Goal: Information Seeking & Learning: Find specific page/section

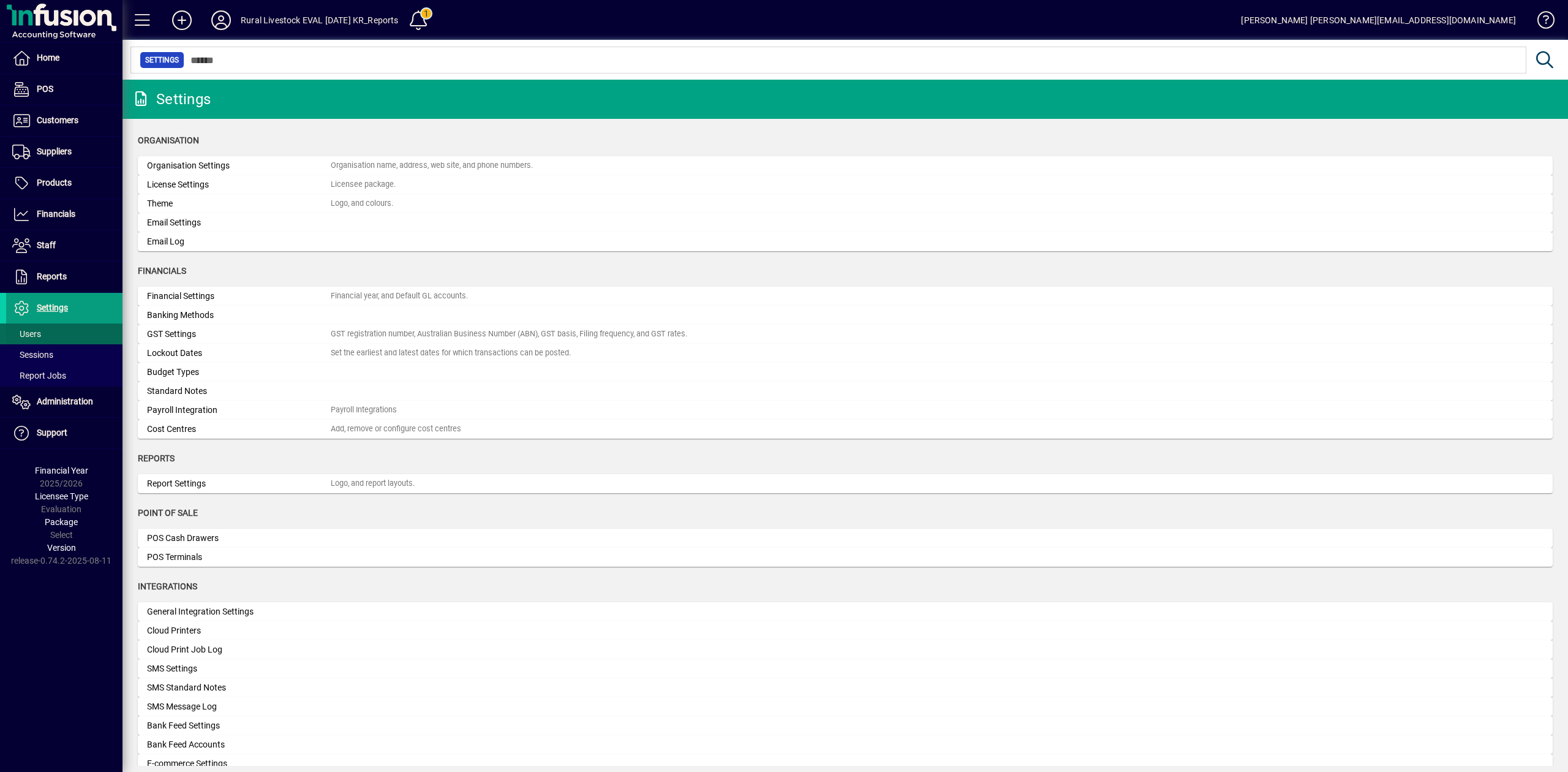
click at [33, 335] on span "Users" at bounding box center [26, 333] width 29 height 10
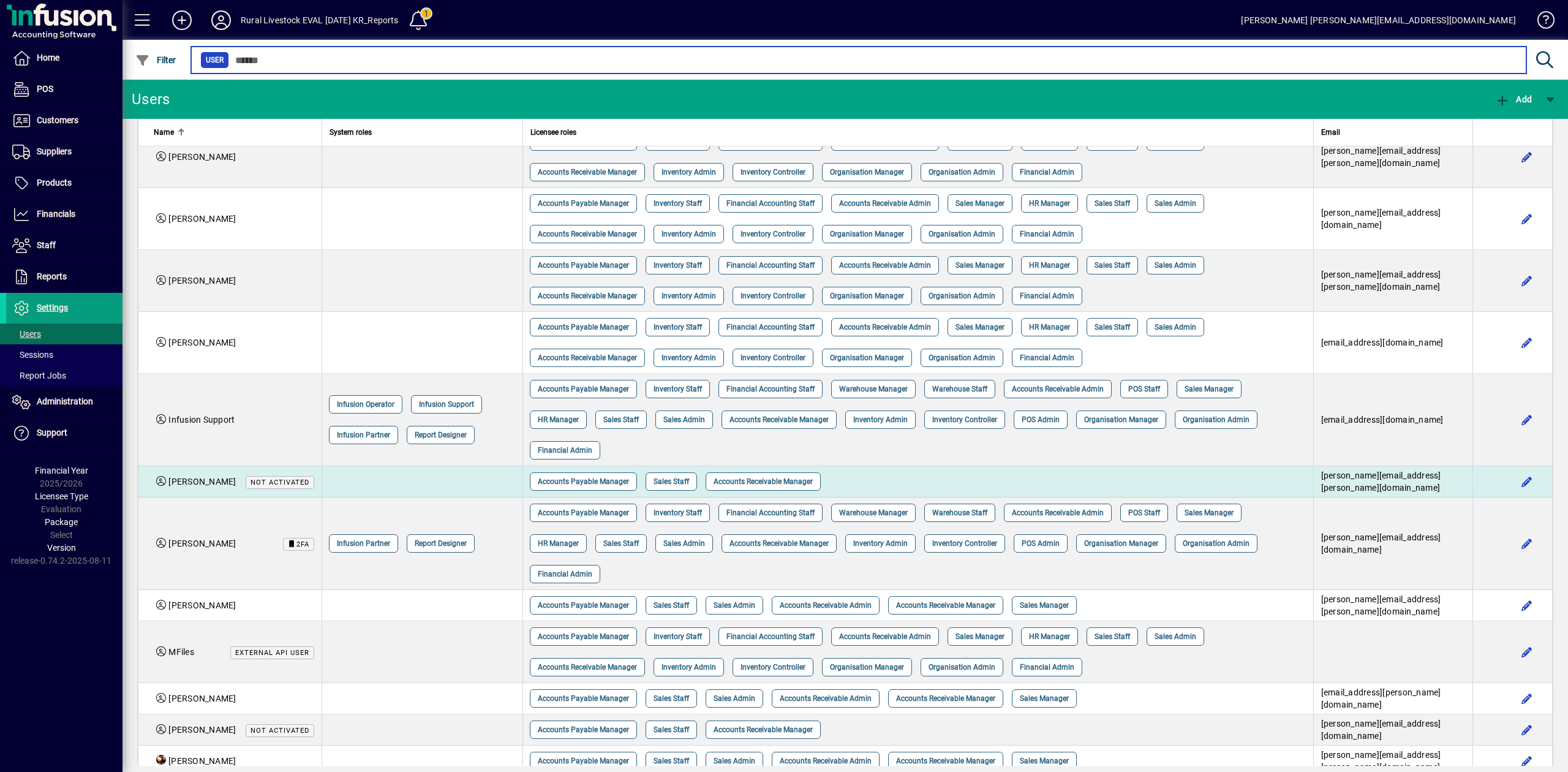
scroll to position [169, 0]
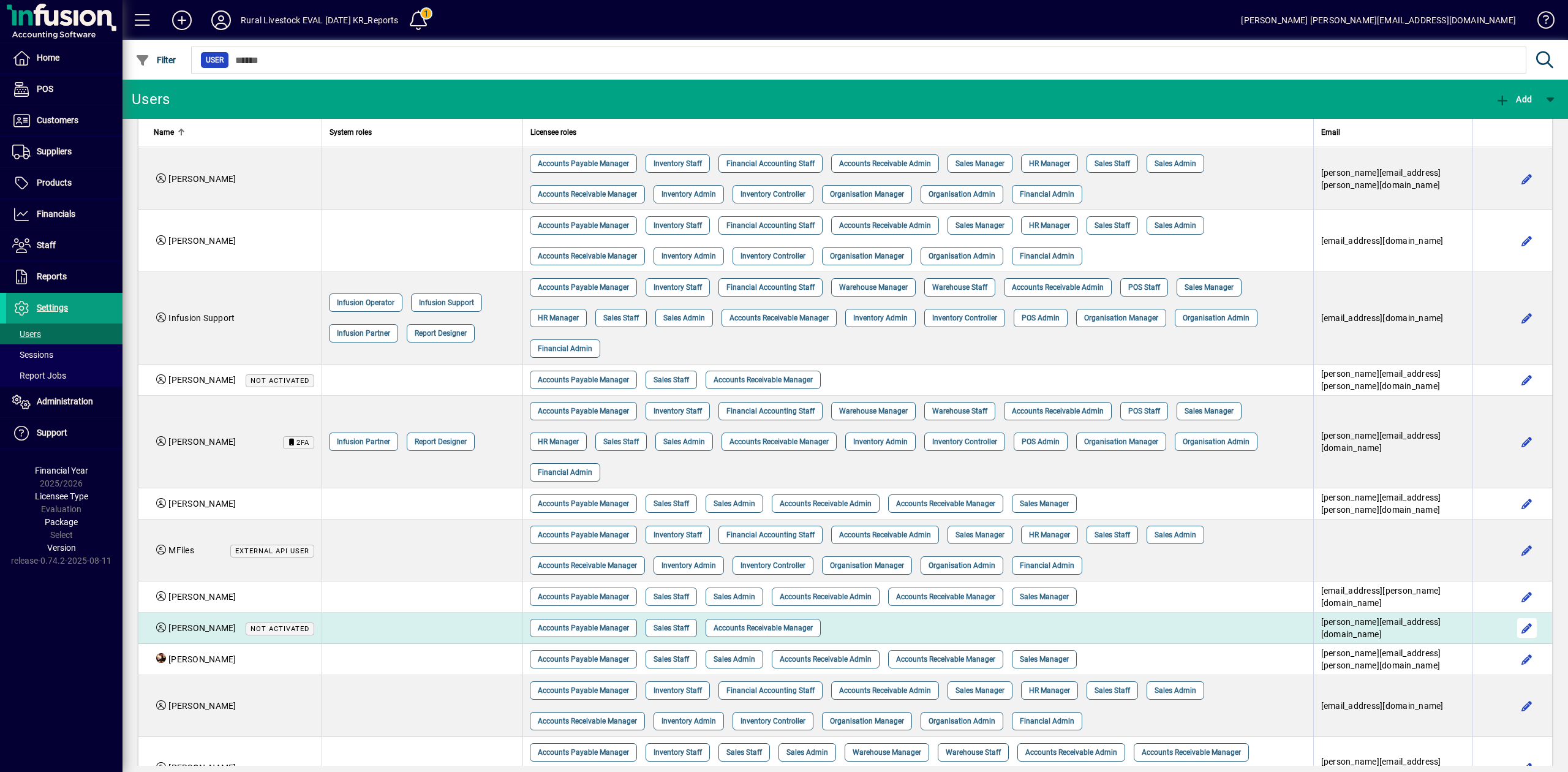
click at [1513, 614] on span "button" at bounding box center [1527, 628] width 29 height 29
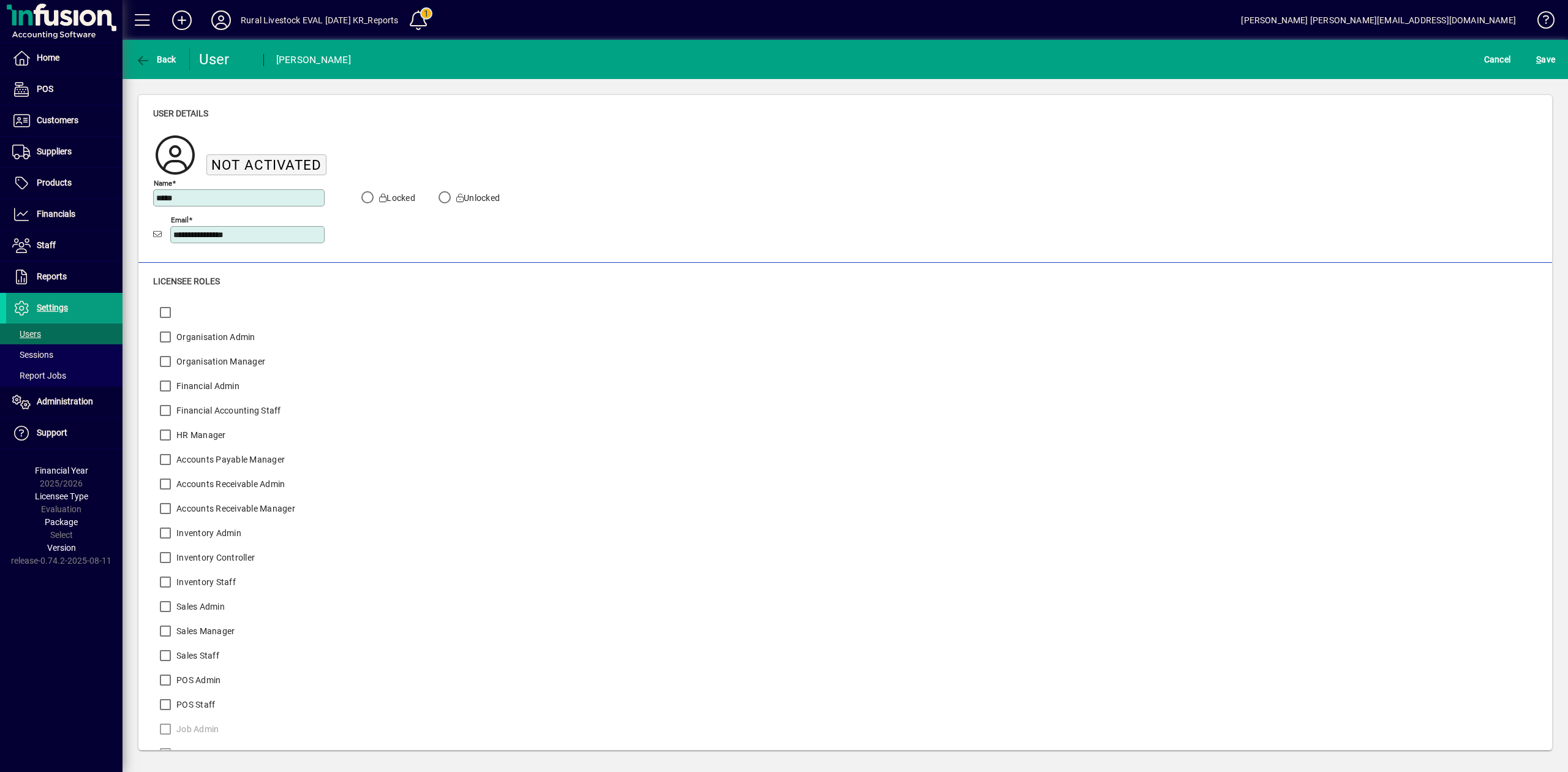
click at [189, 231] on input "**********" at bounding box center [248, 234] width 150 height 10
drag, startPoint x: 278, startPoint y: 236, endPoint x: 127, endPoint y: 224, distance: 151.5
click at [127, 224] on div "**********" at bounding box center [845, 422] width 1446 height 687
type input "**********"
click at [1546, 57] on span "S ave" at bounding box center [1546, 59] width 19 height 19
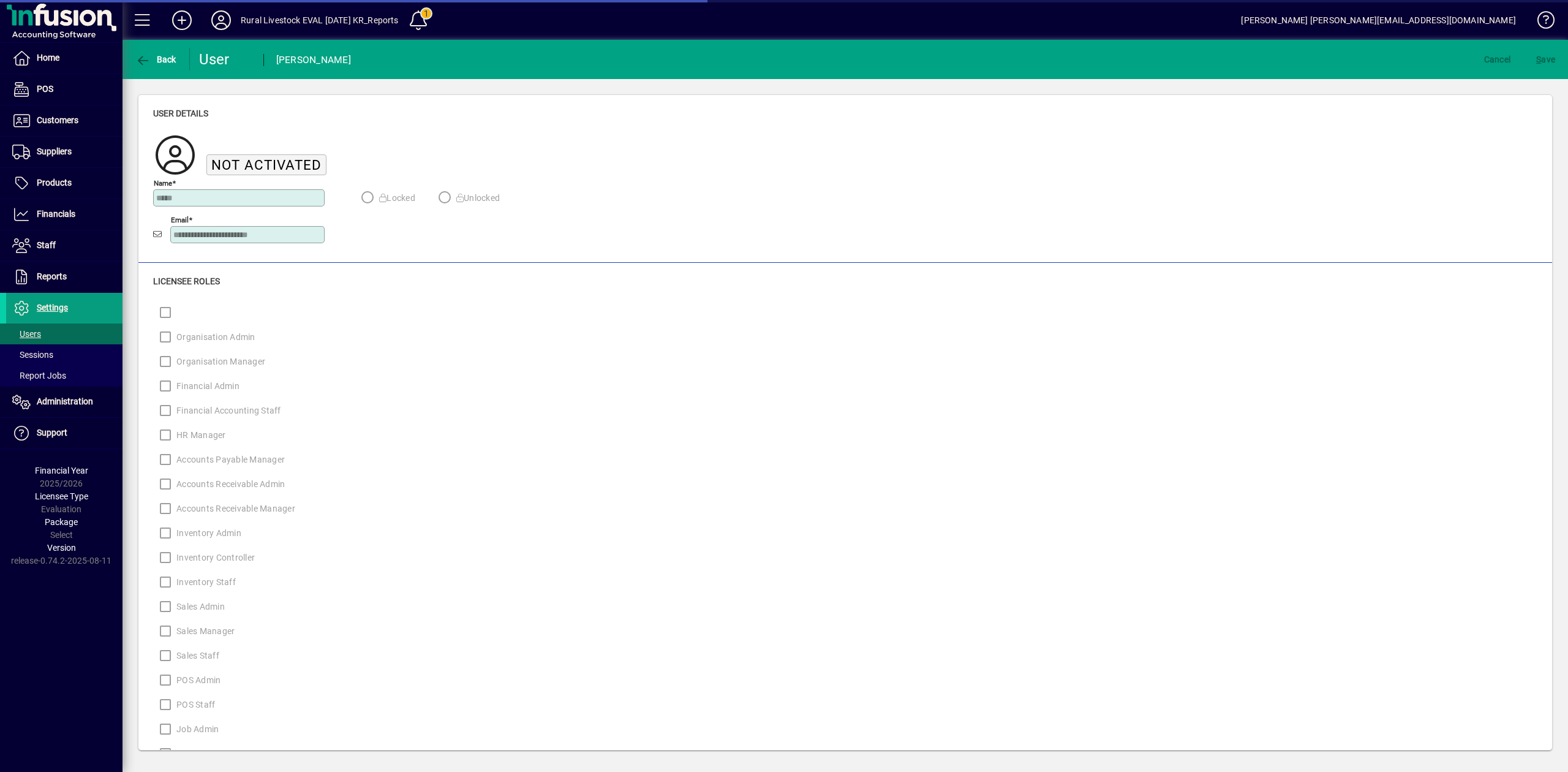
click at [221, 23] on icon at bounding box center [221, 20] width 25 height 19
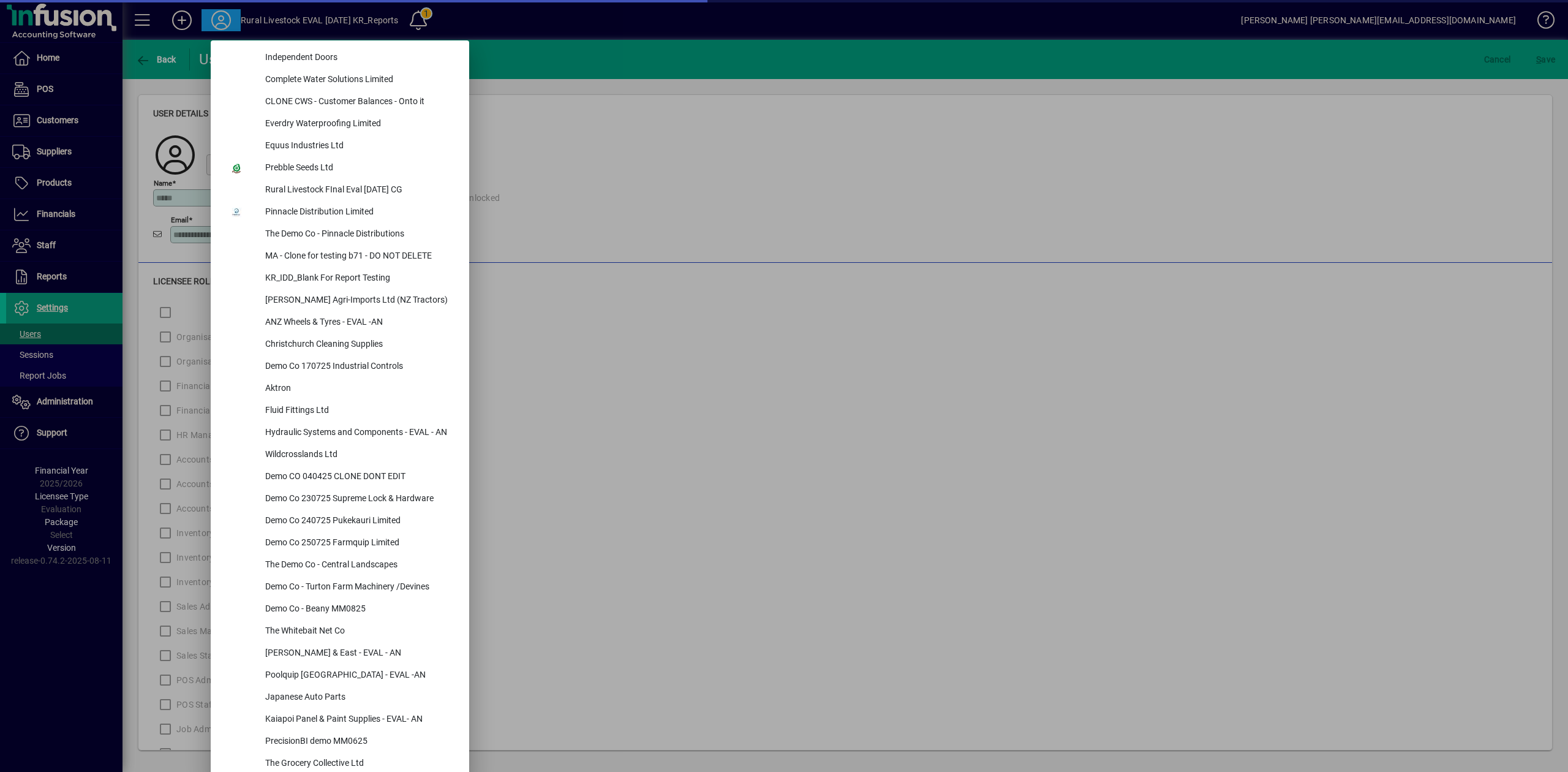
scroll to position [368, 0]
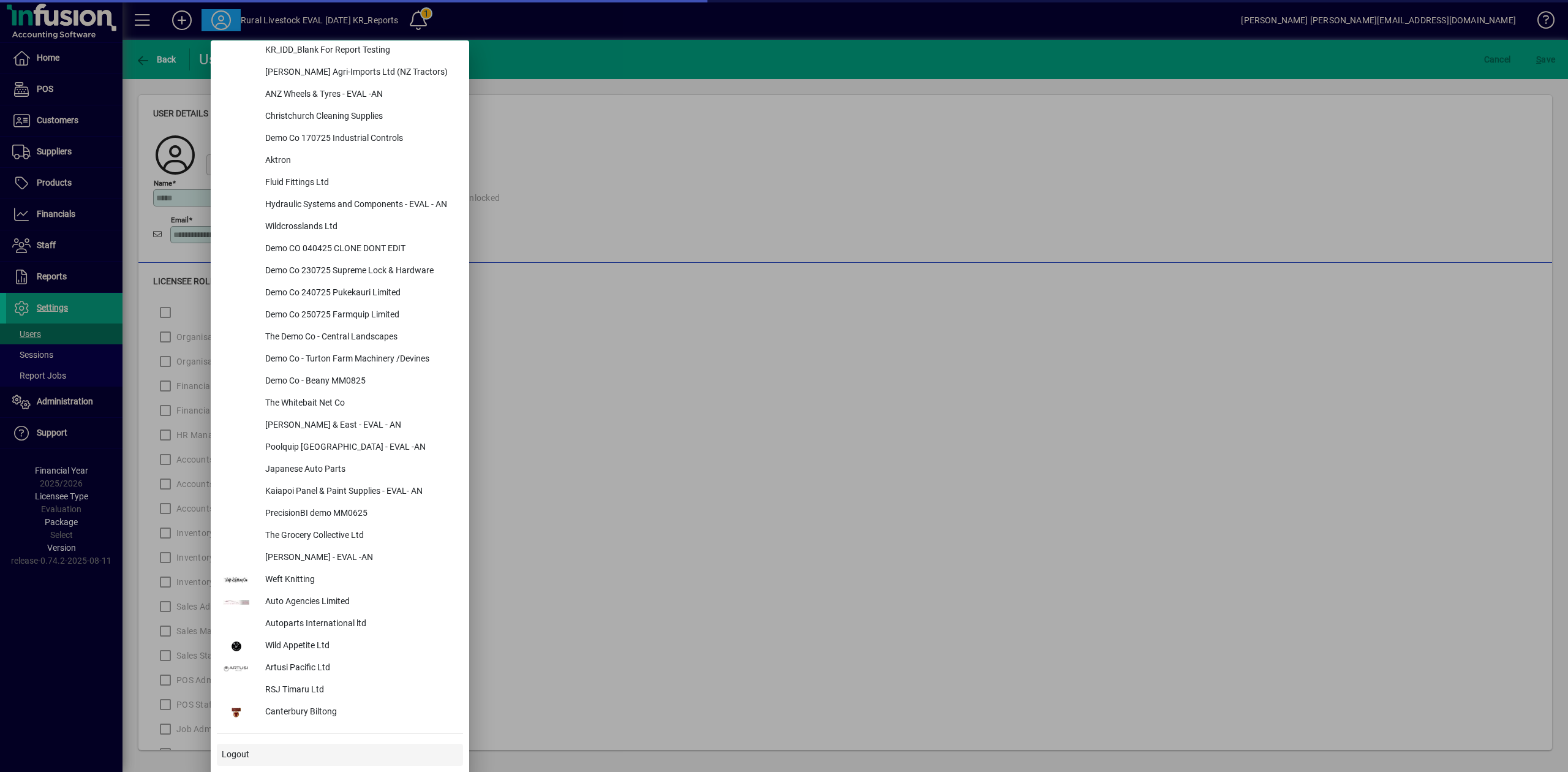
click at [229, 750] on span "Logout" at bounding box center [235, 754] width 27 height 13
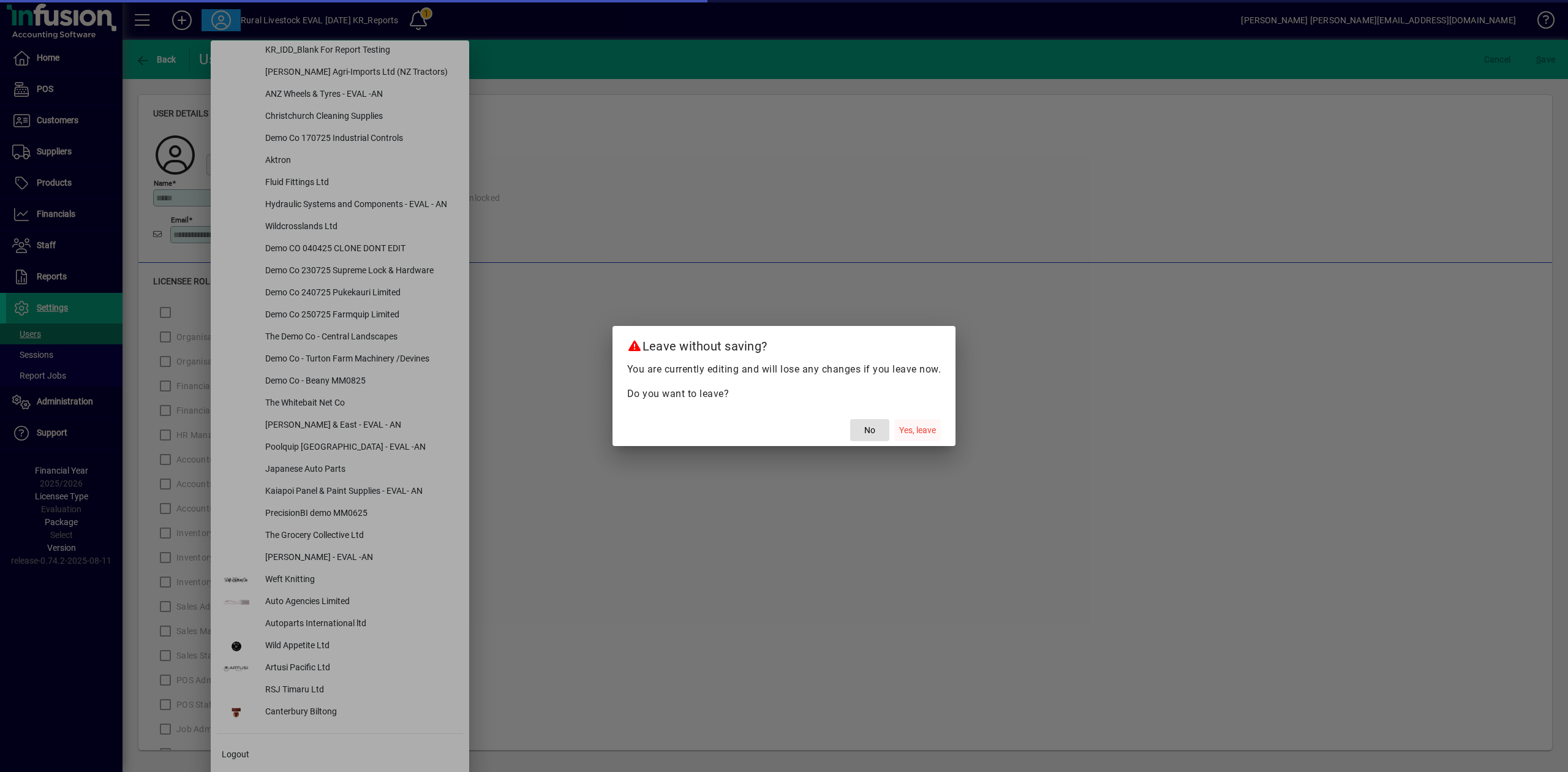
click at [919, 426] on span "Yes, leave" at bounding box center [918, 430] width 37 height 13
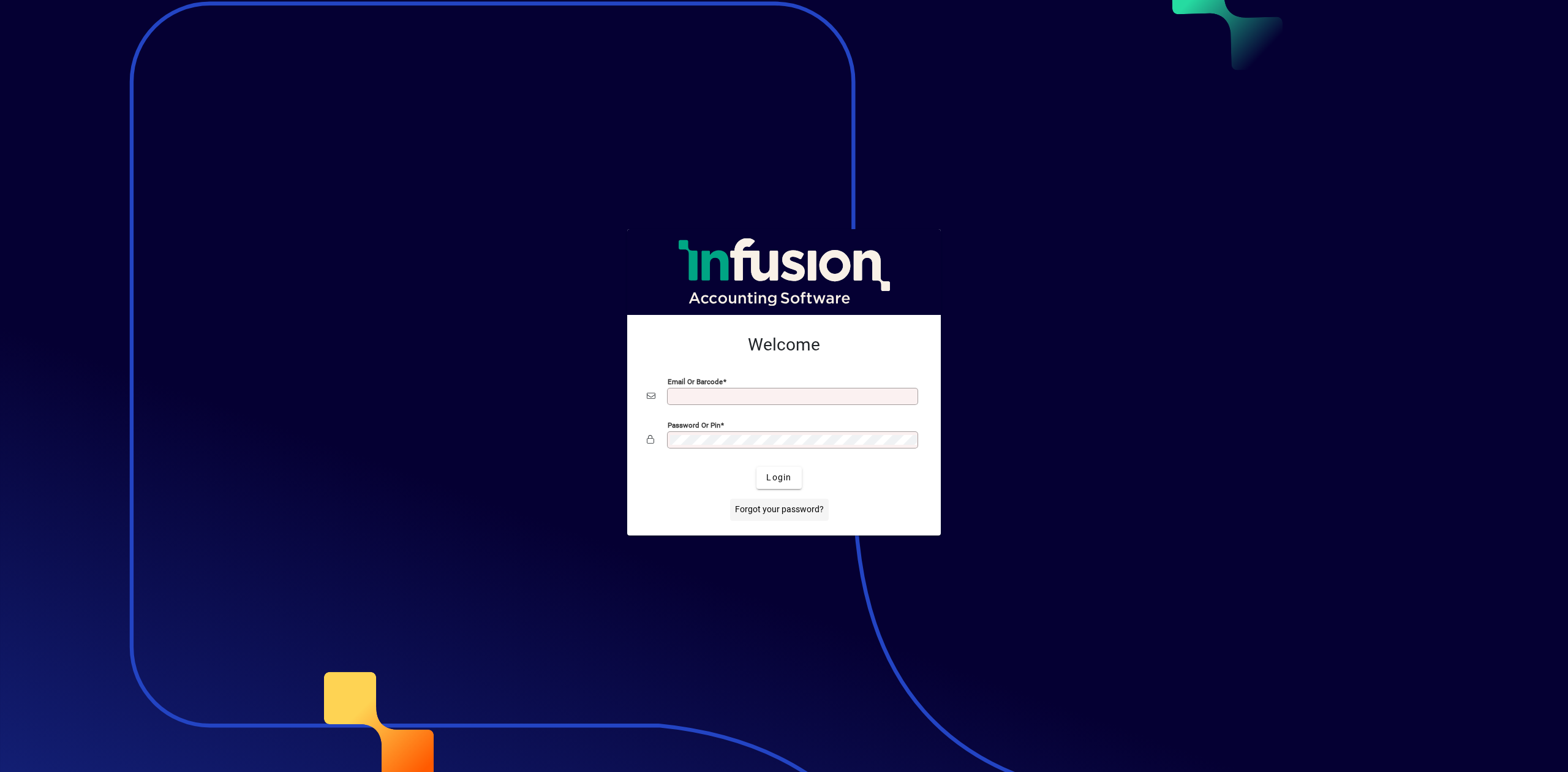
type input "**********"
click at [796, 511] on span "Forgot your password?" at bounding box center [779, 509] width 89 height 13
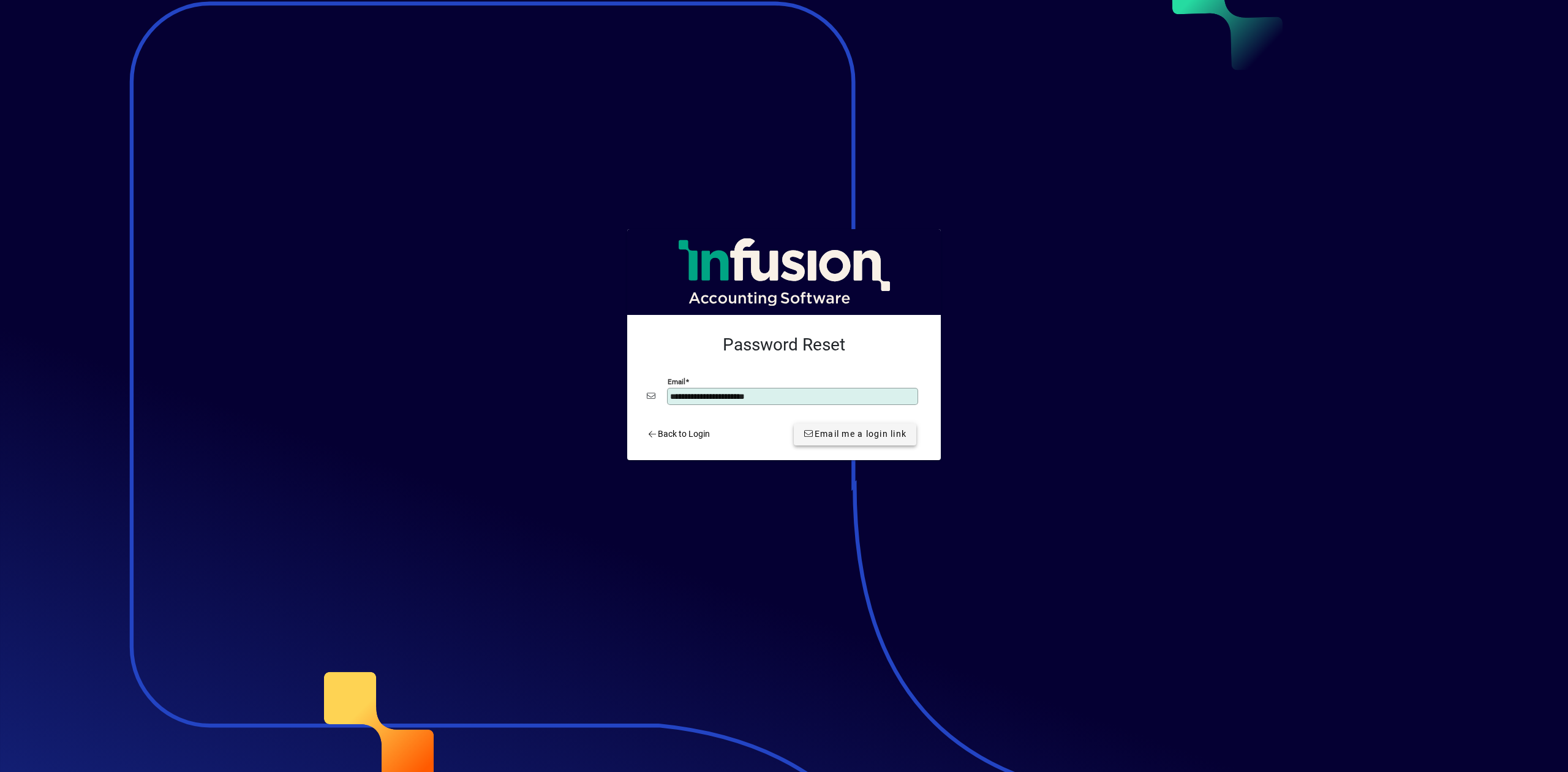
type input "**********"
click at [820, 432] on span "Email me a login link" at bounding box center [854, 434] width 103 height 13
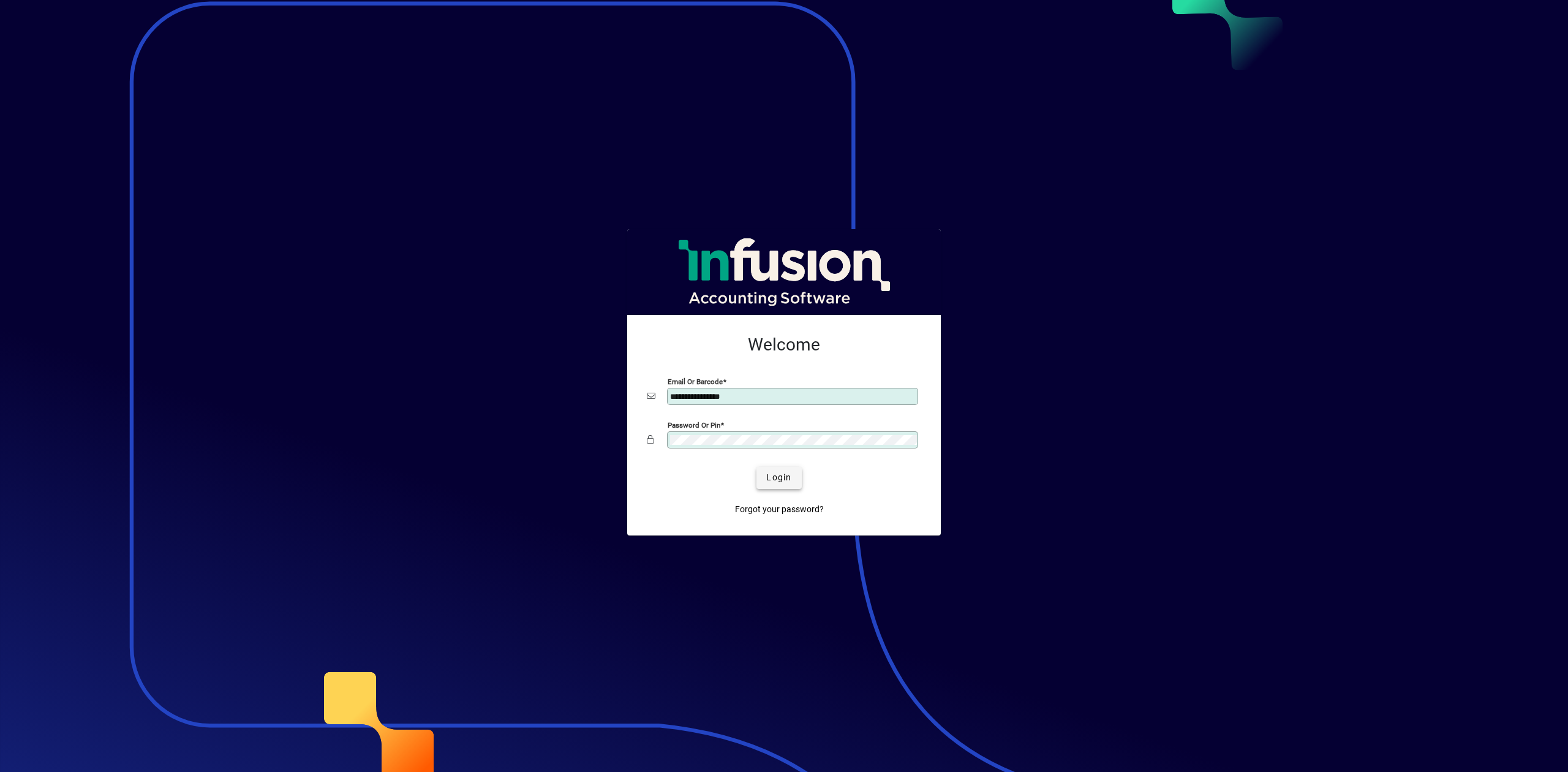
click at [780, 474] on span "Login" at bounding box center [779, 477] width 25 height 13
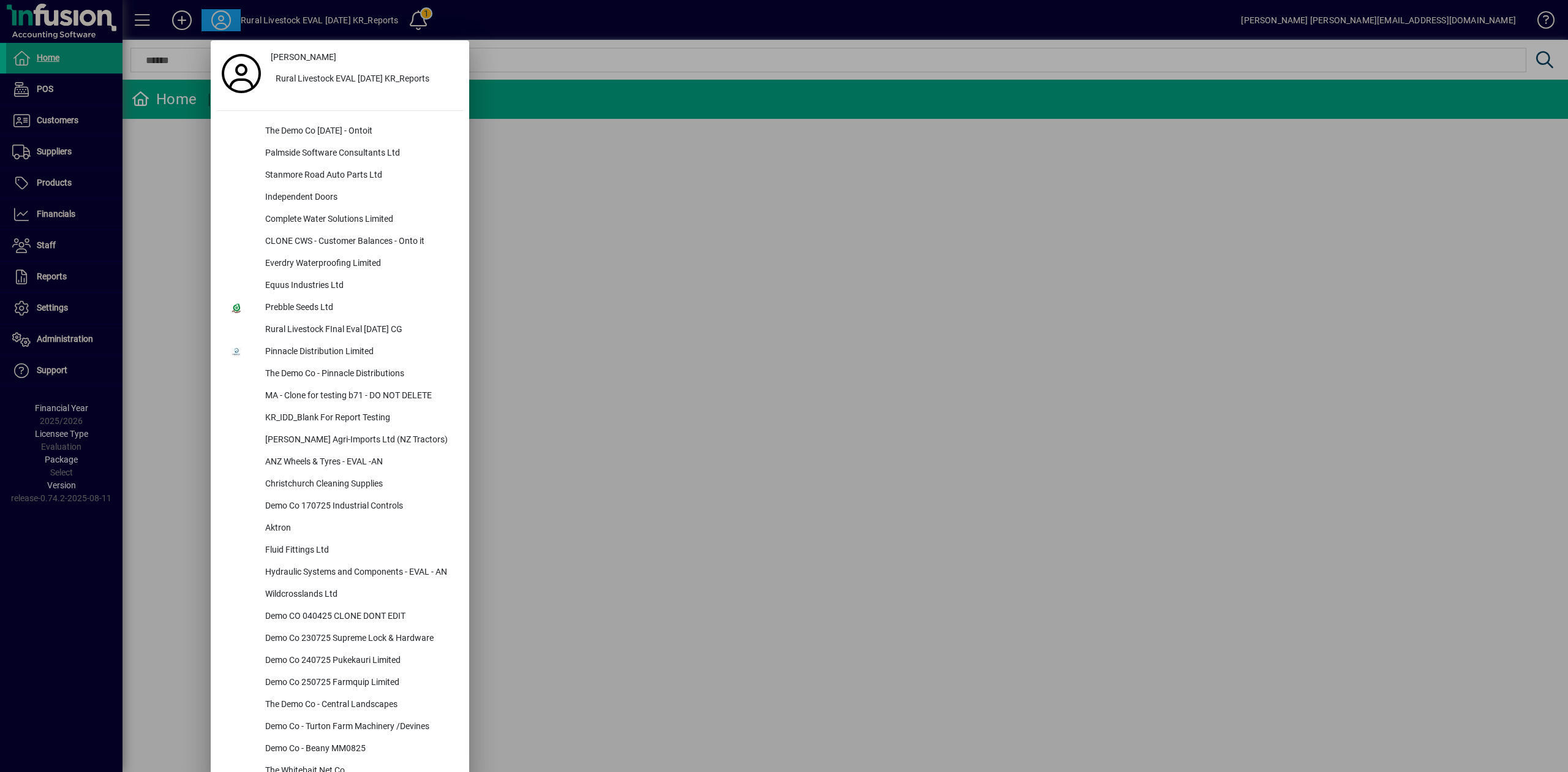
click at [707, 250] on div at bounding box center [784, 386] width 1568 height 772
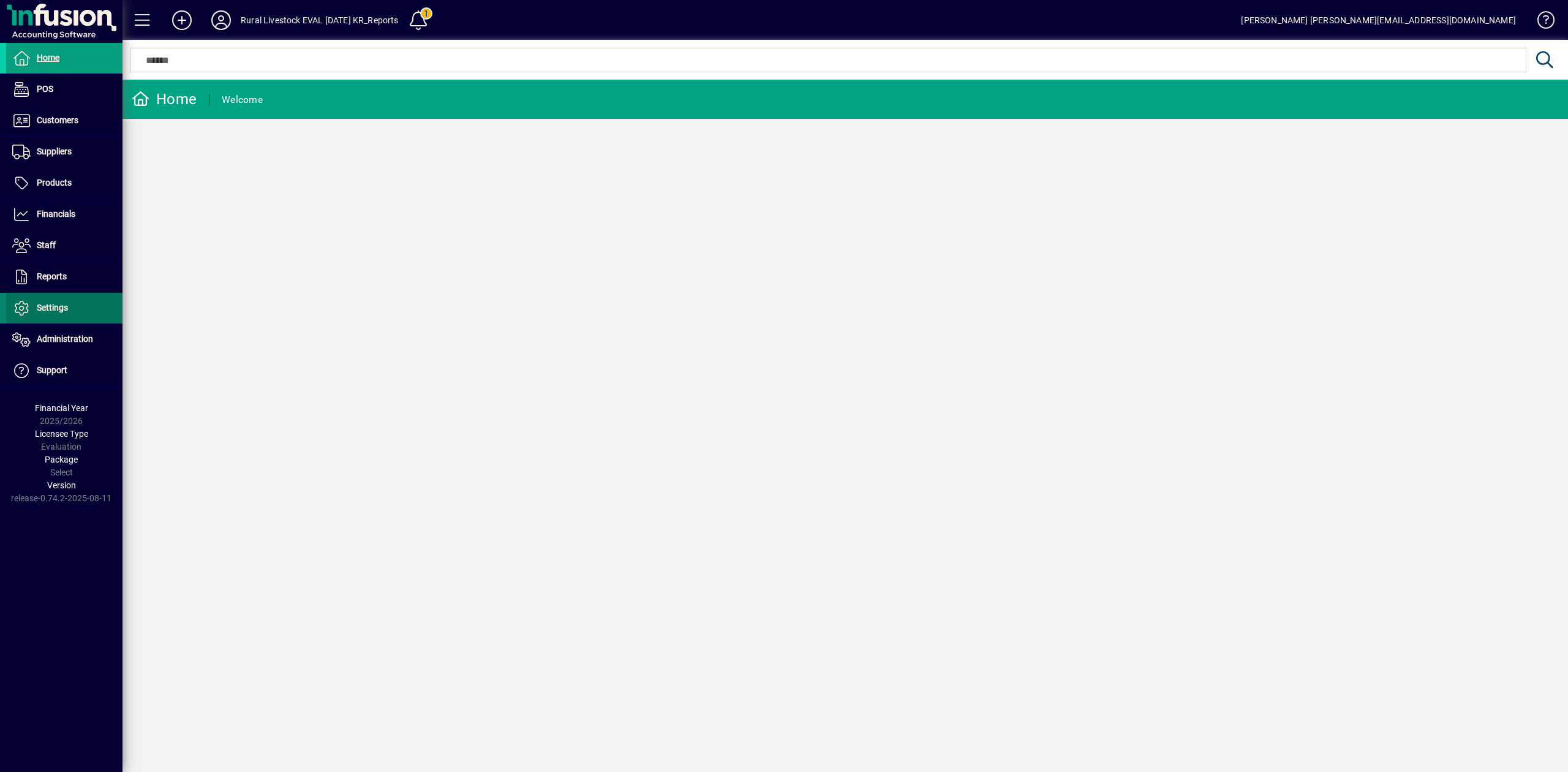
click at [49, 309] on span "Settings" at bounding box center [53, 307] width 32 height 10
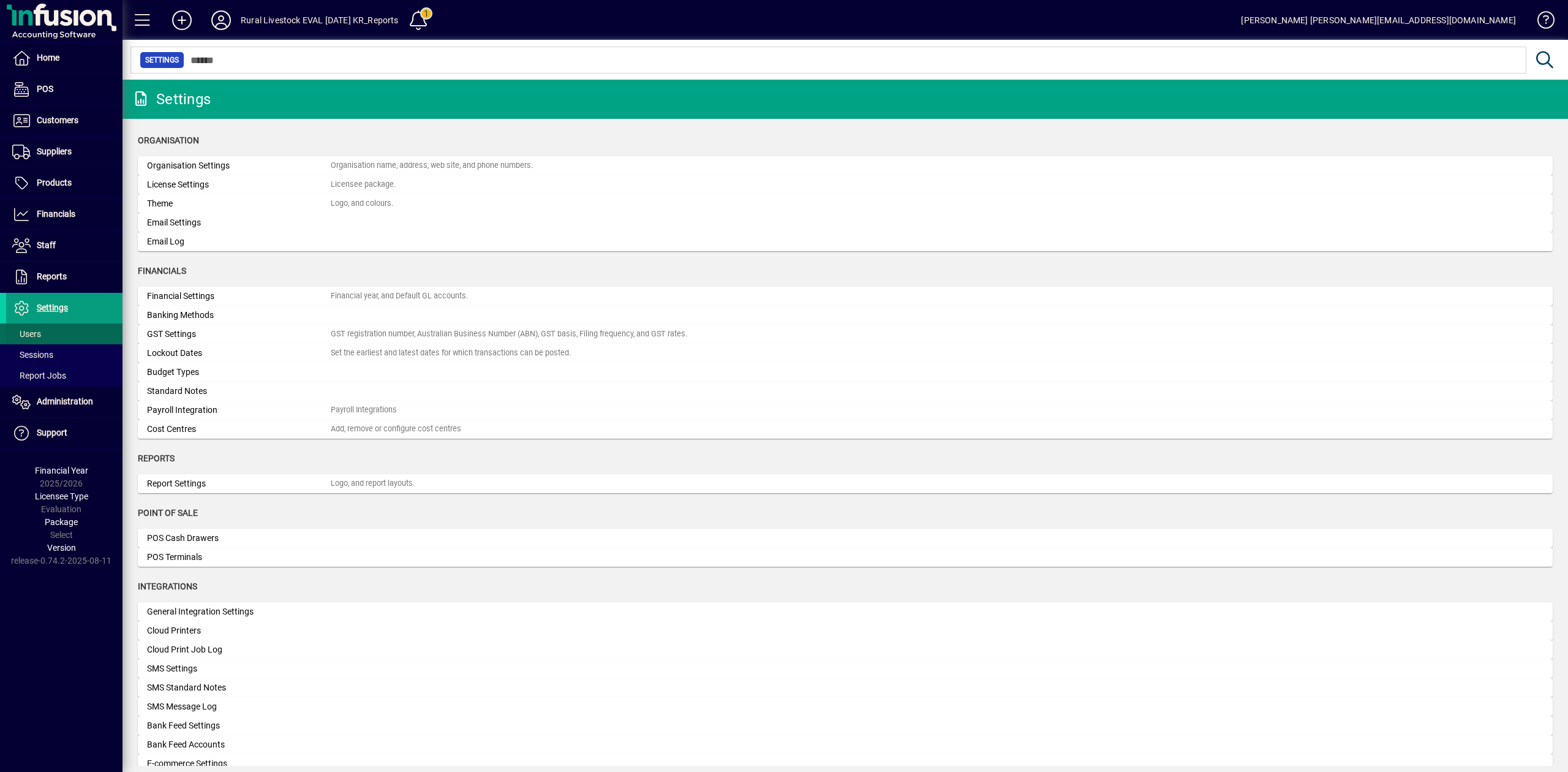
click at [33, 333] on span "Users" at bounding box center [26, 333] width 29 height 10
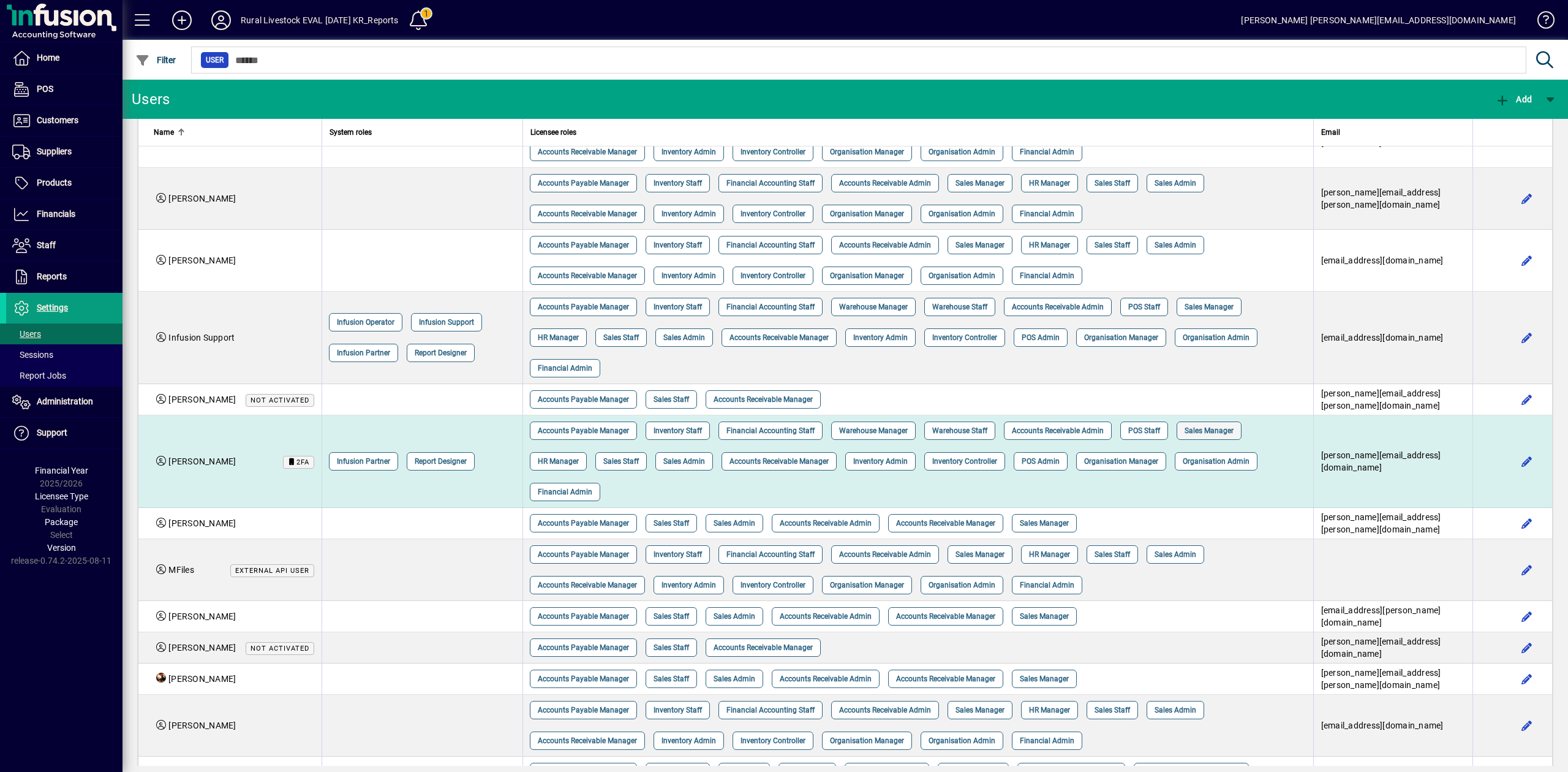
scroll to position [169, 0]
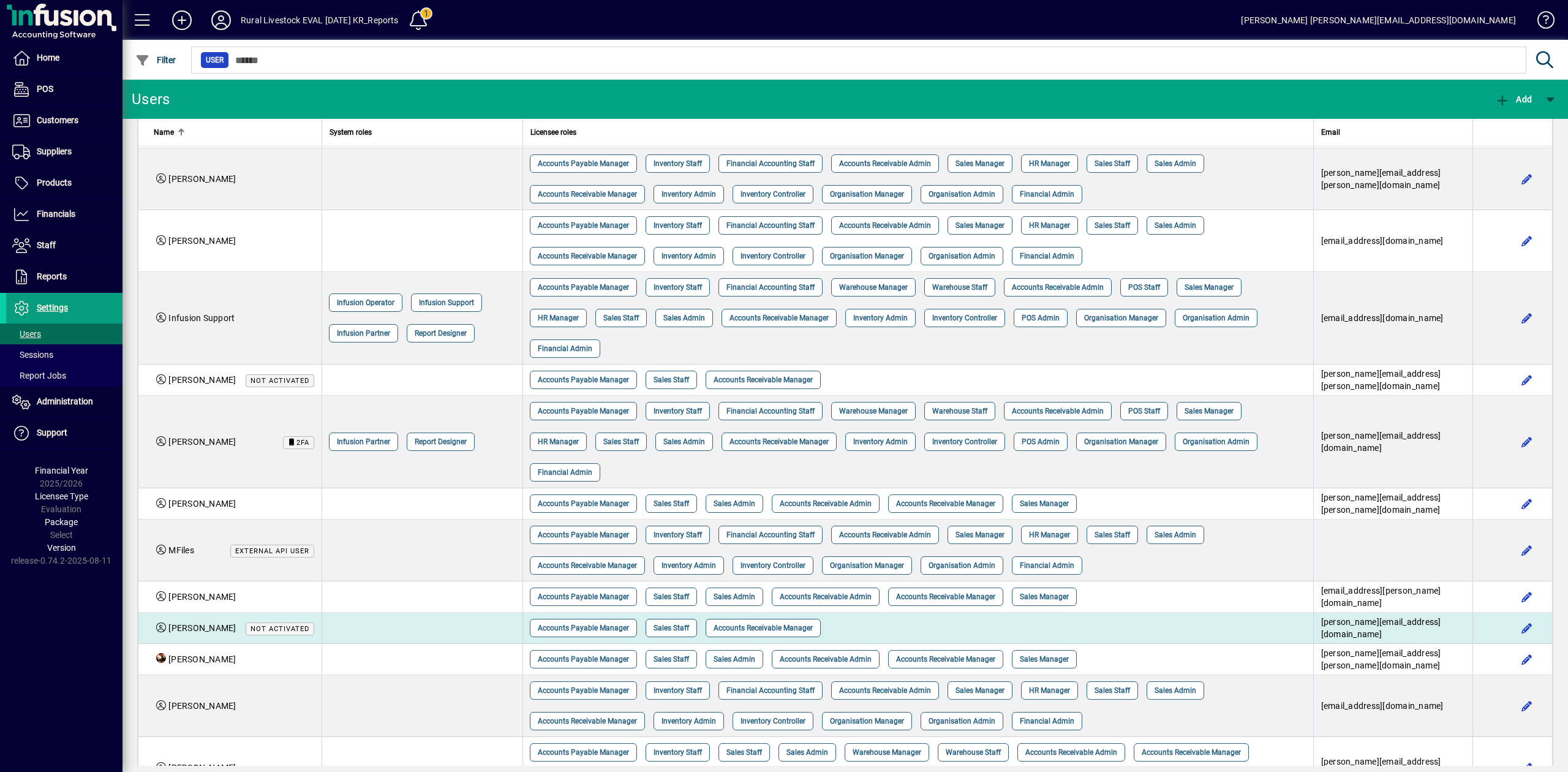
click at [1388, 617] on span "riley.manager@rlll.co.nz" at bounding box center [1381, 628] width 120 height 22
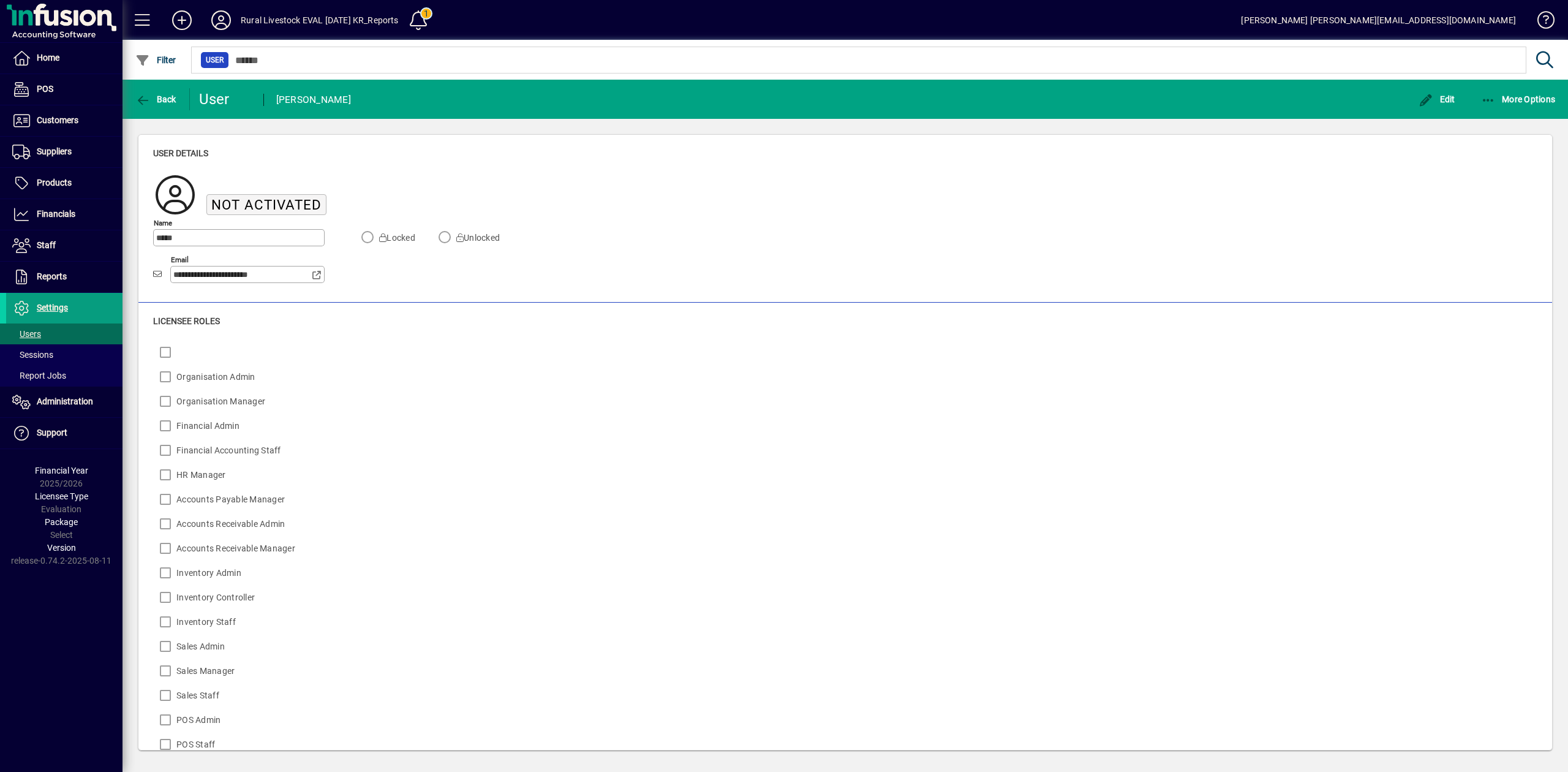
click at [243, 275] on input "**********" at bounding box center [243, 274] width 139 height 10
click at [1441, 103] on span "Edit" at bounding box center [1437, 98] width 37 height 10
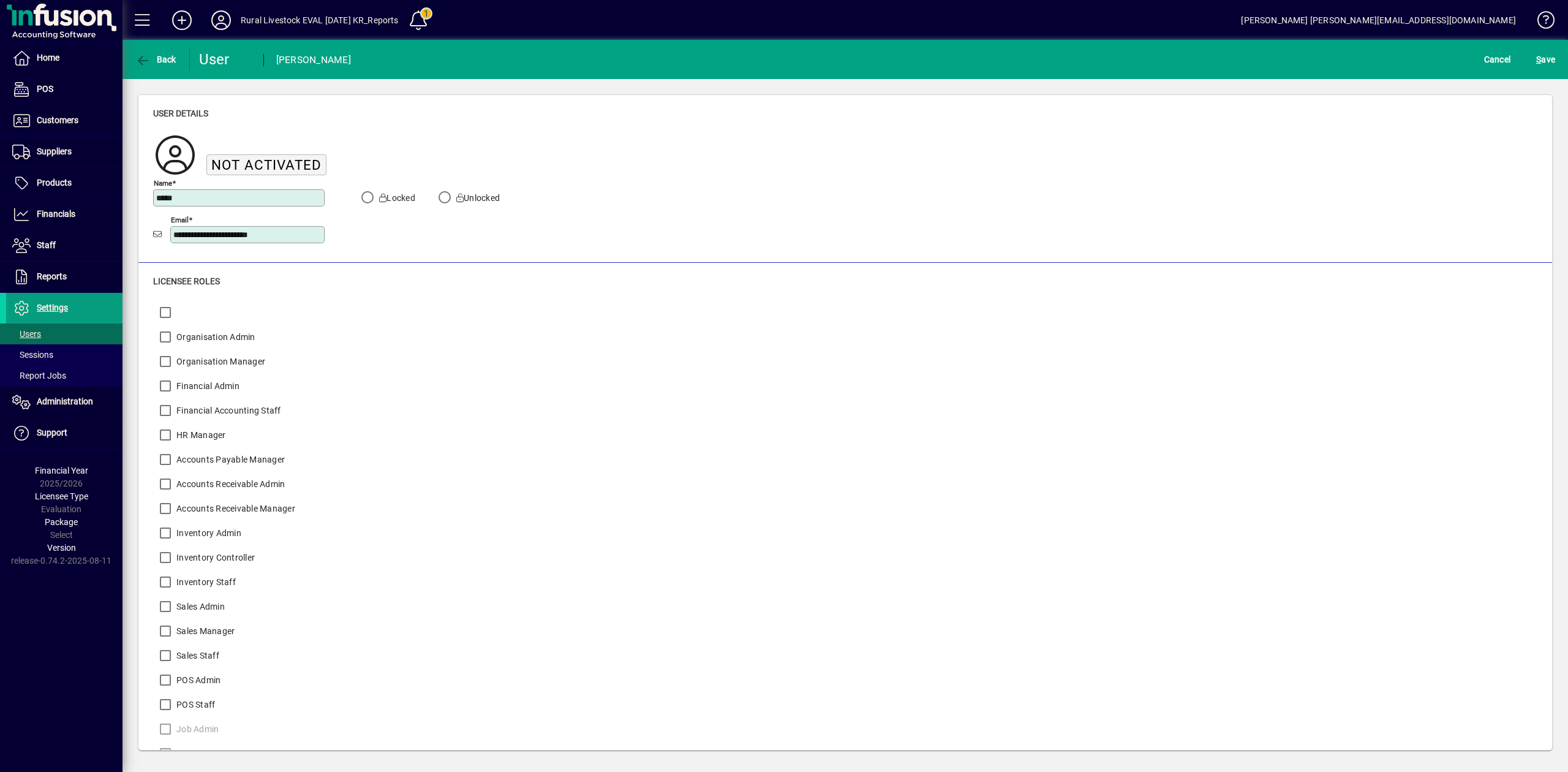
click at [243, 231] on input "**********" at bounding box center [248, 234] width 150 height 10
click at [226, 230] on input "**********" at bounding box center [248, 234] width 150 height 10
type input "**********"
click at [1551, 62] on span "S ave" at bounding box center [1546, 59] width 19 height 19
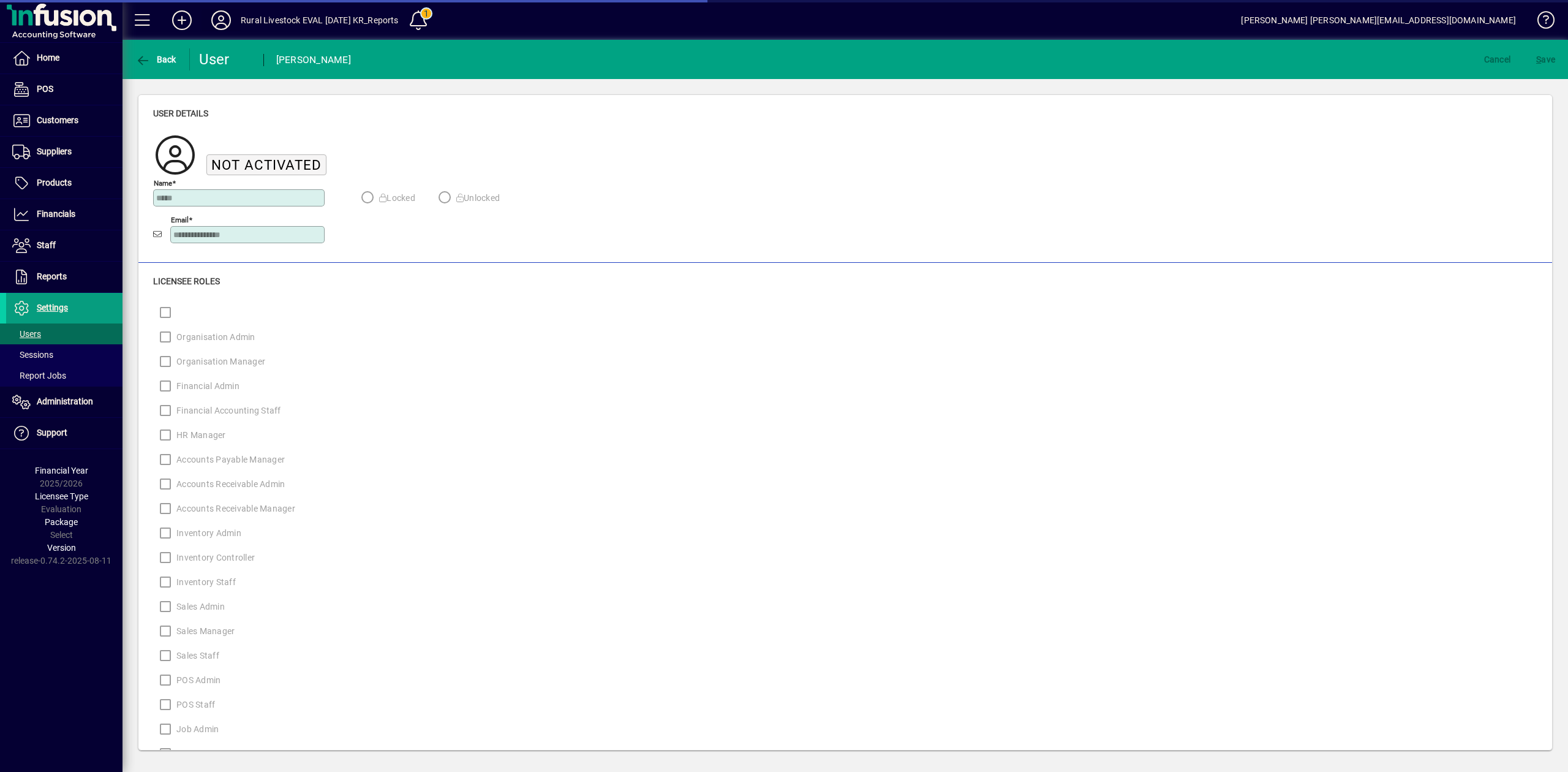
click at [223, 18] on icon at bounding box center [221, 20] width 25 height 19
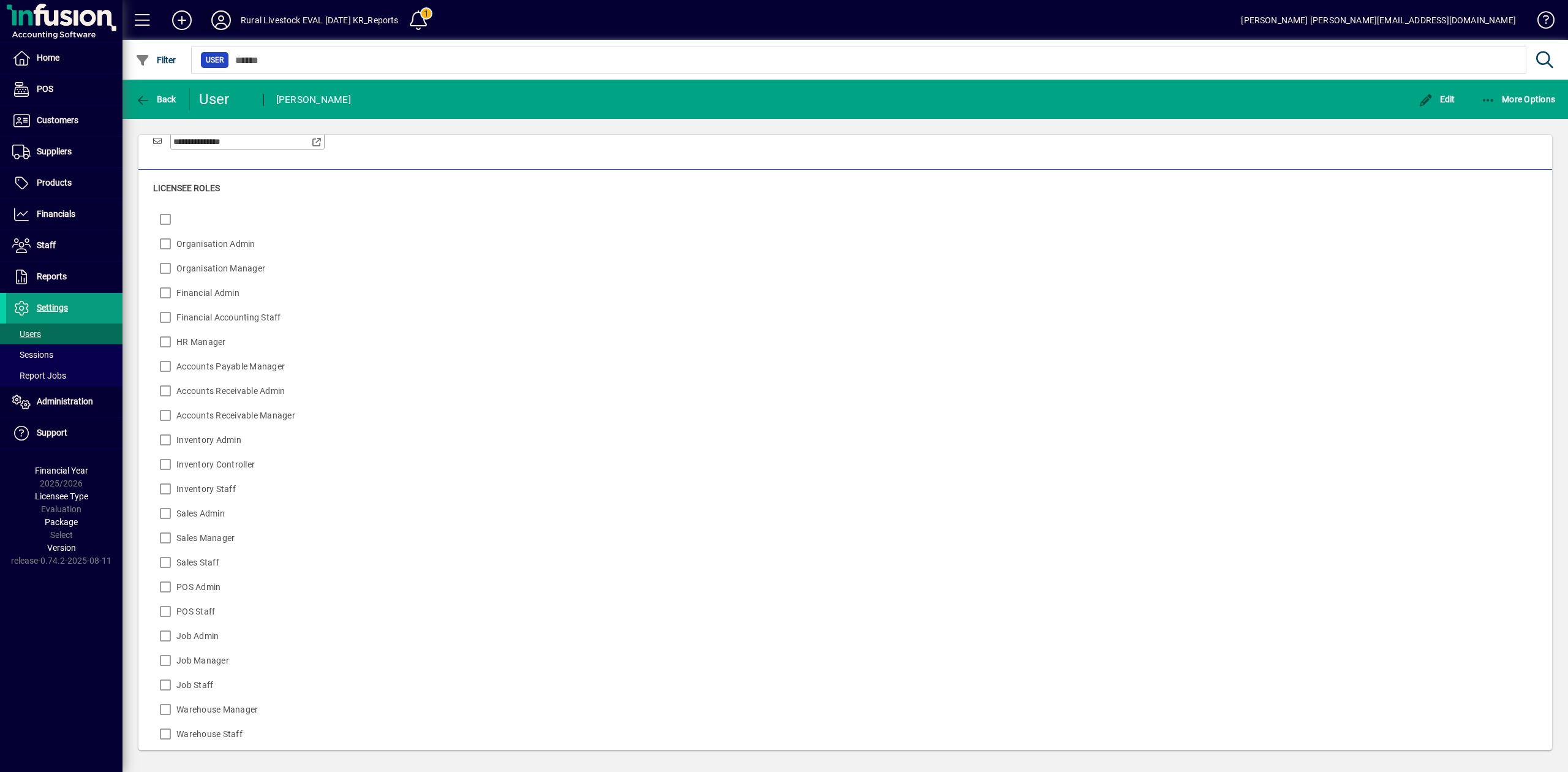
scroll to position [135, 0]
click at [216, 18] on icon at bounding box center [221, 20] width 25 height 19
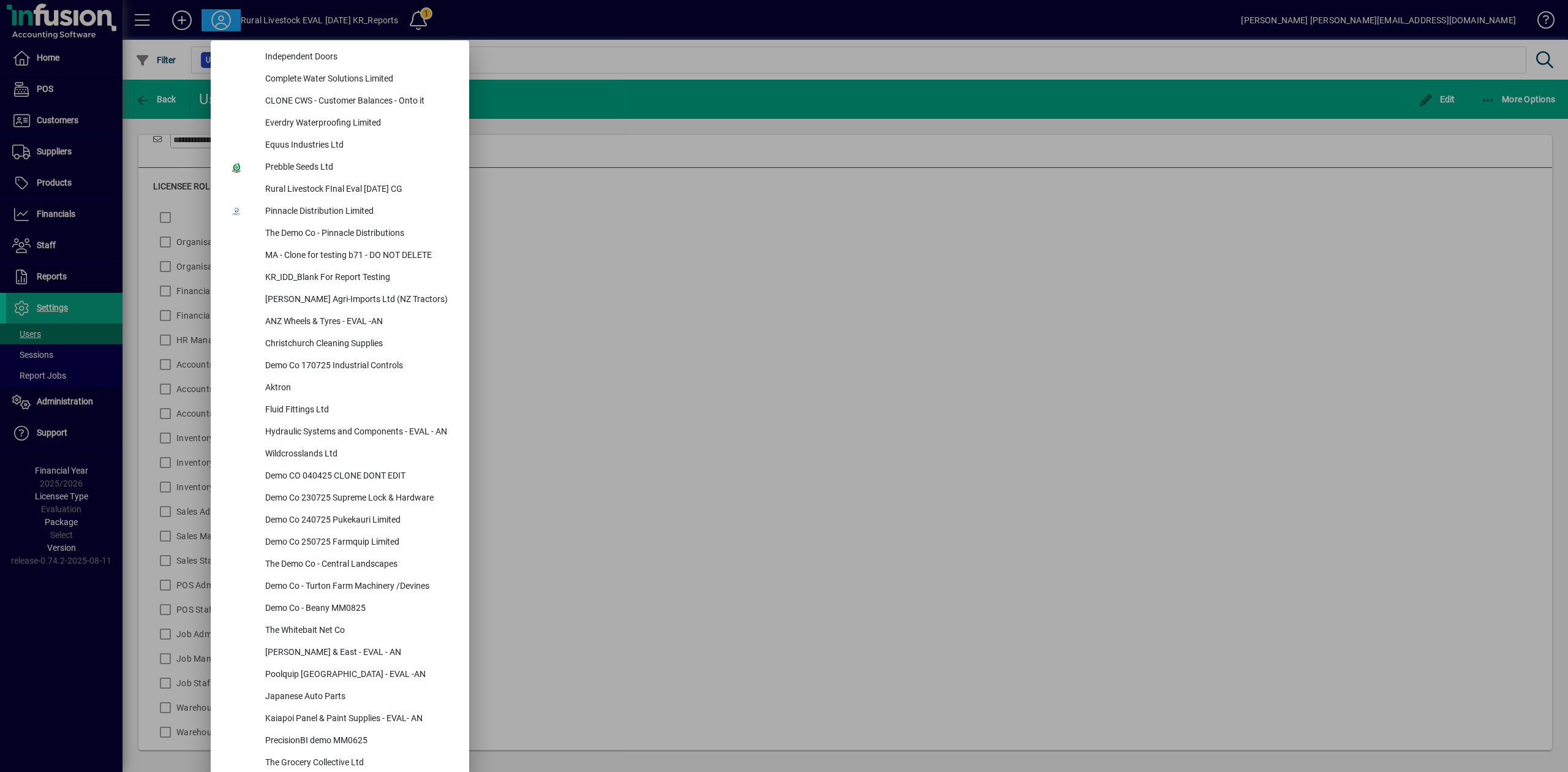
scroll to position [368, 0]
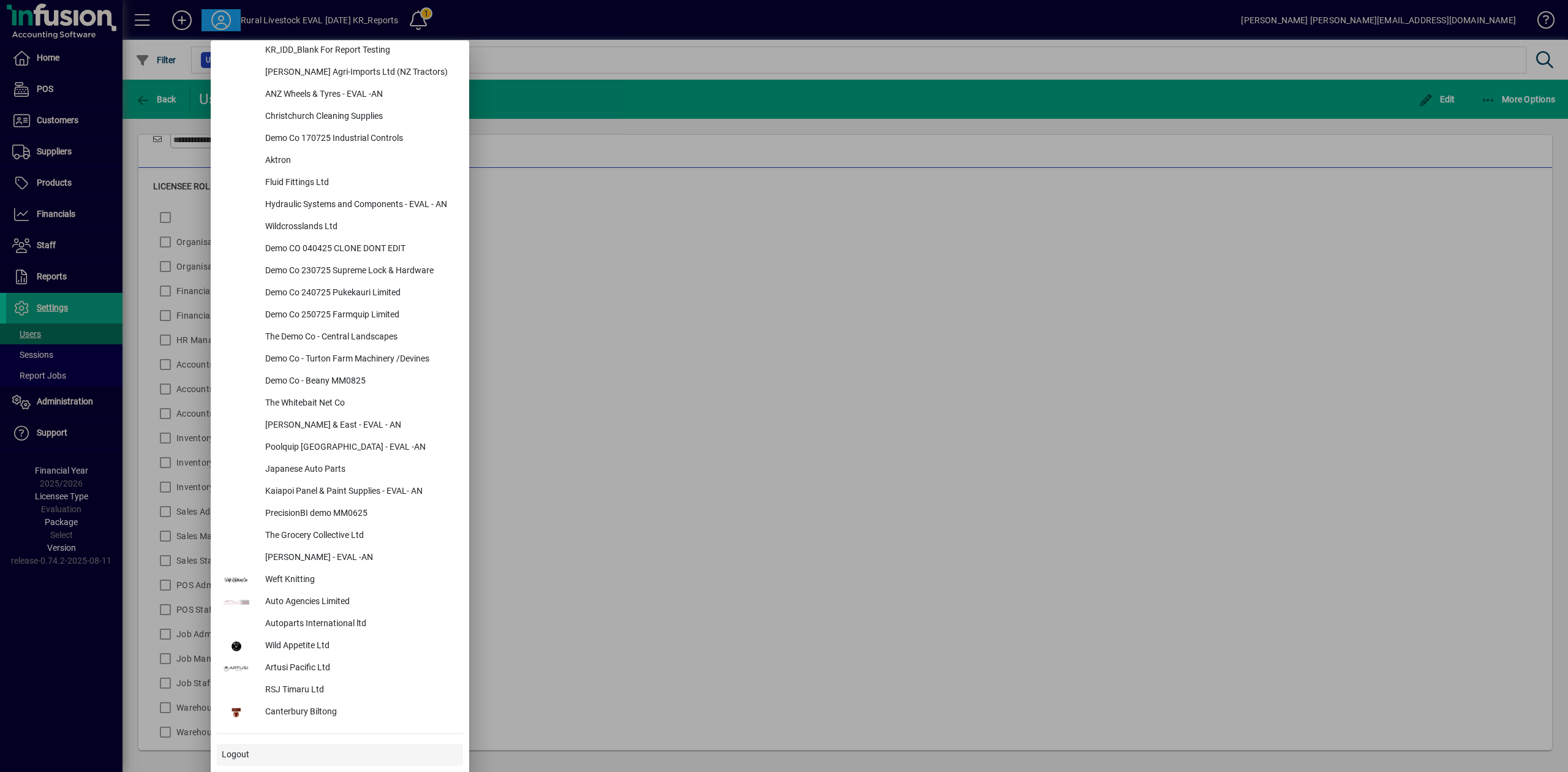
click at [234, 754] on span "Logout" at bounding box center [235, 754] width 27 height 13
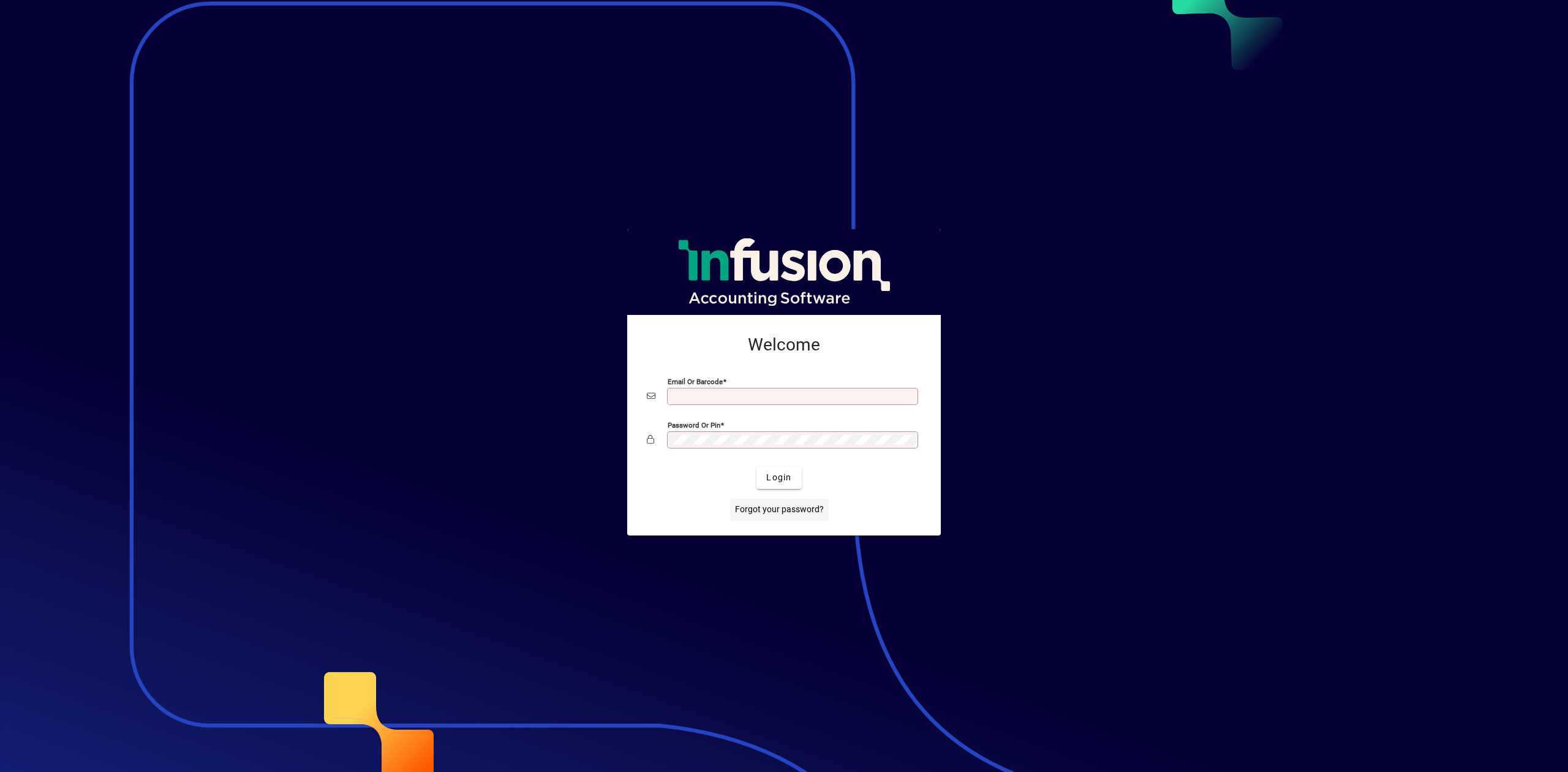
type input "**********"
click at [797, 513] on span "Forgot your password?" at bounding box center [779, 509] width 89 height 13
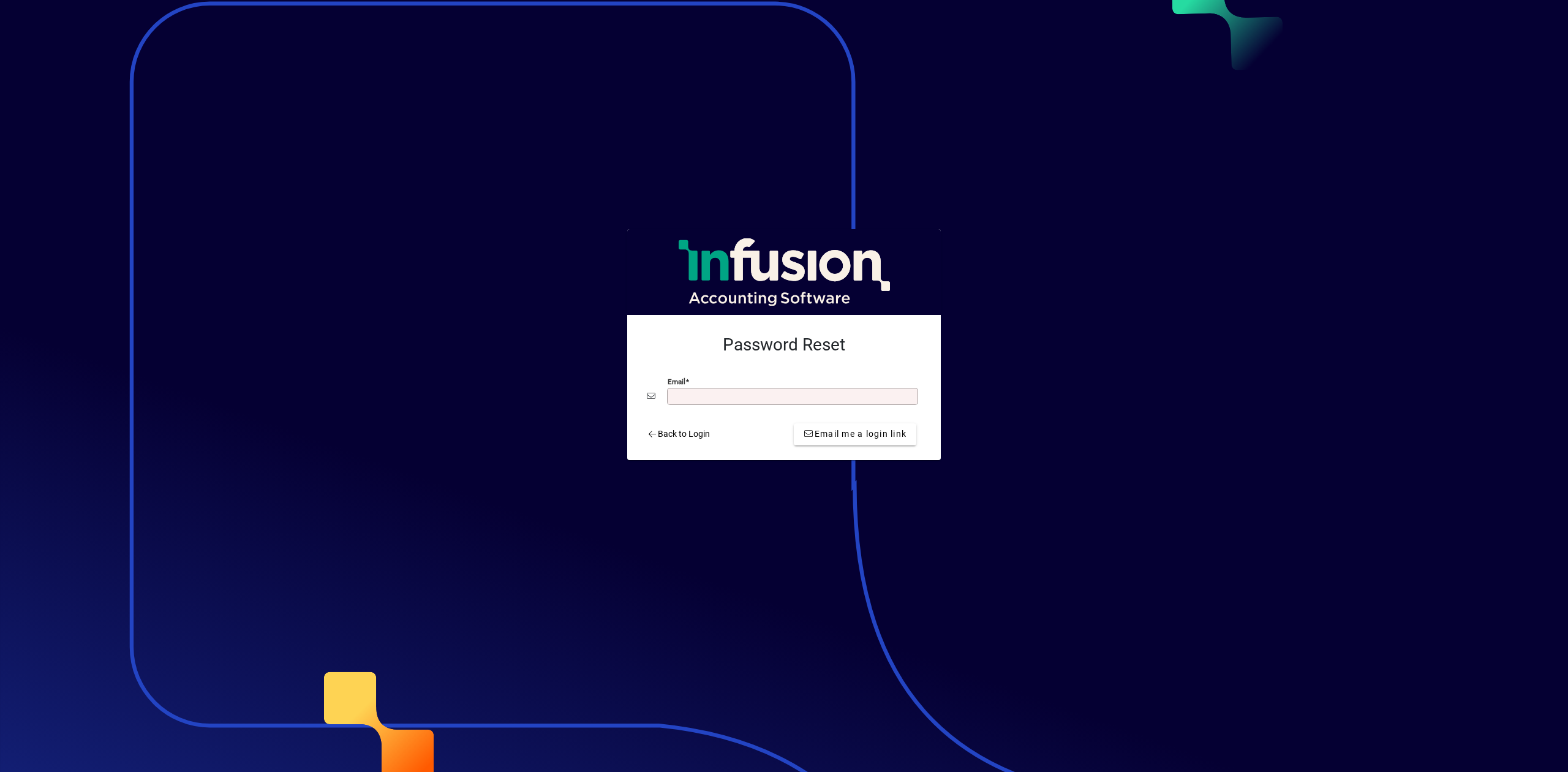
click at [722, 396] on input "Email" at bounding box center [795, 396] width 248 height 10
click at [737, 393] on input "**********" at bounding box center [795, 396] width 248 height 10
click at [723, 396] on input "**********" at bounding box center [795, 396] width 248 height 10
type input "**********"
click at [873, 433] on span "Email me a login link" at bounding box center [854, 434] width 103 height 13
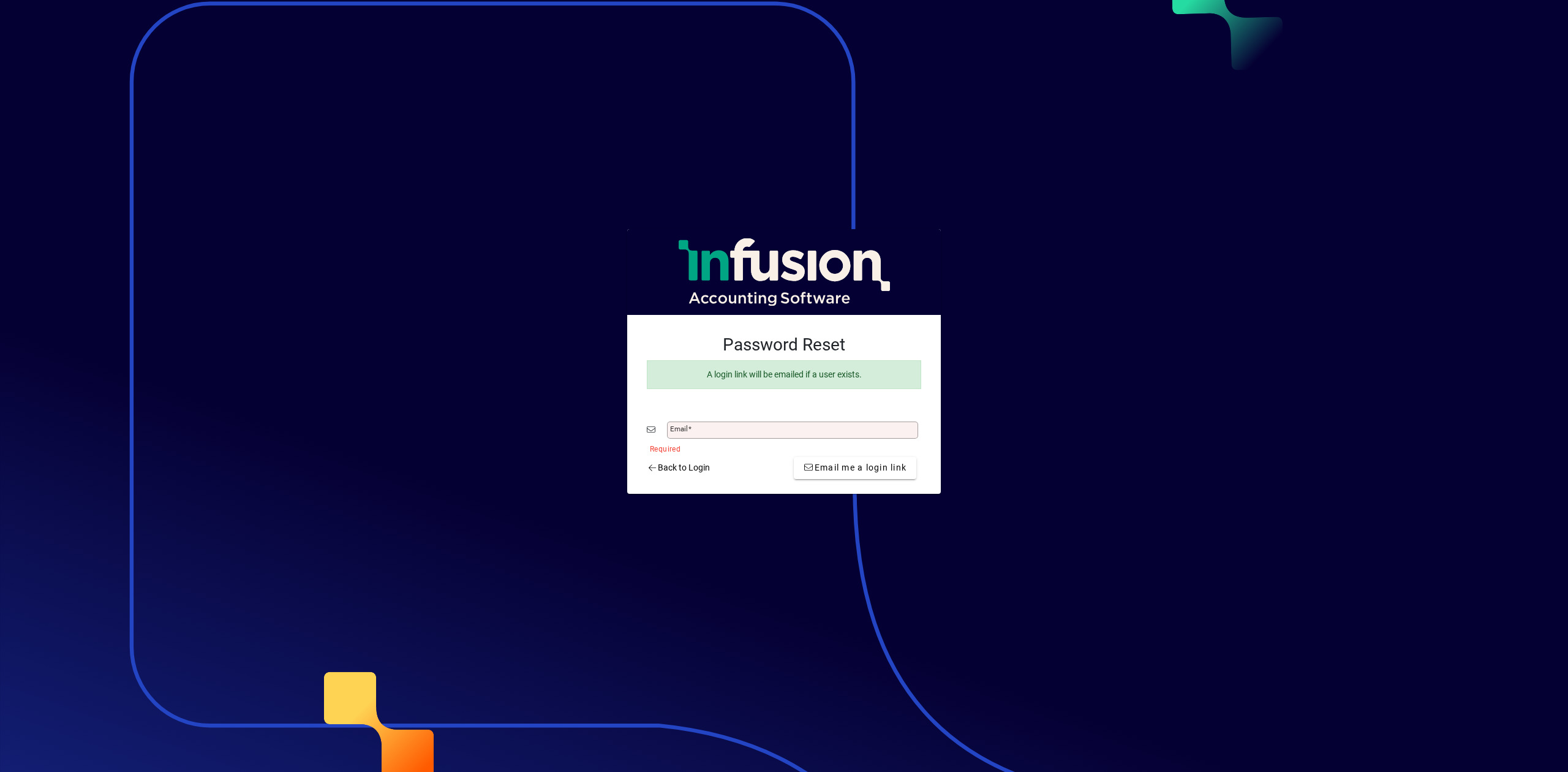
click at [1088, 423] on div at bounding box center [784, 386] width 1568 height 772
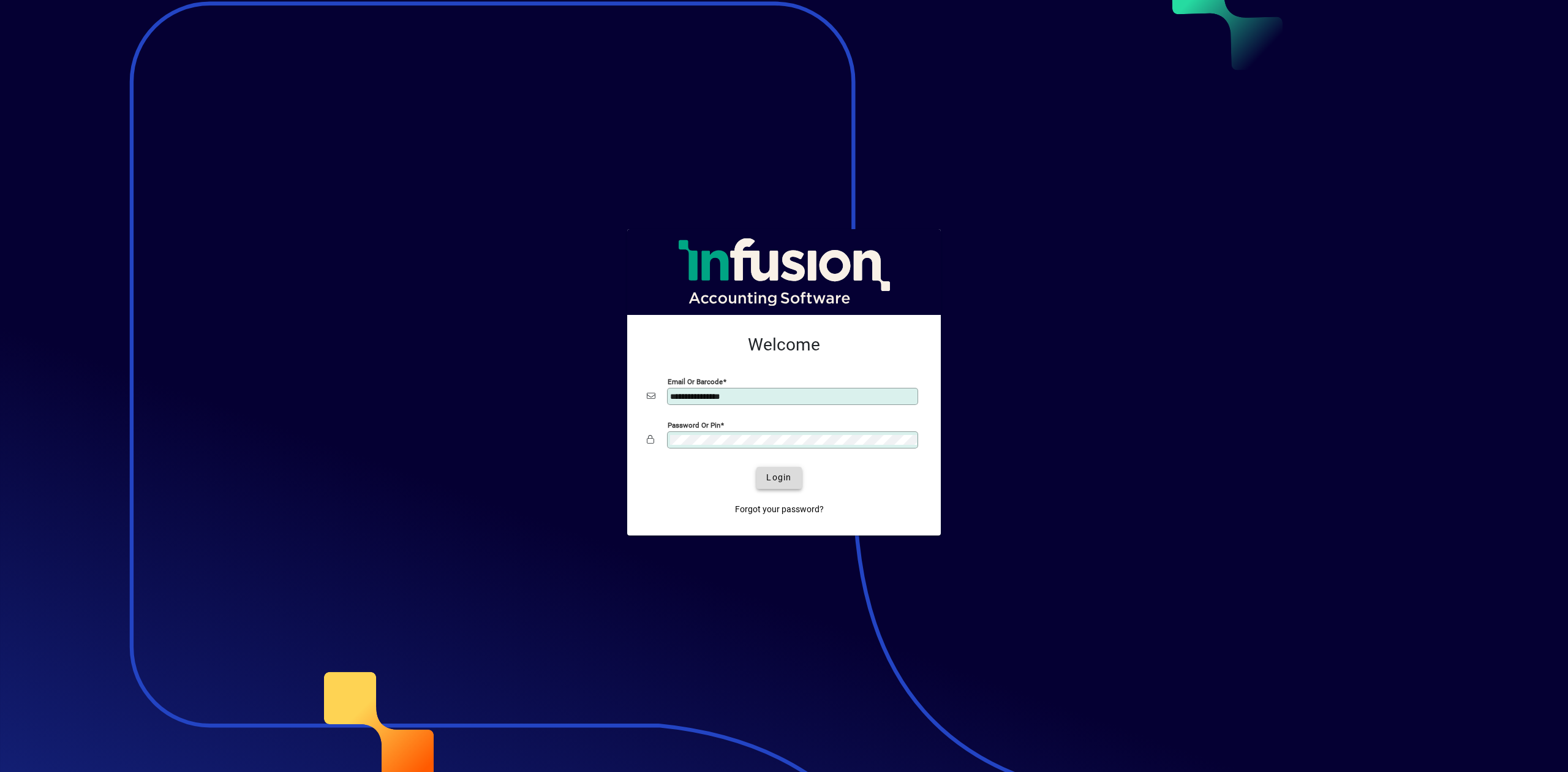
click at [789, 484] on span "Login" at bounding box center [779, 477] width 25 height 13
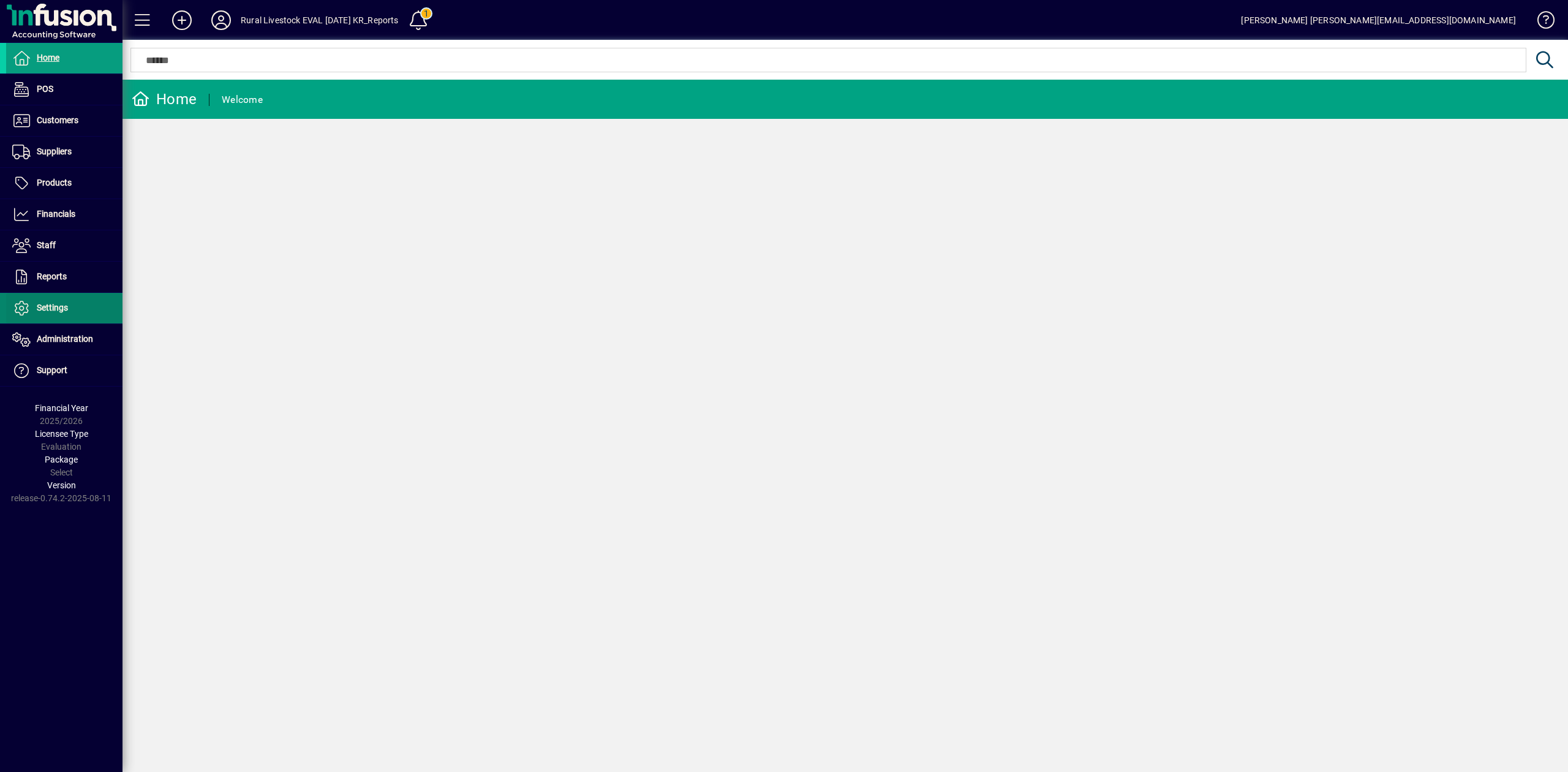
click at [60, 311] on span "Settings" at bounding box center [53, 307] width 32 height 10
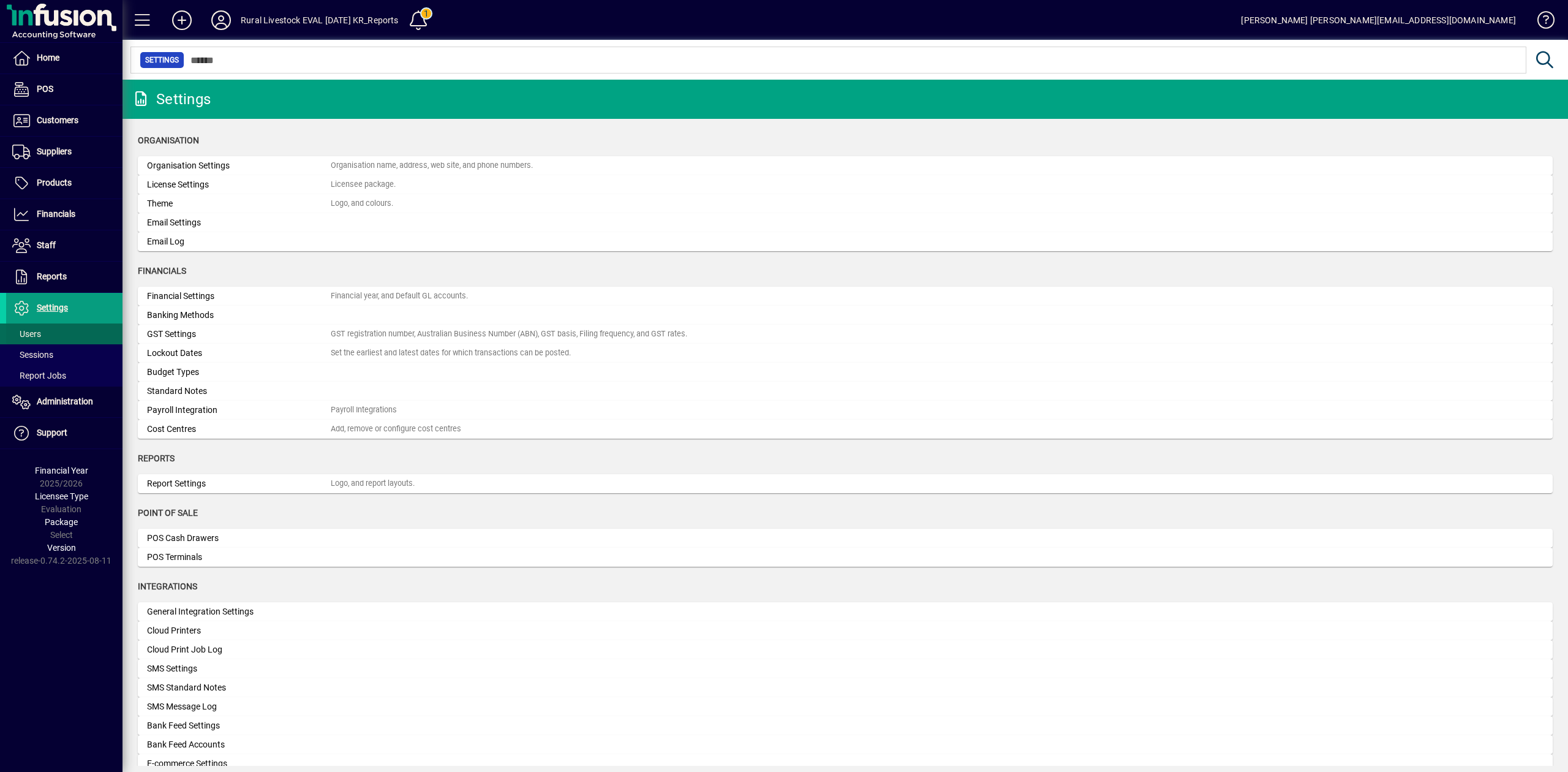
click at [40, 331] on span "Users" at bounding box center [26, 333] width 29 height 10
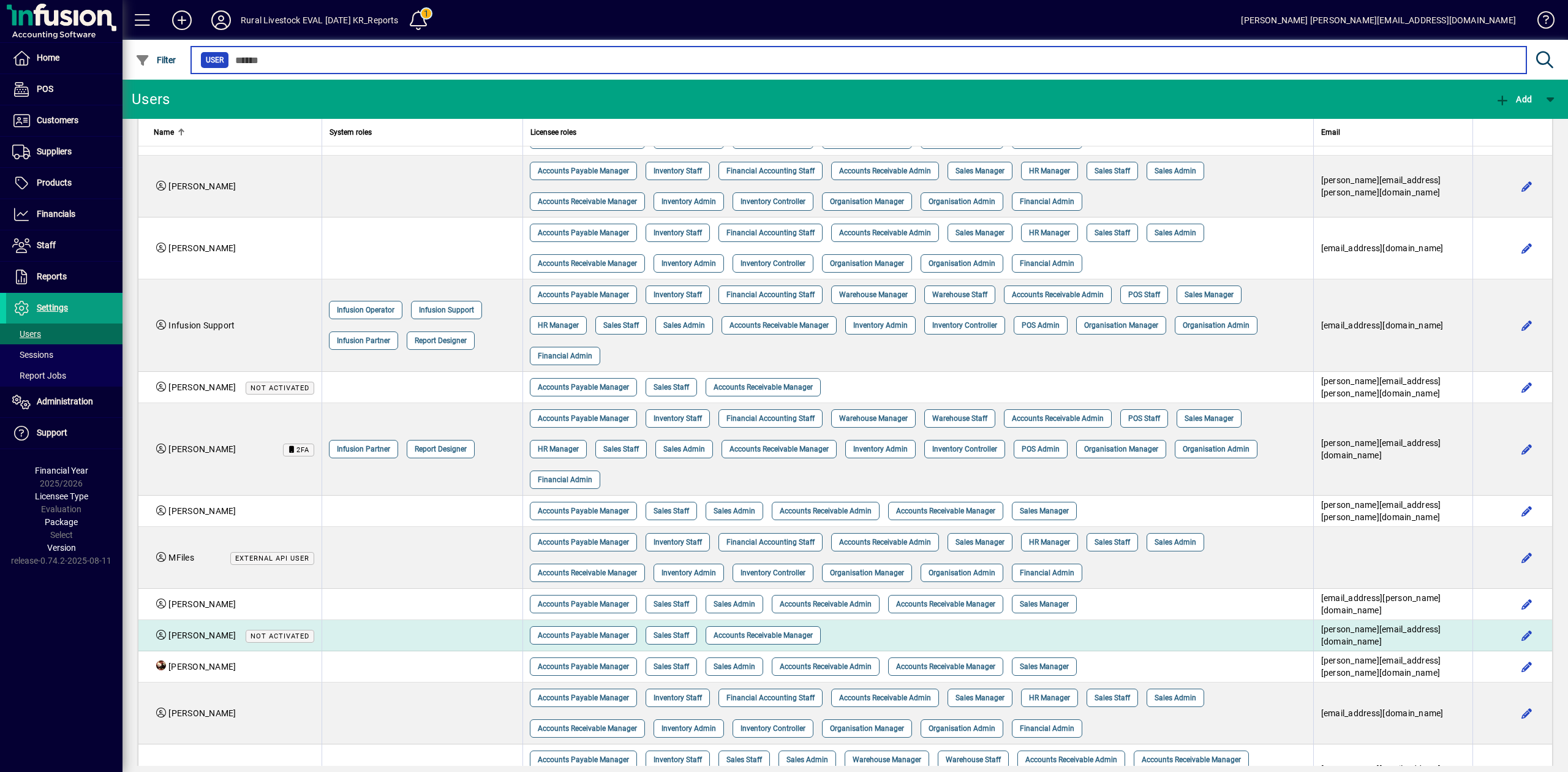
scroll to position [163, 0]
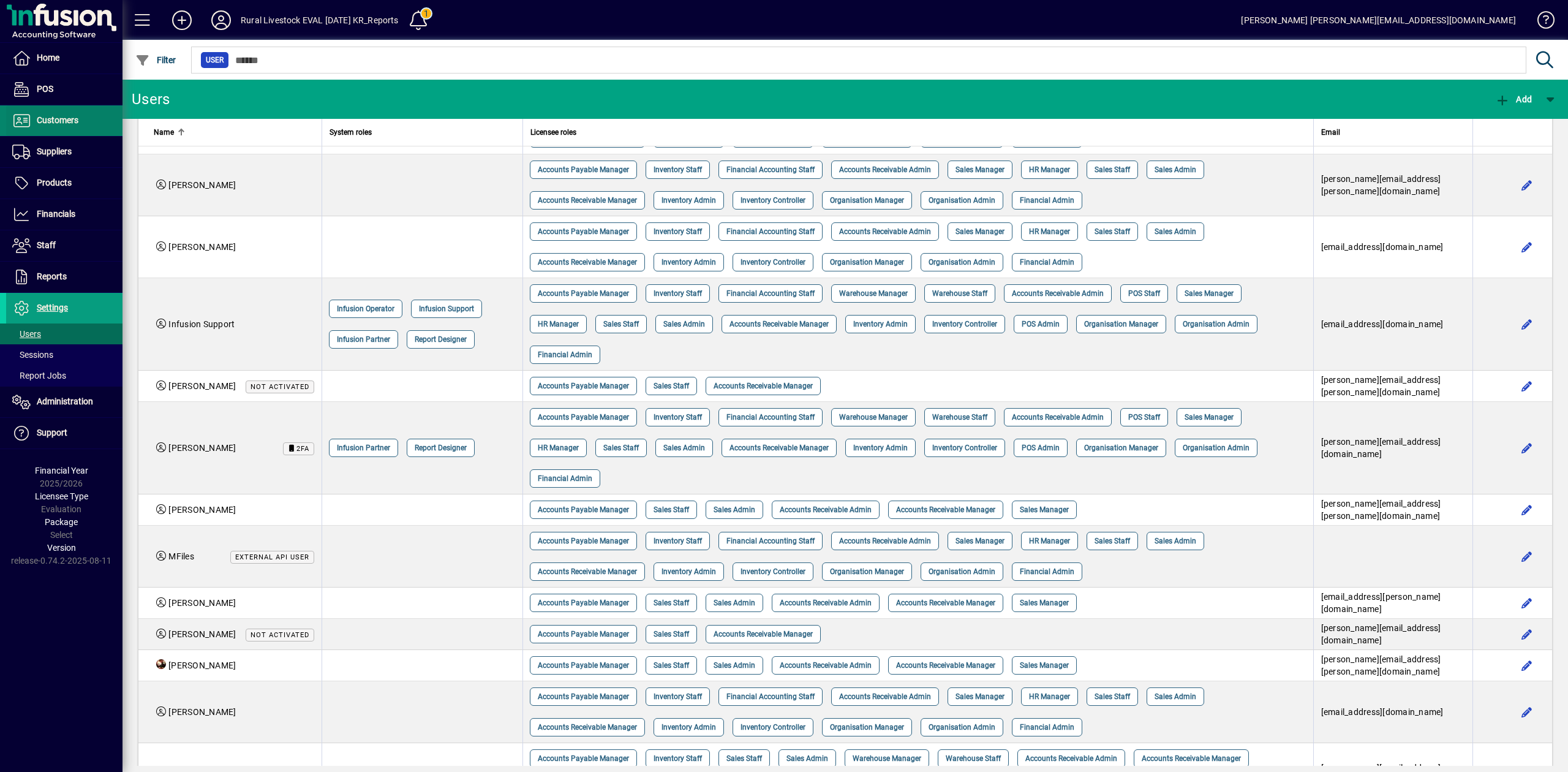
click at [49, 120] on span "Customers" at bounding box center [57, 120] width 41 height 10
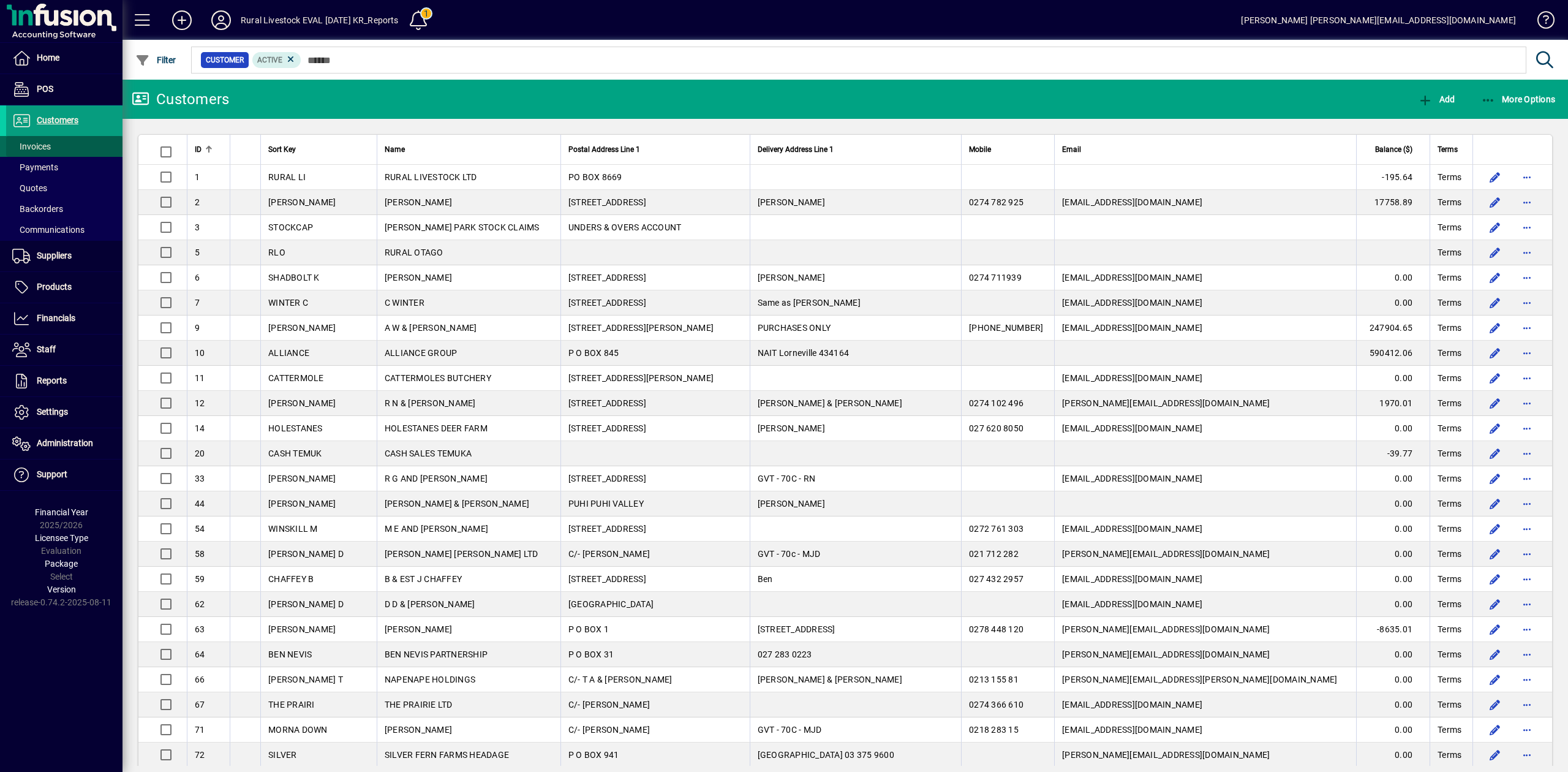
click at [54, 147] on span at bounding box center [64, 146] width 116 height 29
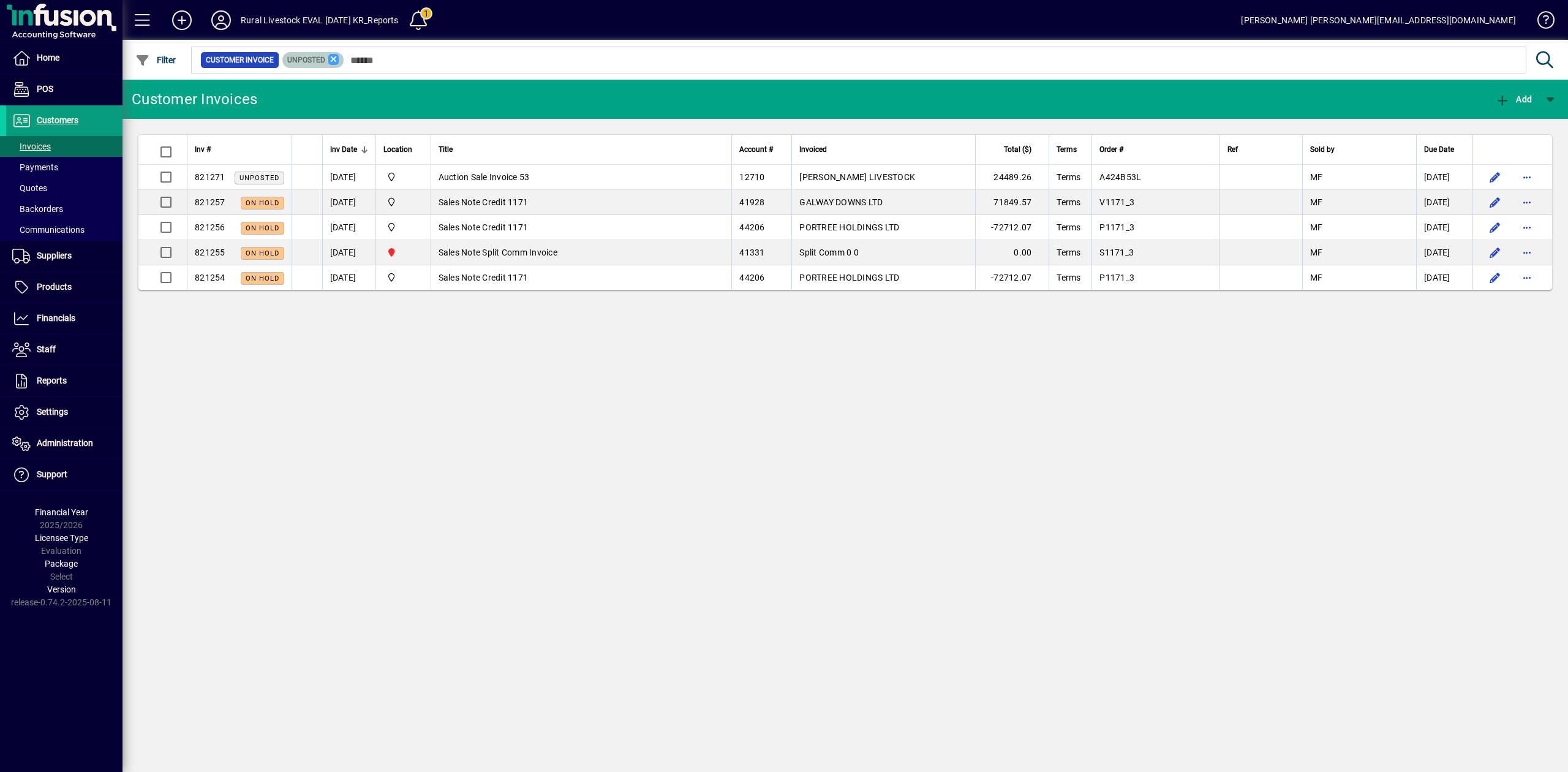
click at [333, 60] on icon at bounding box center [334, 59] width 11 height 11
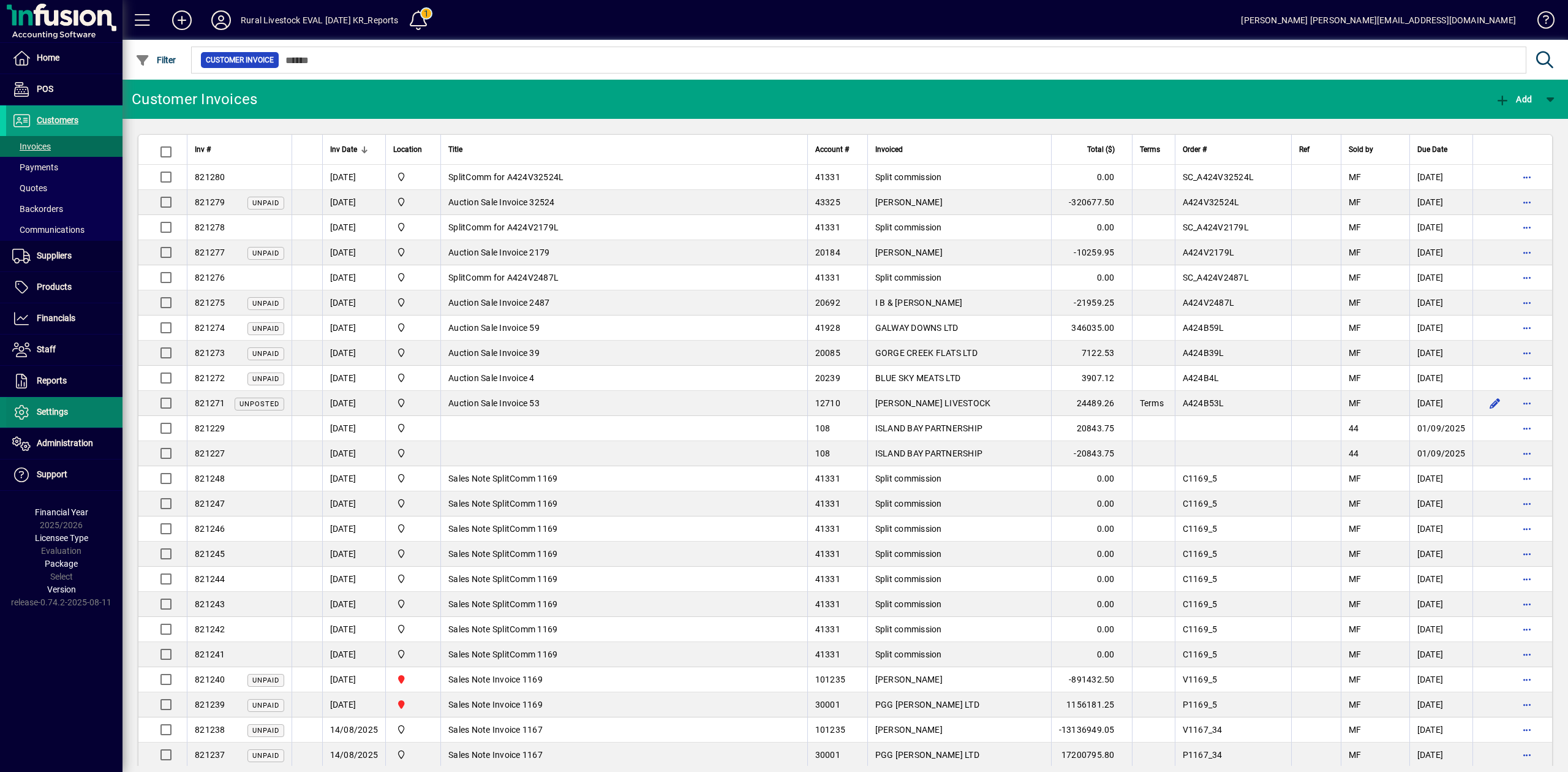
drag, startPoint x: 38, startPoint y: 402, endPoint x: 40, endPoint y: 410, distance: 8.2
click at [40, 410] on span "Settings" at bounding box center [53, 411] width 32 height 10
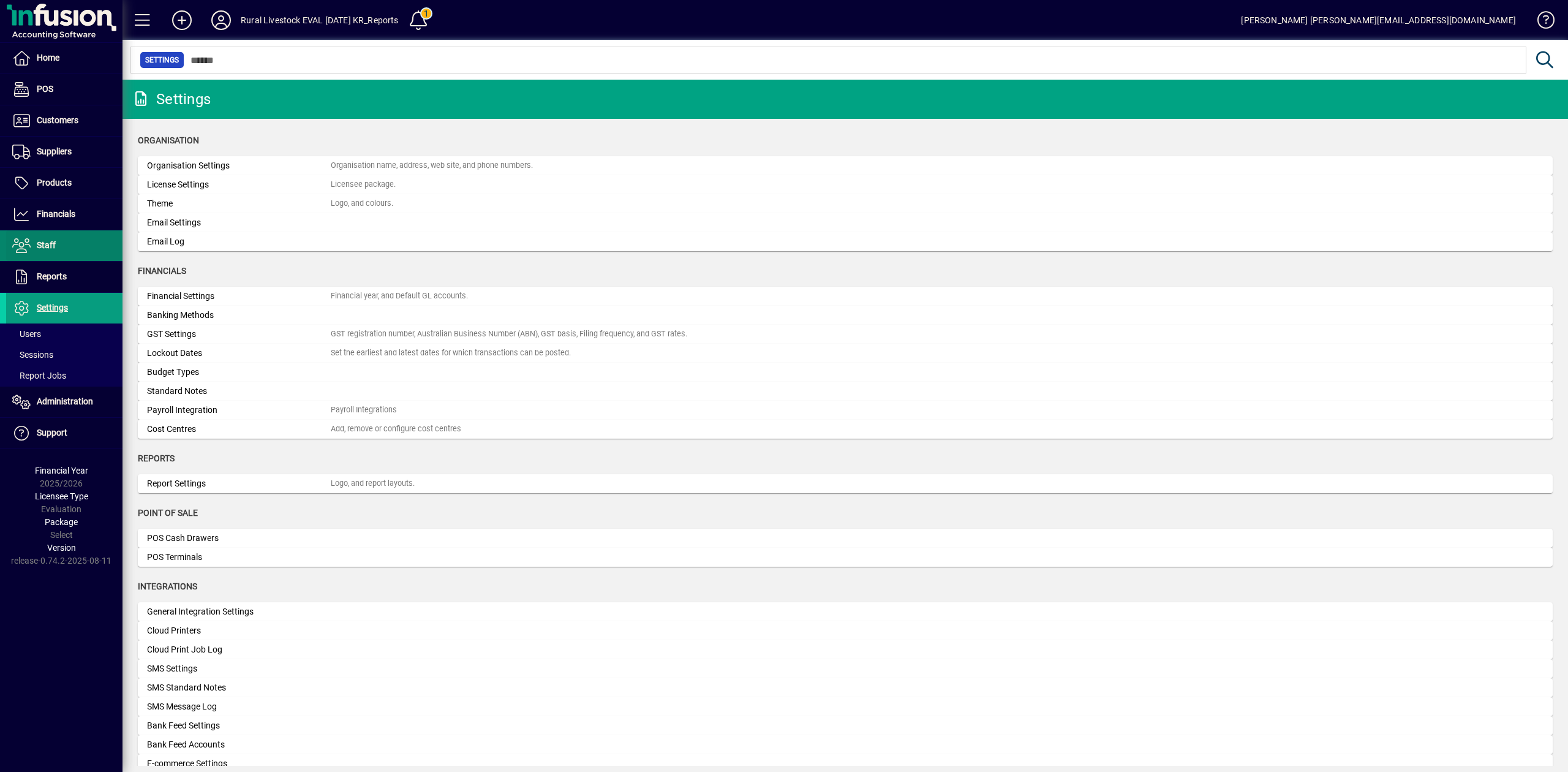
click at [44, 245] on span "Staff" at bounding box center [47, 244] width 19 height 10
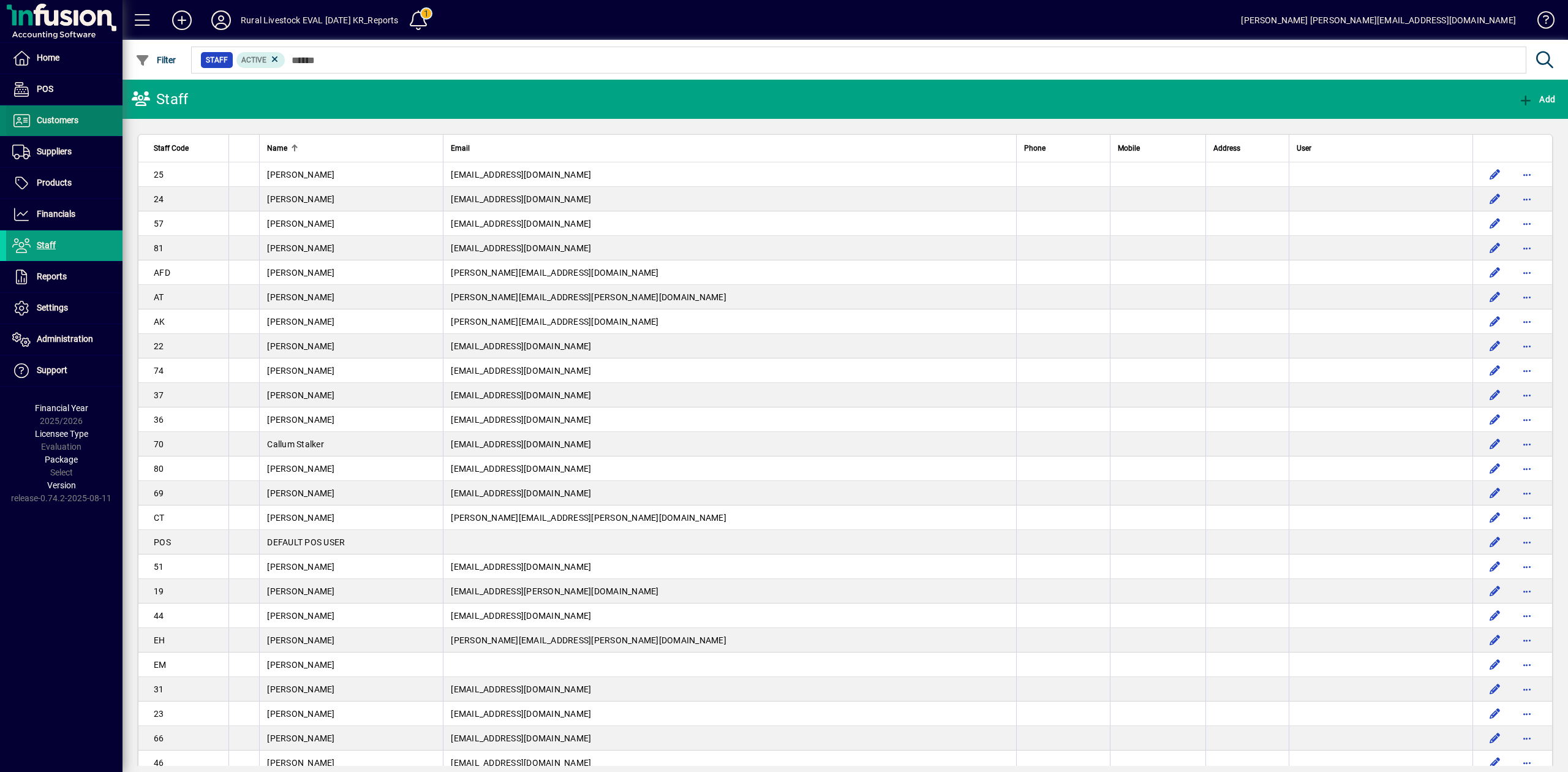
click at [58, 120] on span "Customers" at bounding box center [57, 120] width 41 height 10
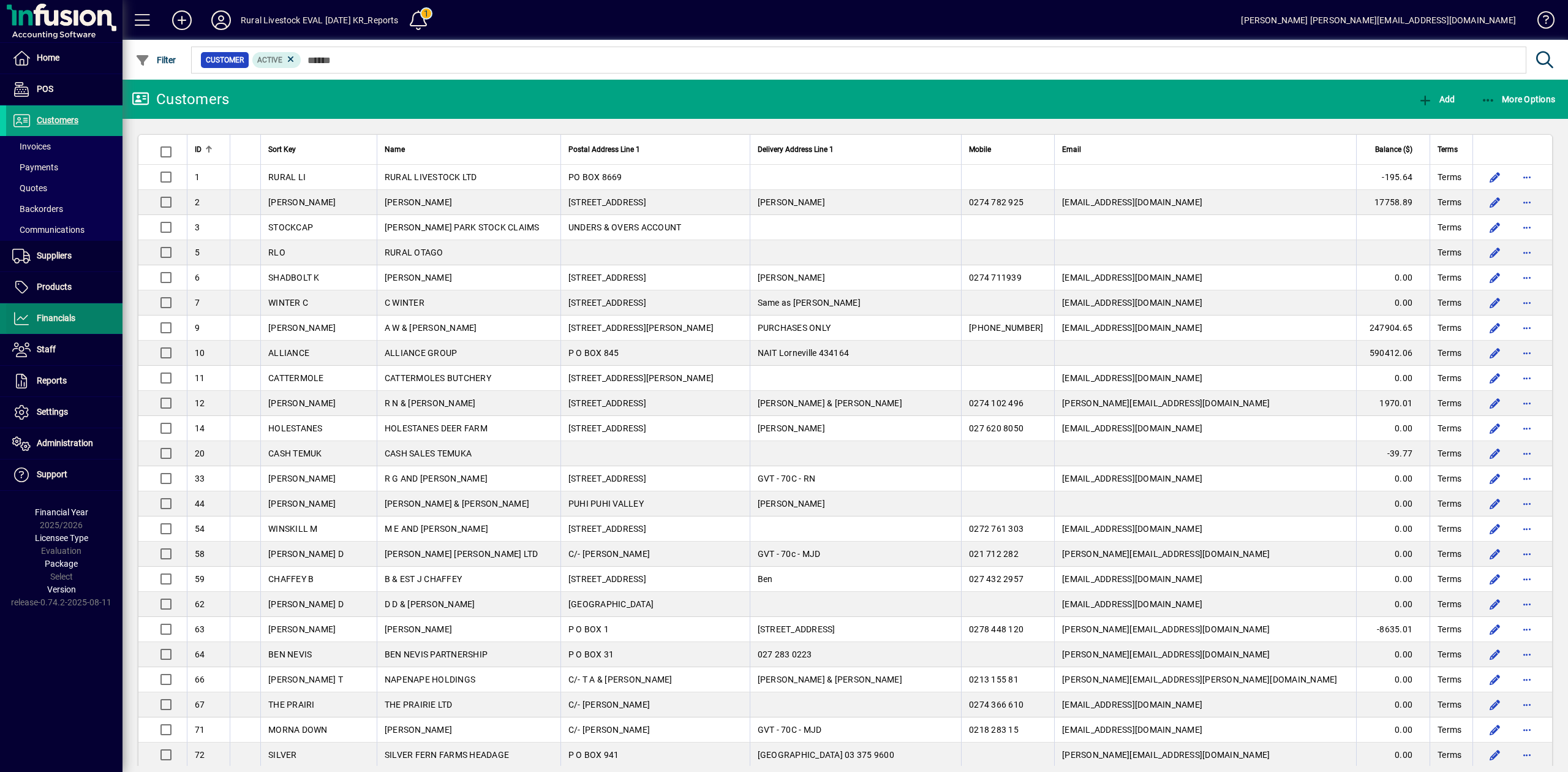
click at [40, 322] on span "Financials" at bounding box center [56, 317] width 39 height 10
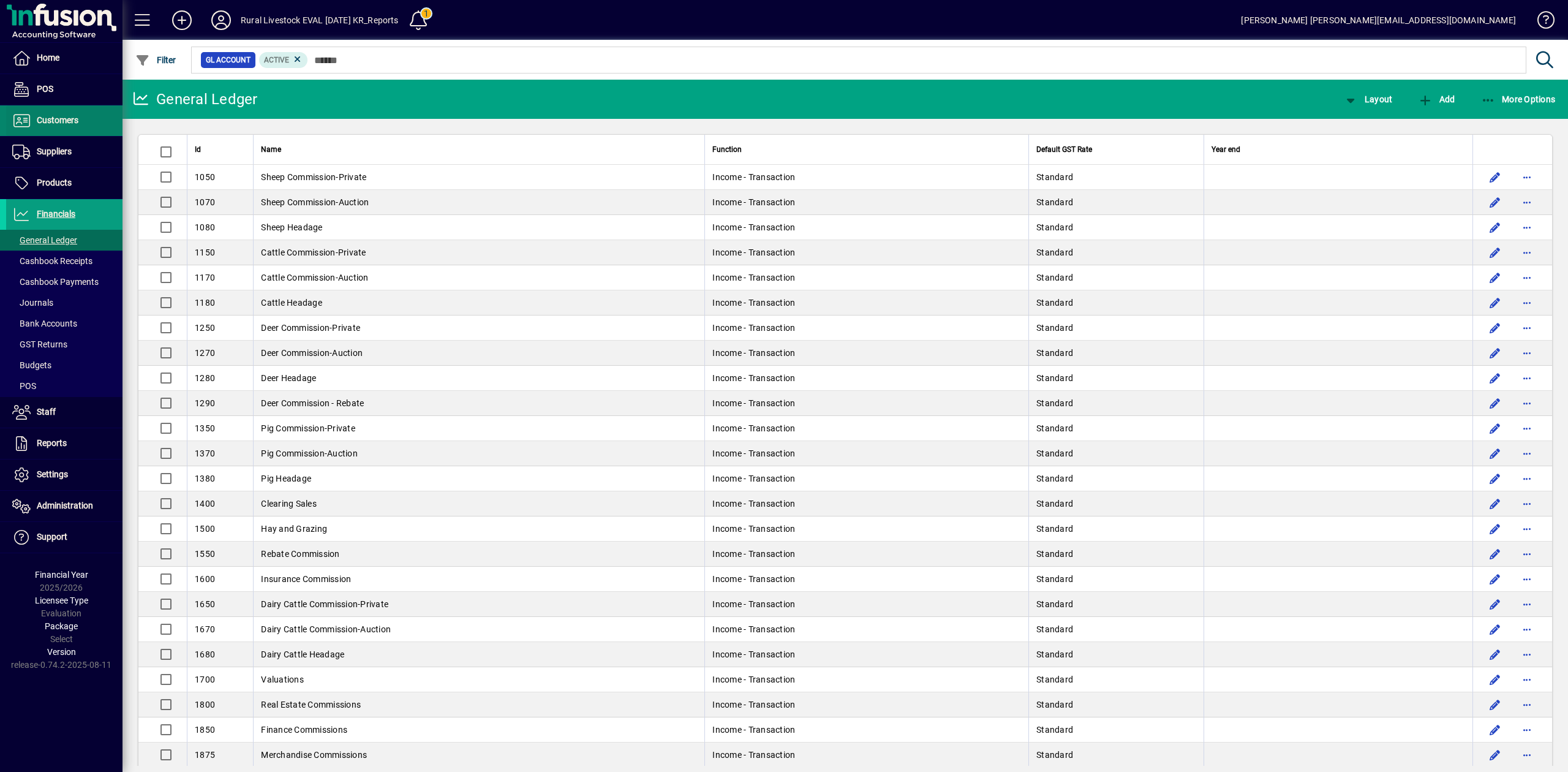
click at [52, 116] on span "Customers" at bounding box center [57, 120] width 41 height 10
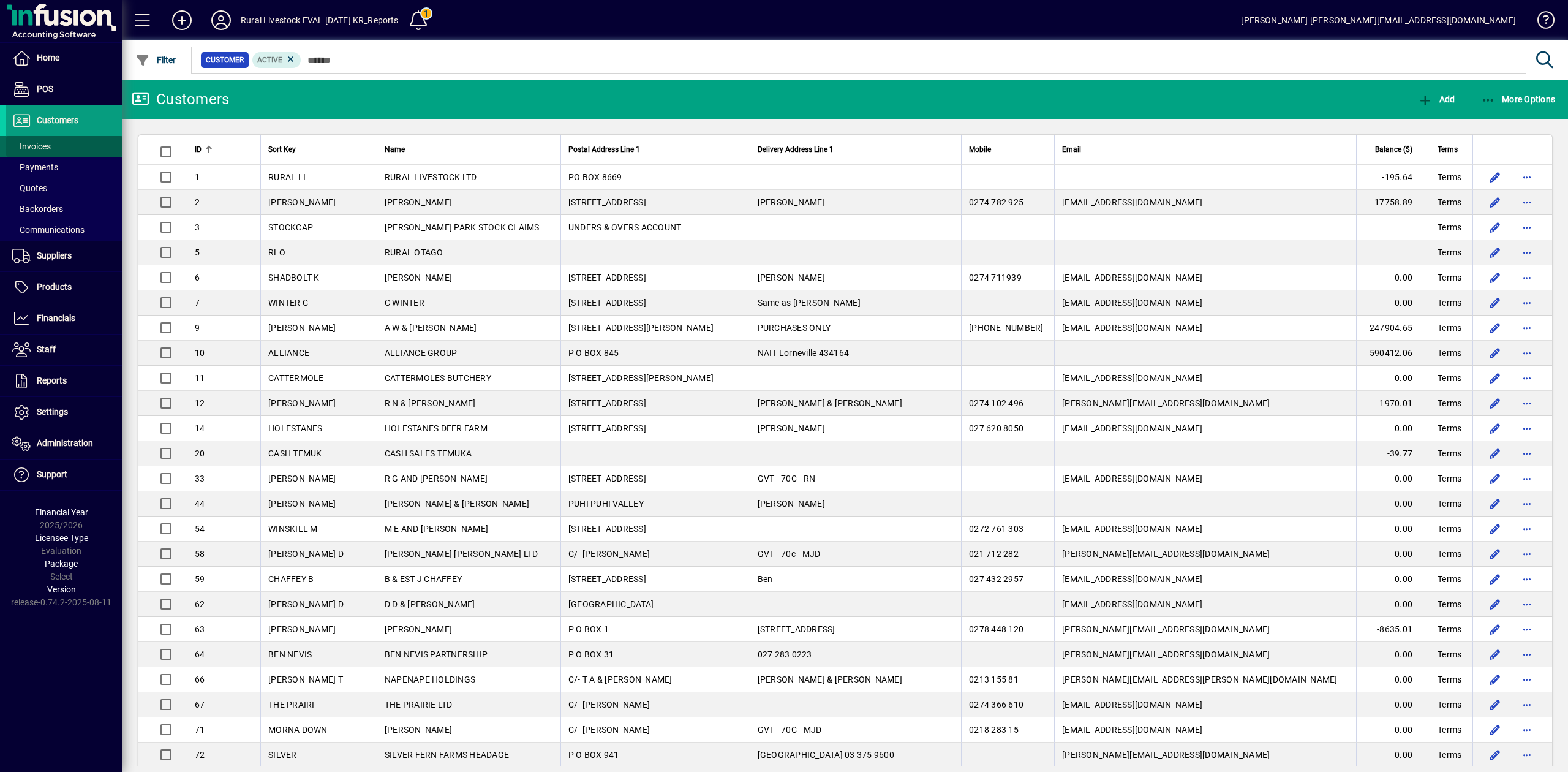
click at [49, 147] on span "Invoices" at bounding box center [32, 146] width 39 height 10
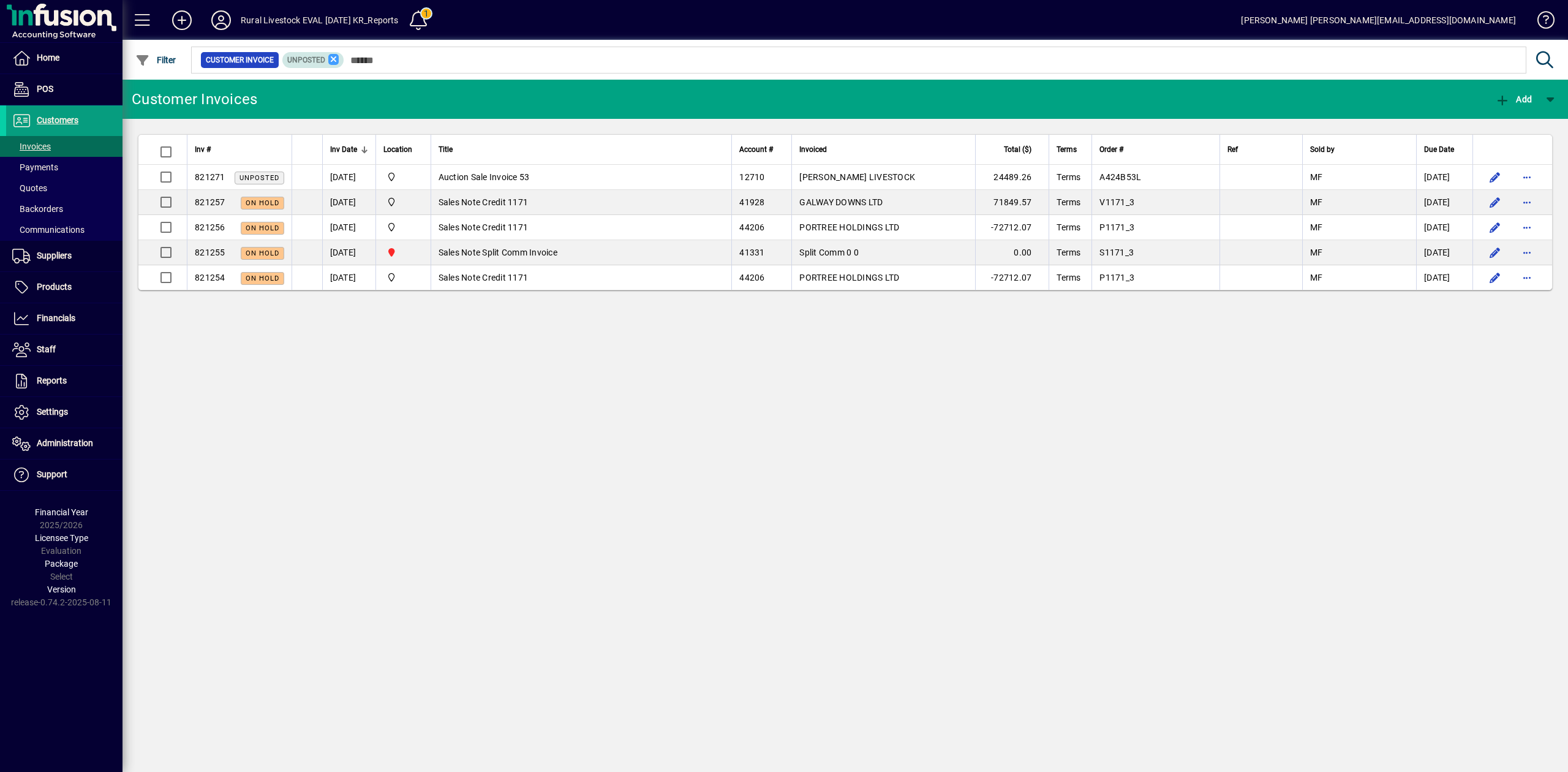
click at [330, 62] on icon at bounding box center [334, 59] width 11 height 11
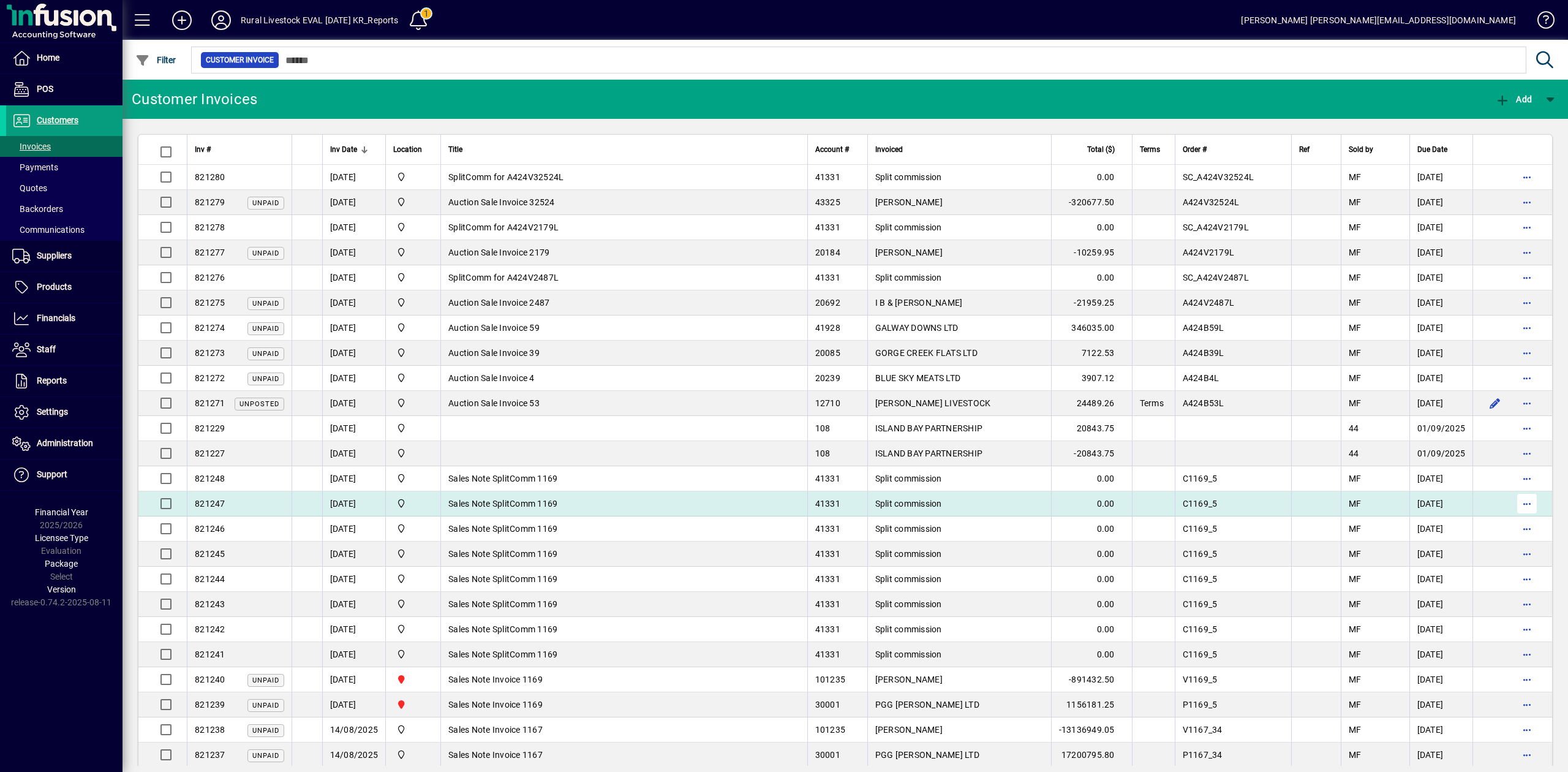
click at [1517, 506] on span "button" at bounding box center [1527, 503] width 29 height 29
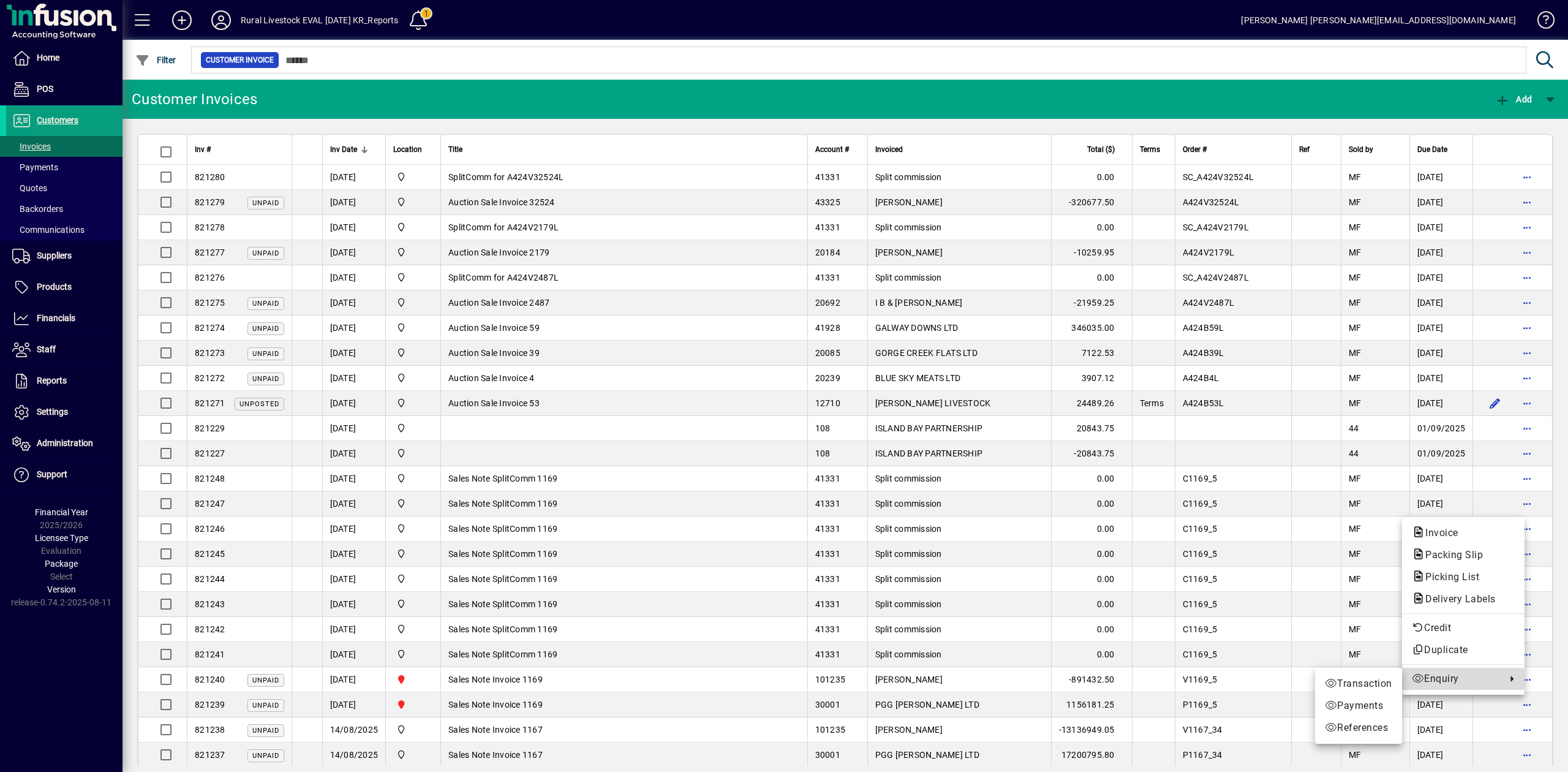
click at [1447, 680] on span "Enquiry" at bounding box center [1456, 679] width 88 height 15
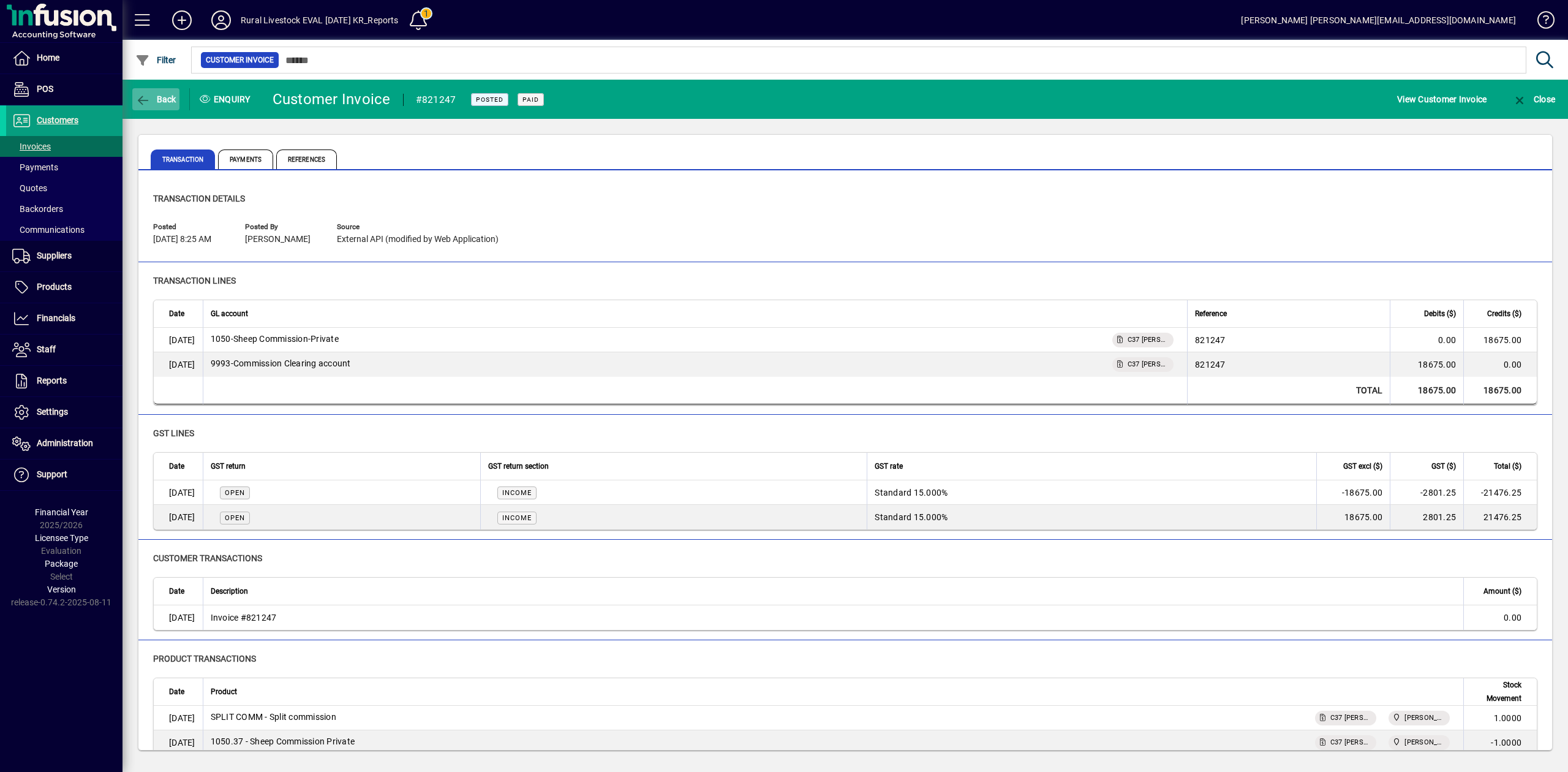
click at [156, 98] on span "Back" at bounding box center [156, 98] width 41 height 10
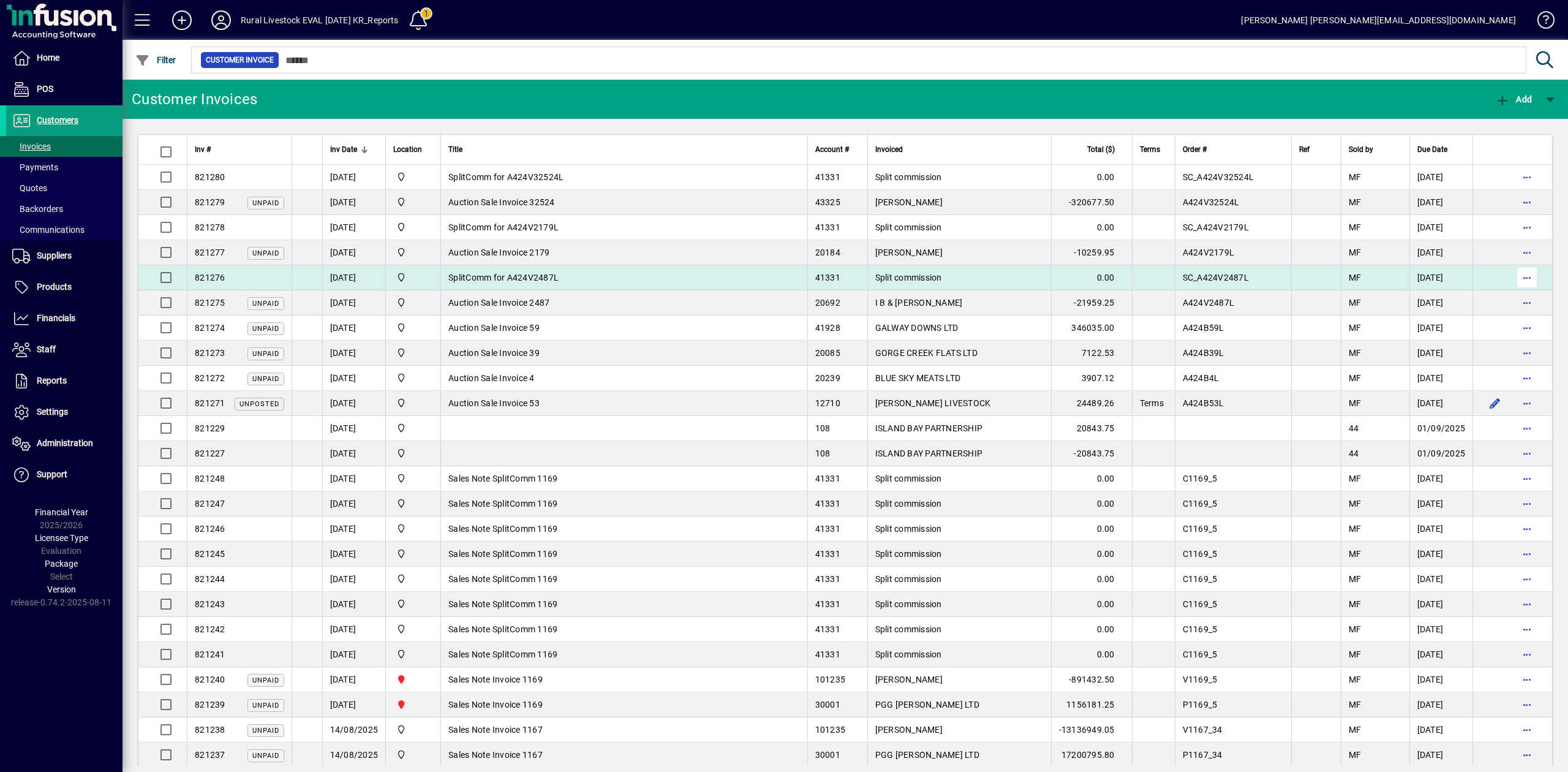
click at [1515, 278] on span "button" at bounding box center [1527, 277] width 29 height 29
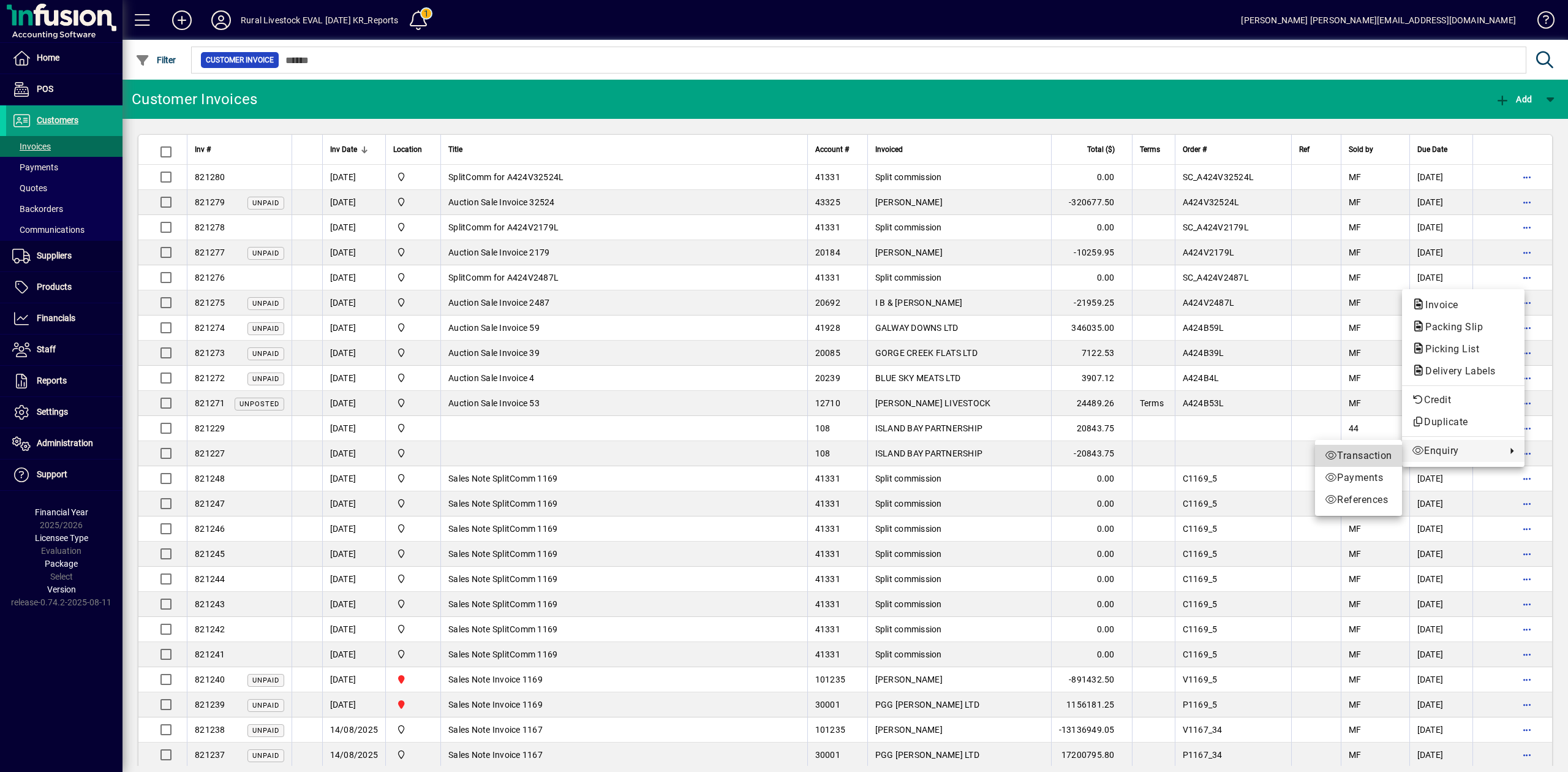
click at [1361, 458] on span "Transaction" at bounding box center [1359, 455] width 68 height 15
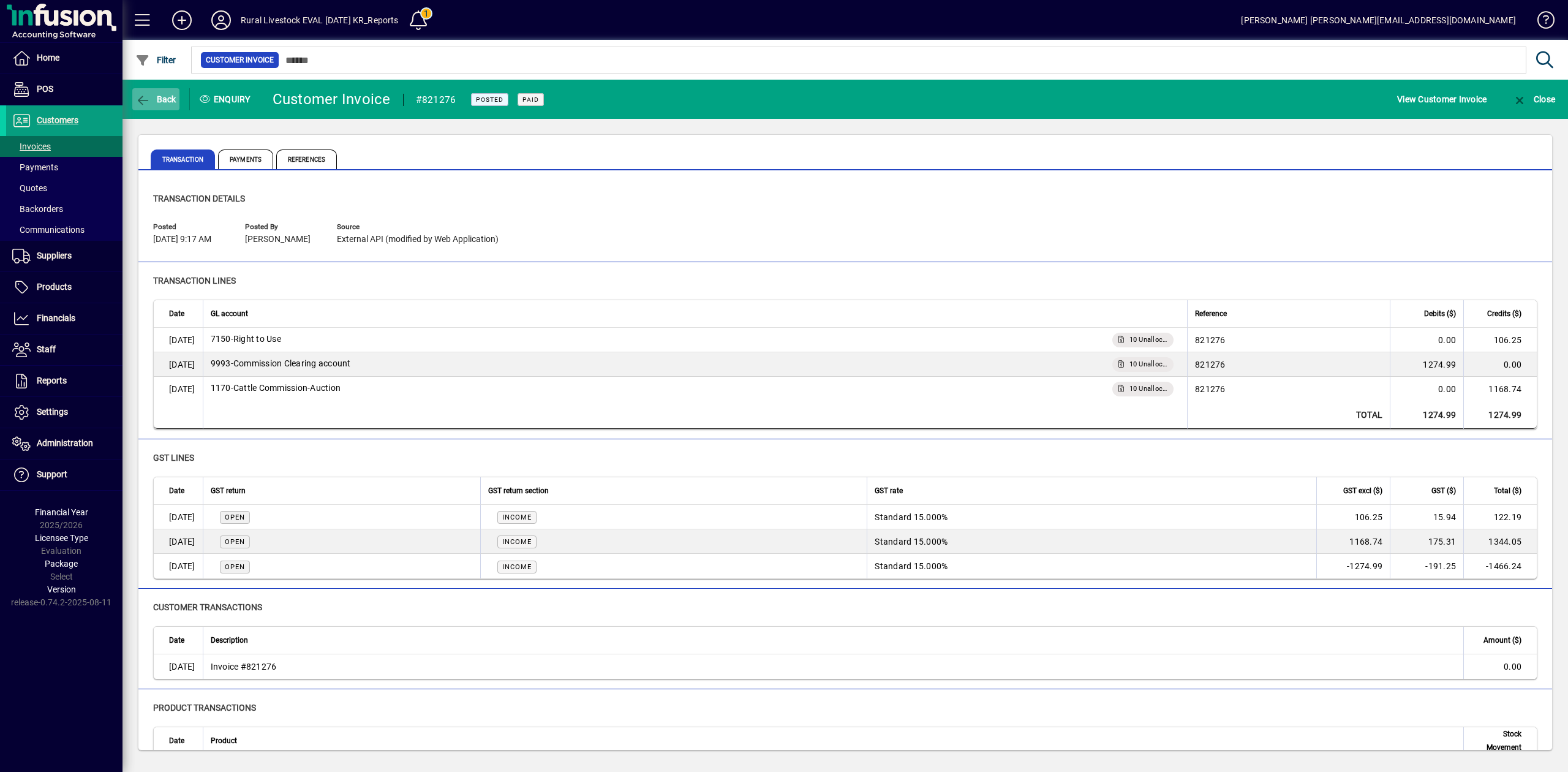
click at [148, 94] on icon "button" at bounding box center [142, 100] width 15 height 12
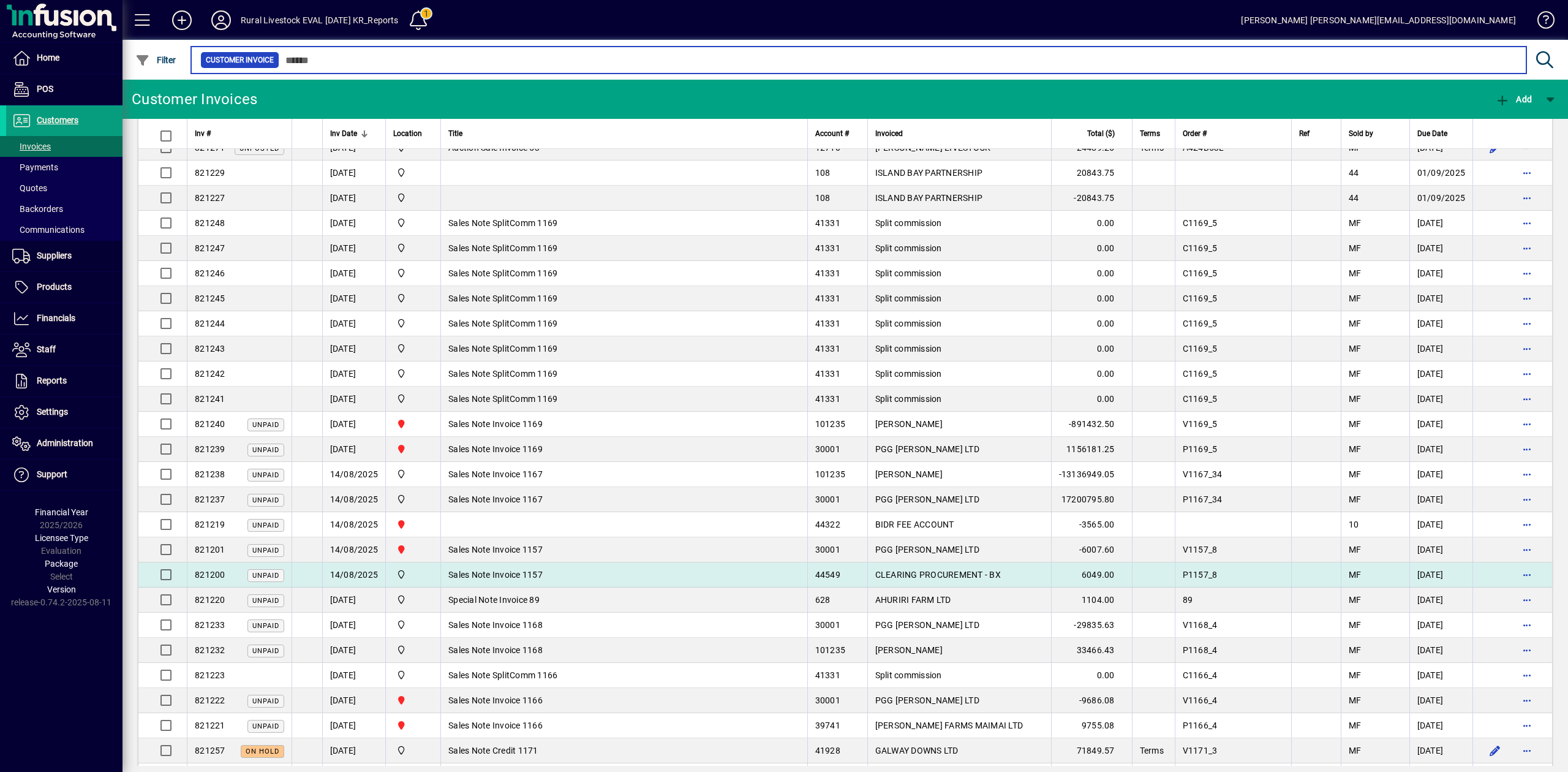
scroll to position [326, 0]
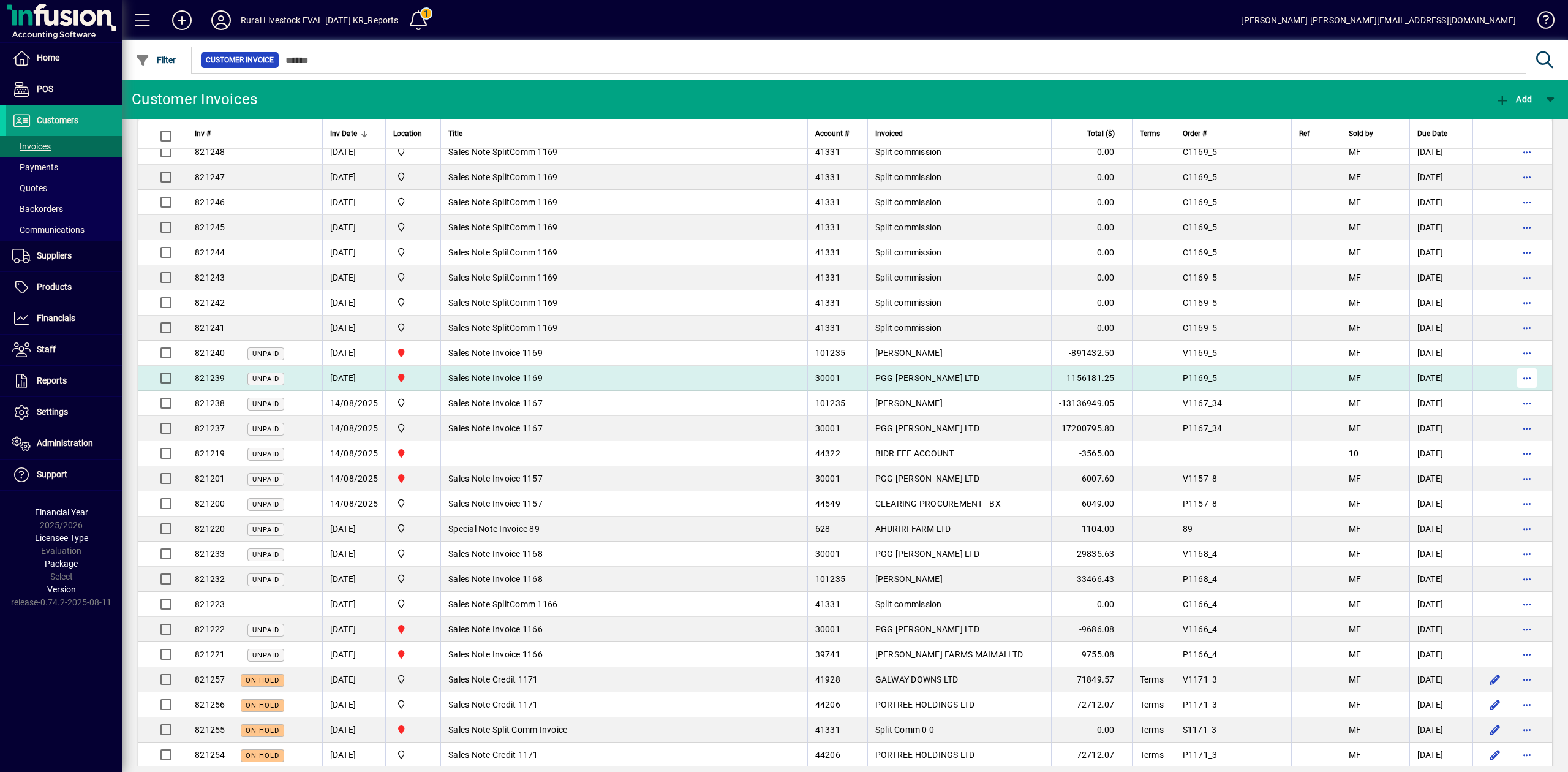
click at [1514, 383] on span "button" at bounding box center [1527, 377] width 29 height 29
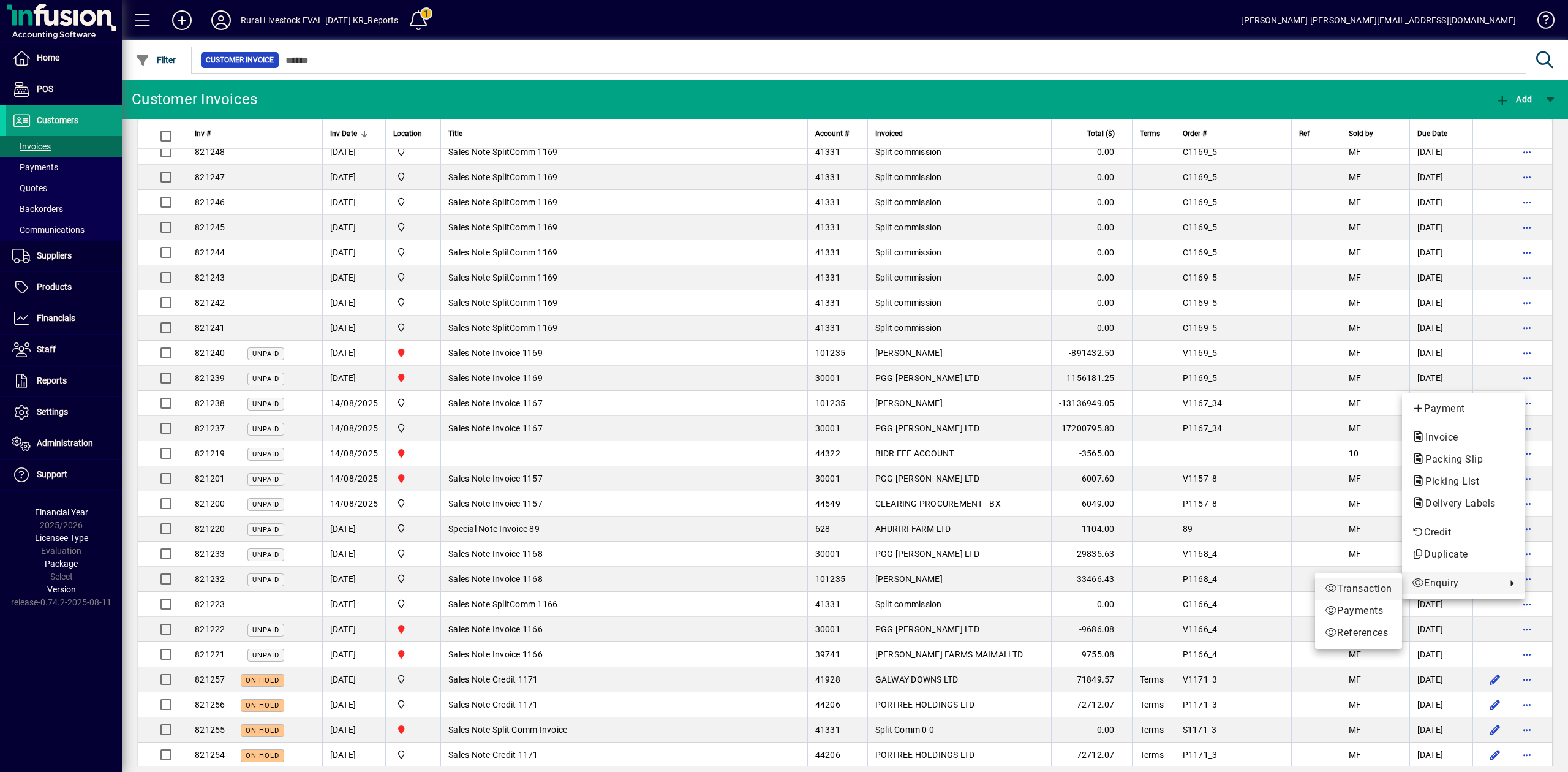
click at [1377, 591] on span "Transaction" at bounding box center [1359, 588] width 68 height 15
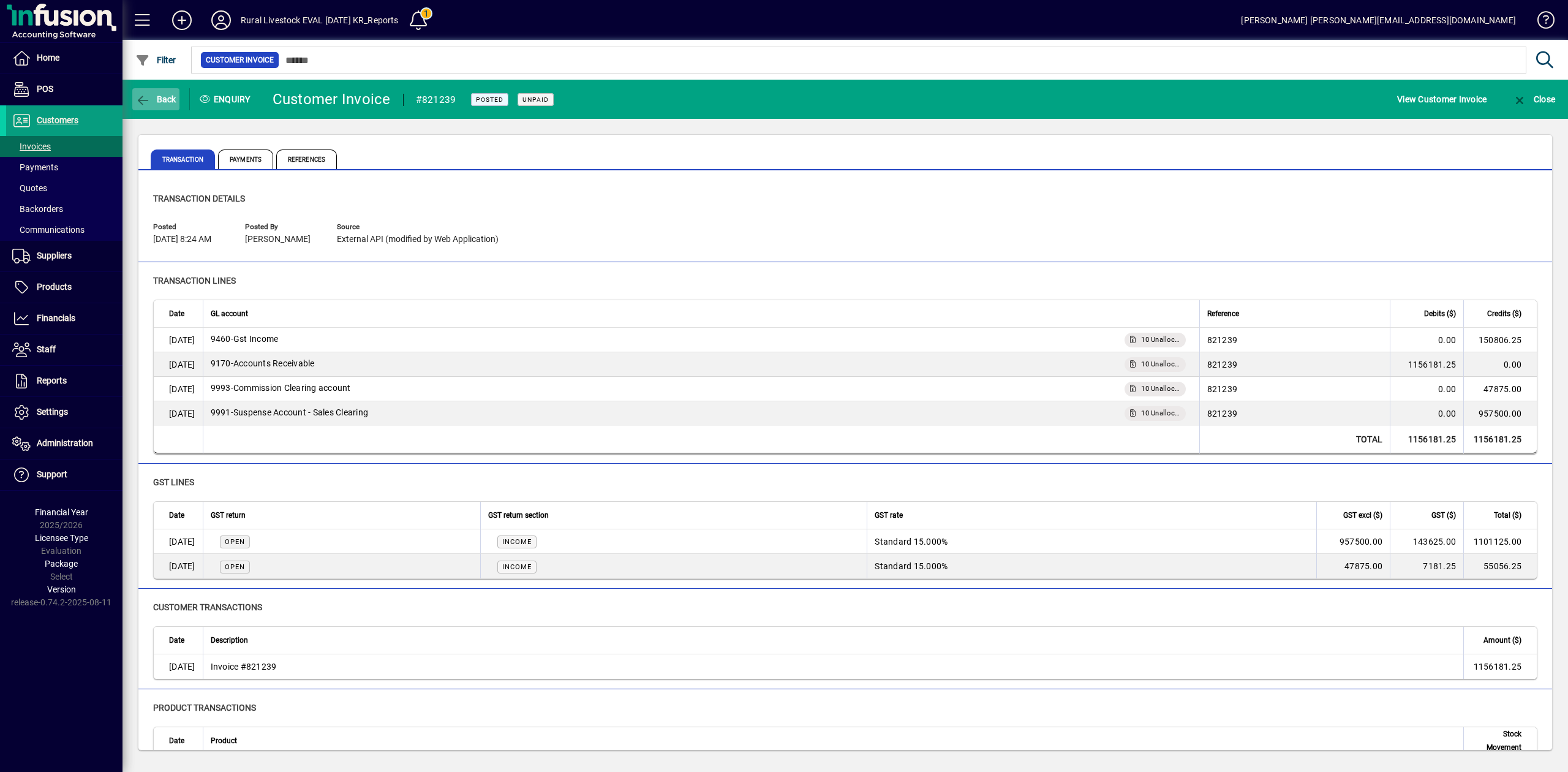
click at [141, 98] on icon "button" at bounding box center [142, 100] width 15 height 12
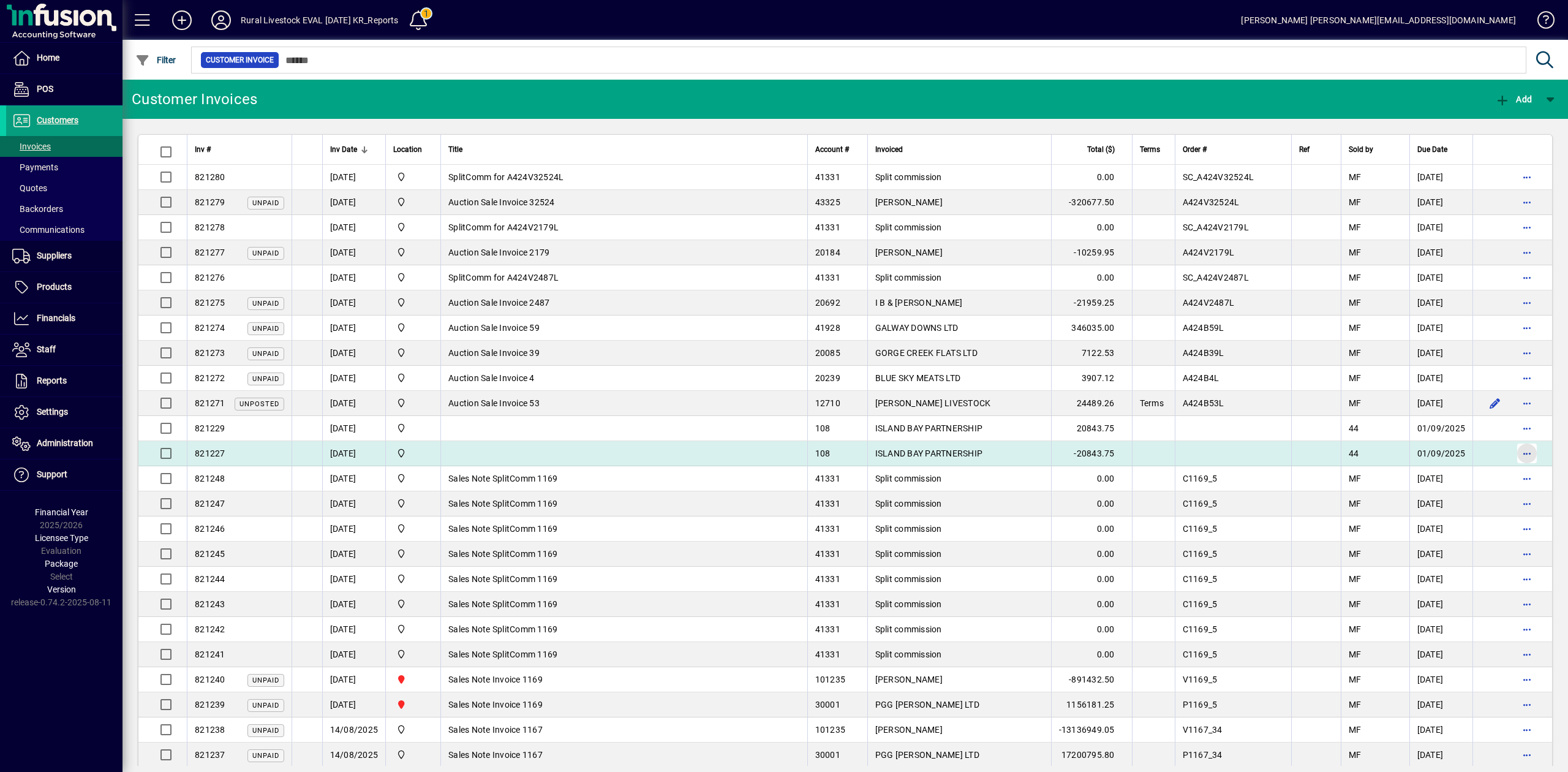
click at [1513, 455] on span "button" at bounding box center [1527, 453] width 29 height 29
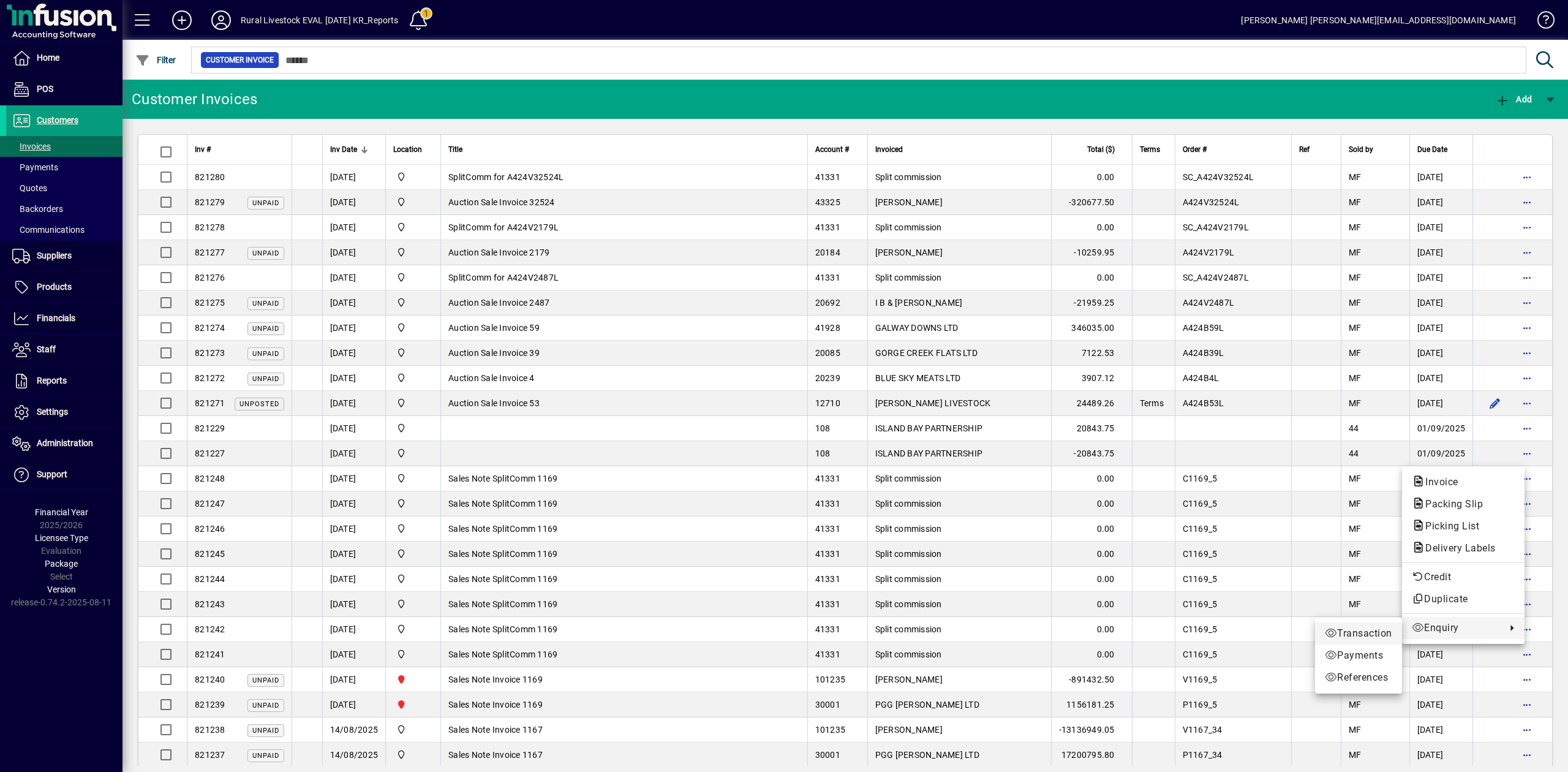
click at [1378, 636] on span "Transaction" at bounding box center [1359, 633] width 68 height 15
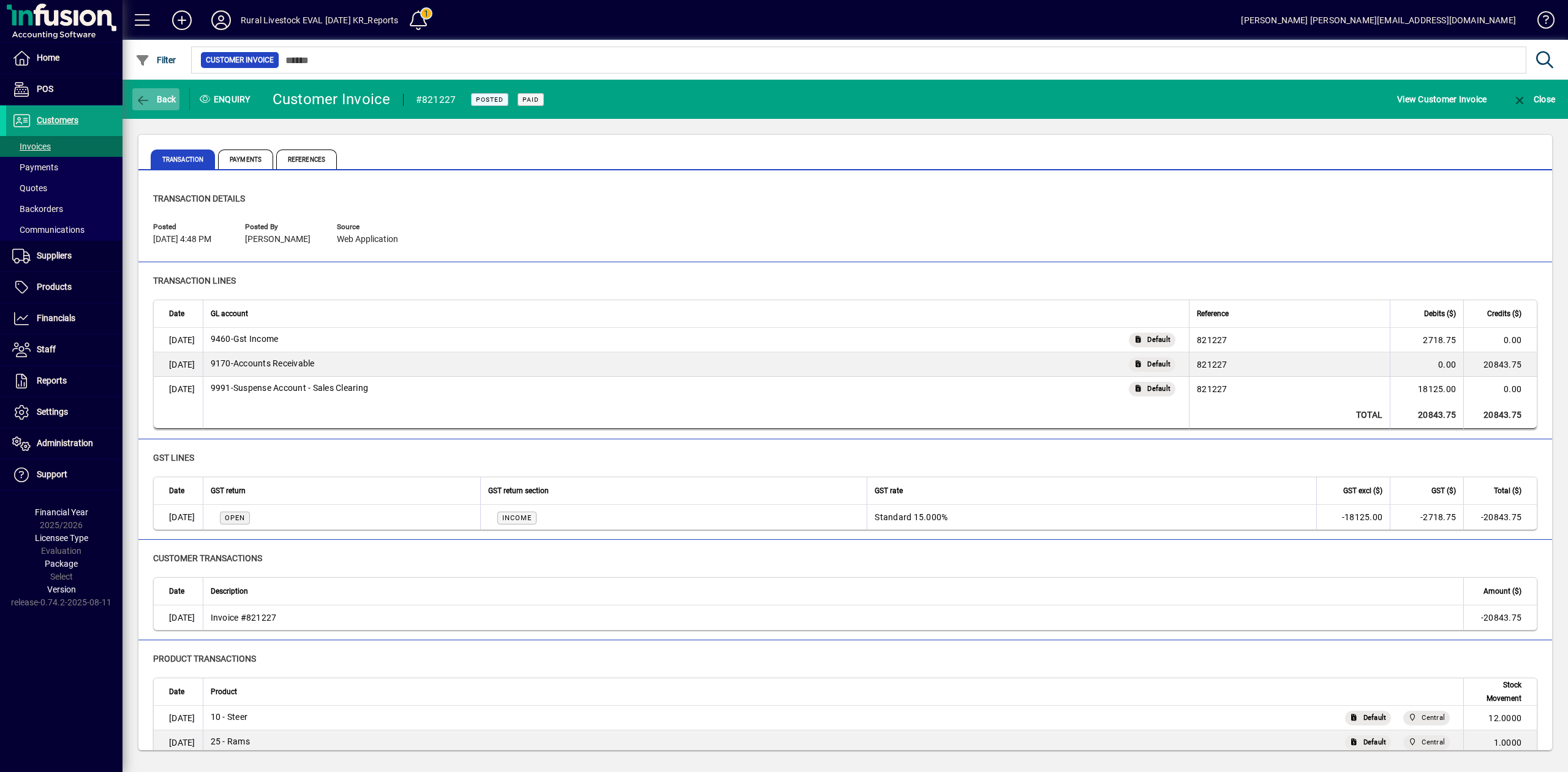
click at [153, 96] on span "Back" at bounding box center [156, 98] width 41 height 10
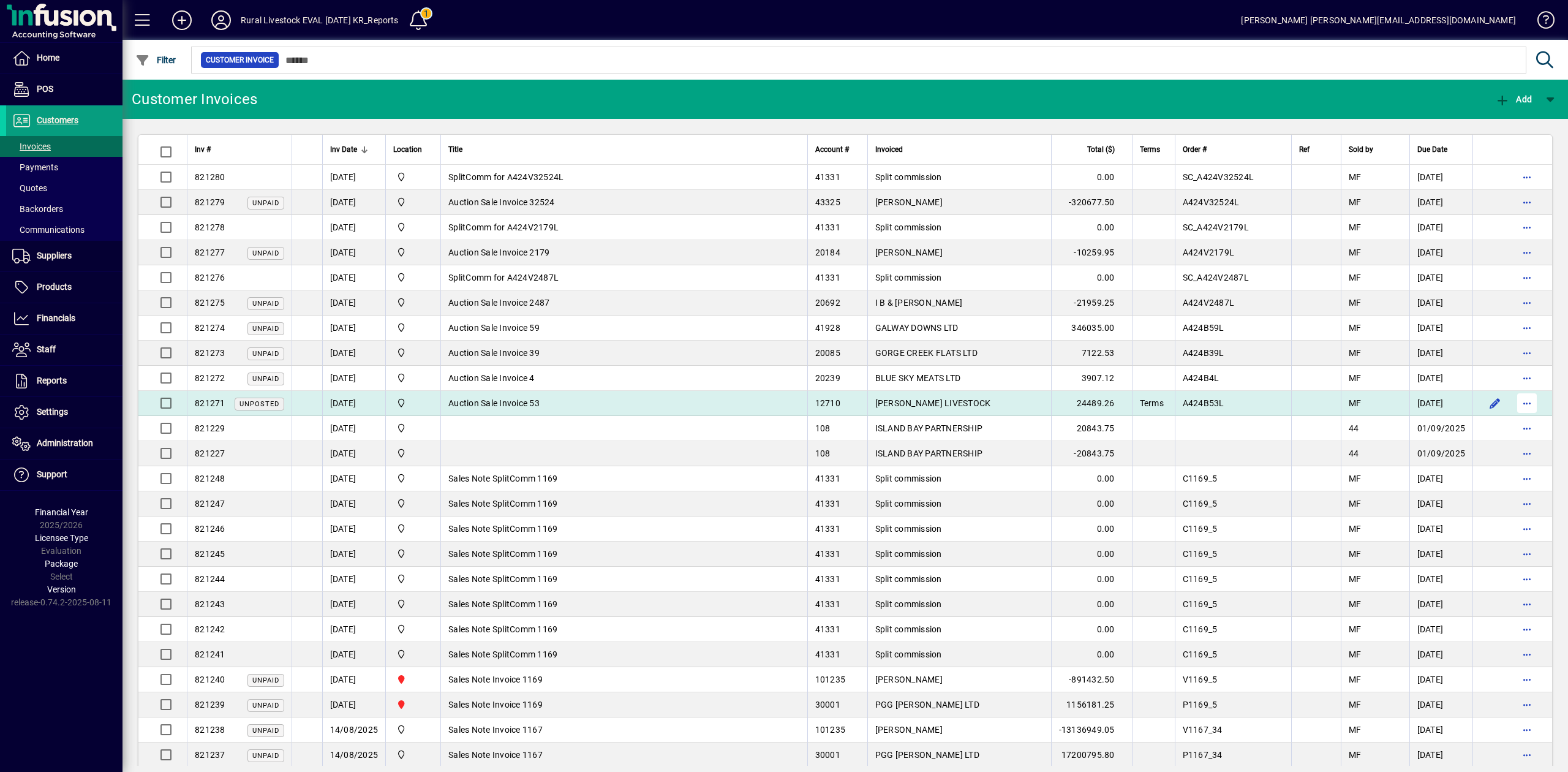
click at [1517, 402] on span "button" at bounding box center [1527, 403] width 29 height 29
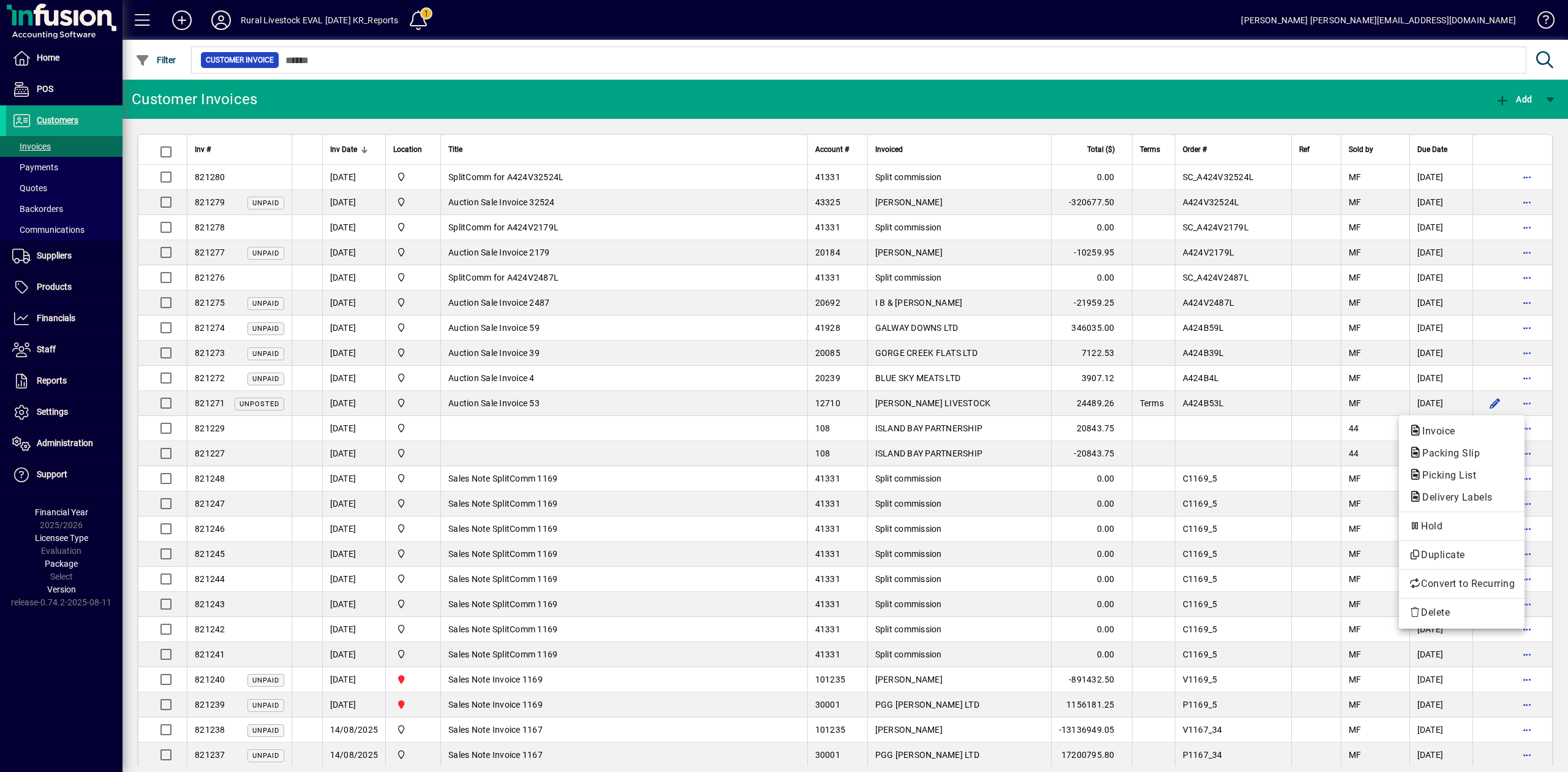
click at [1361, 514] on div at bounding box center [784, 386] width 1568 height 772
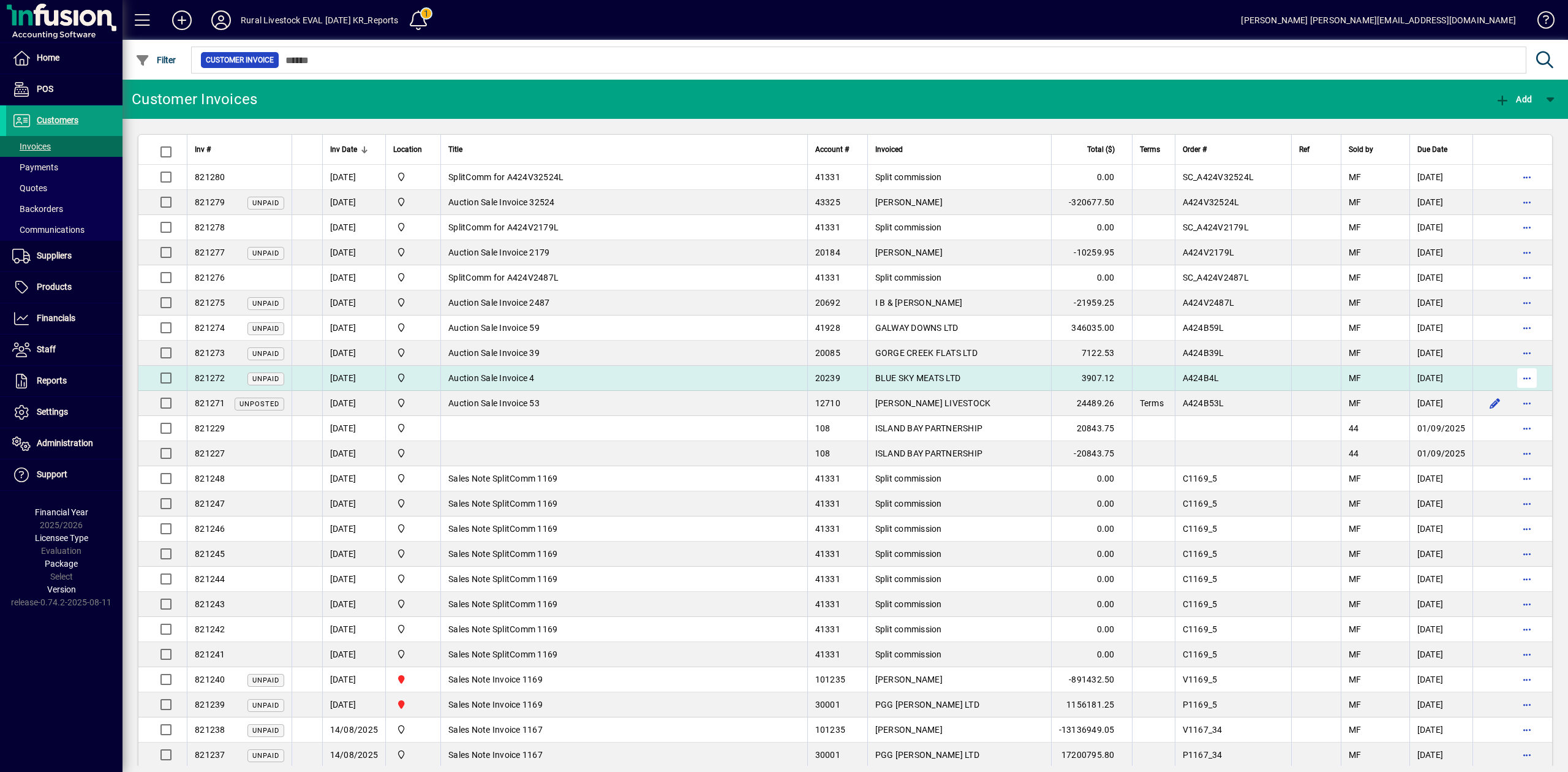
click at [1513, 377] on span "button" at bounding box center [1527, 377] width 29 height 29
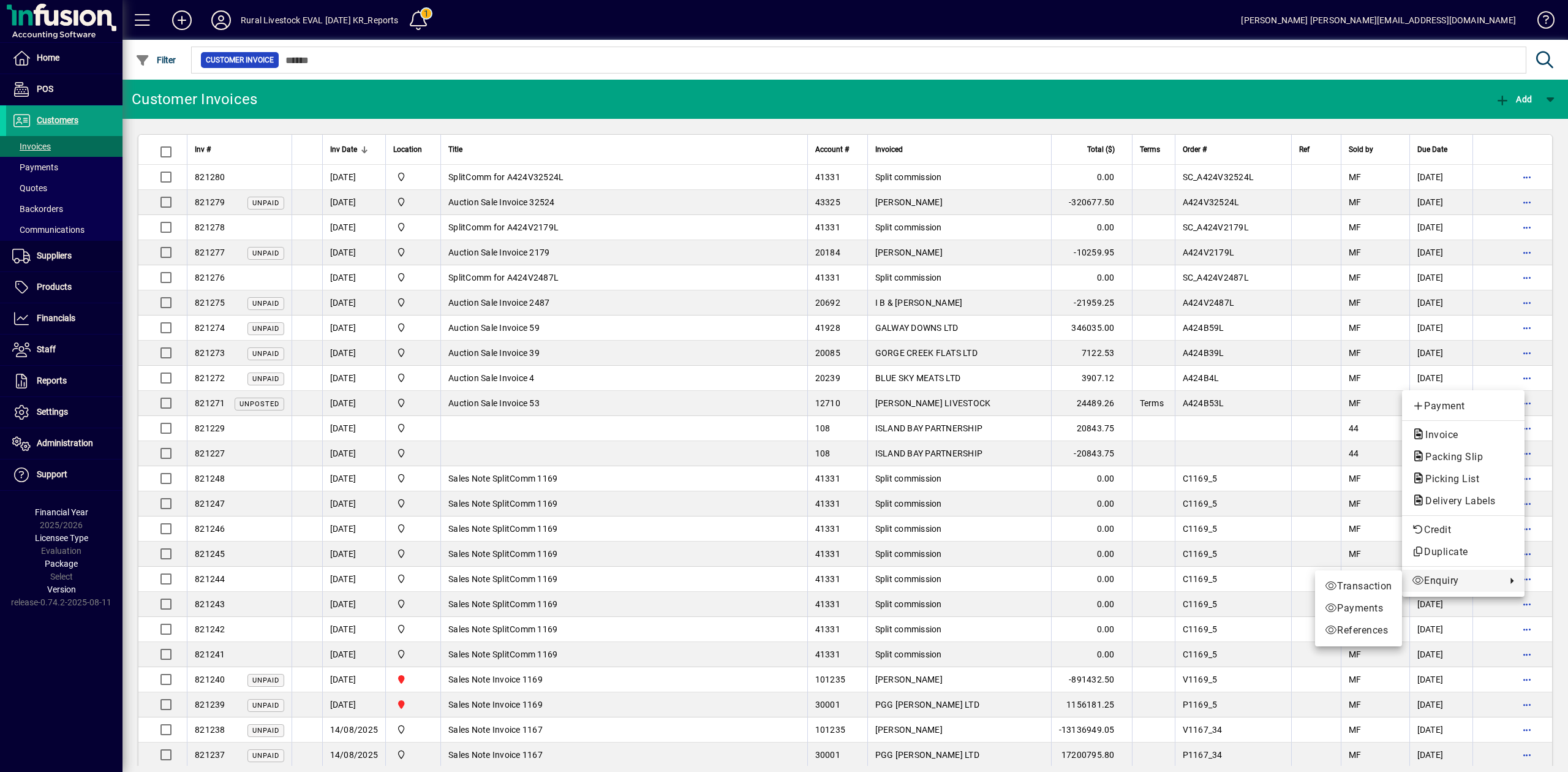
click at [1378, 585] on span "Transaction" at bounding box center [1359, 586] width 68 height 15
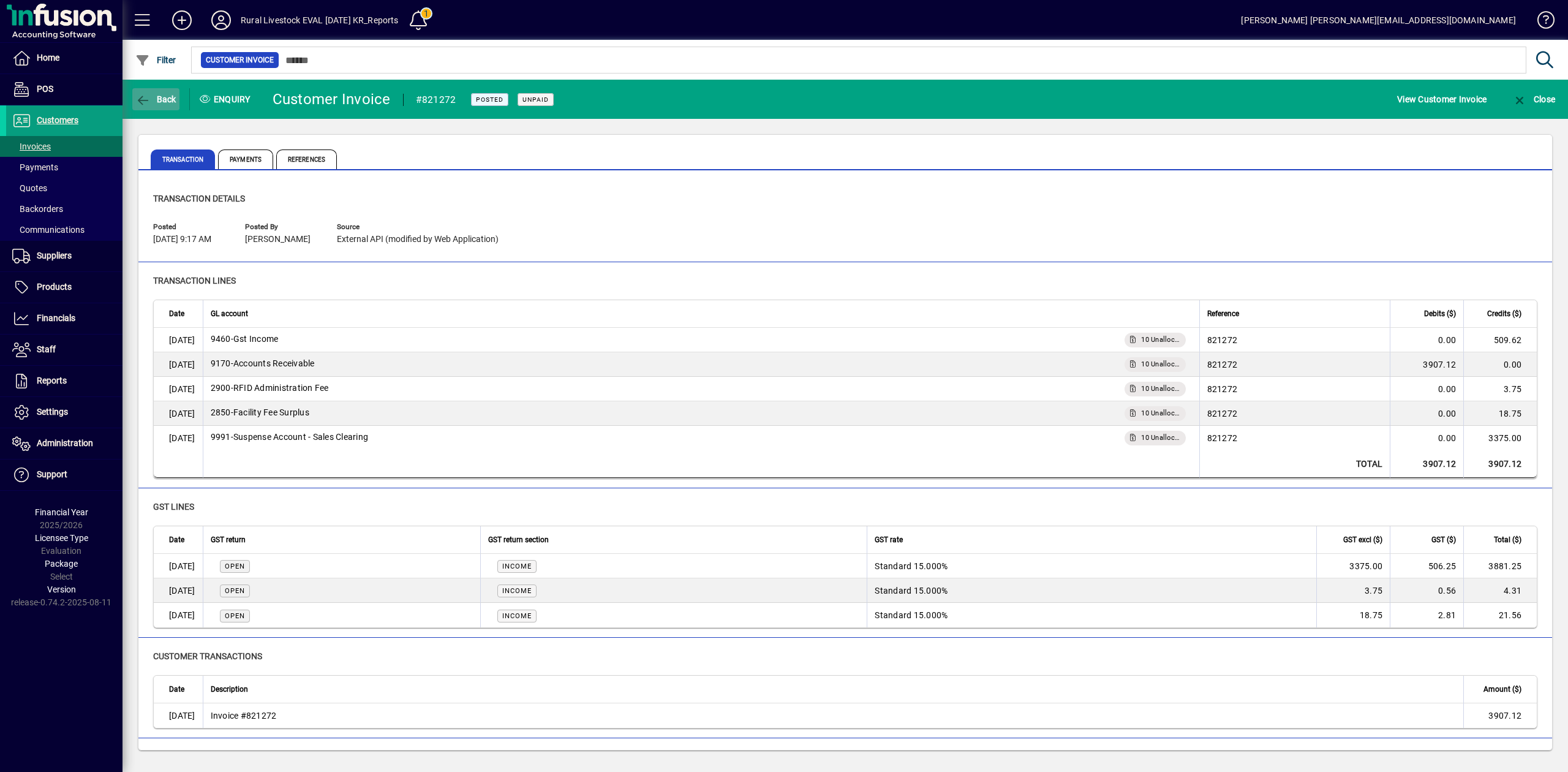
click at [145, 97] on icon "button" at bounding box center [142, 100] width 15 height 12
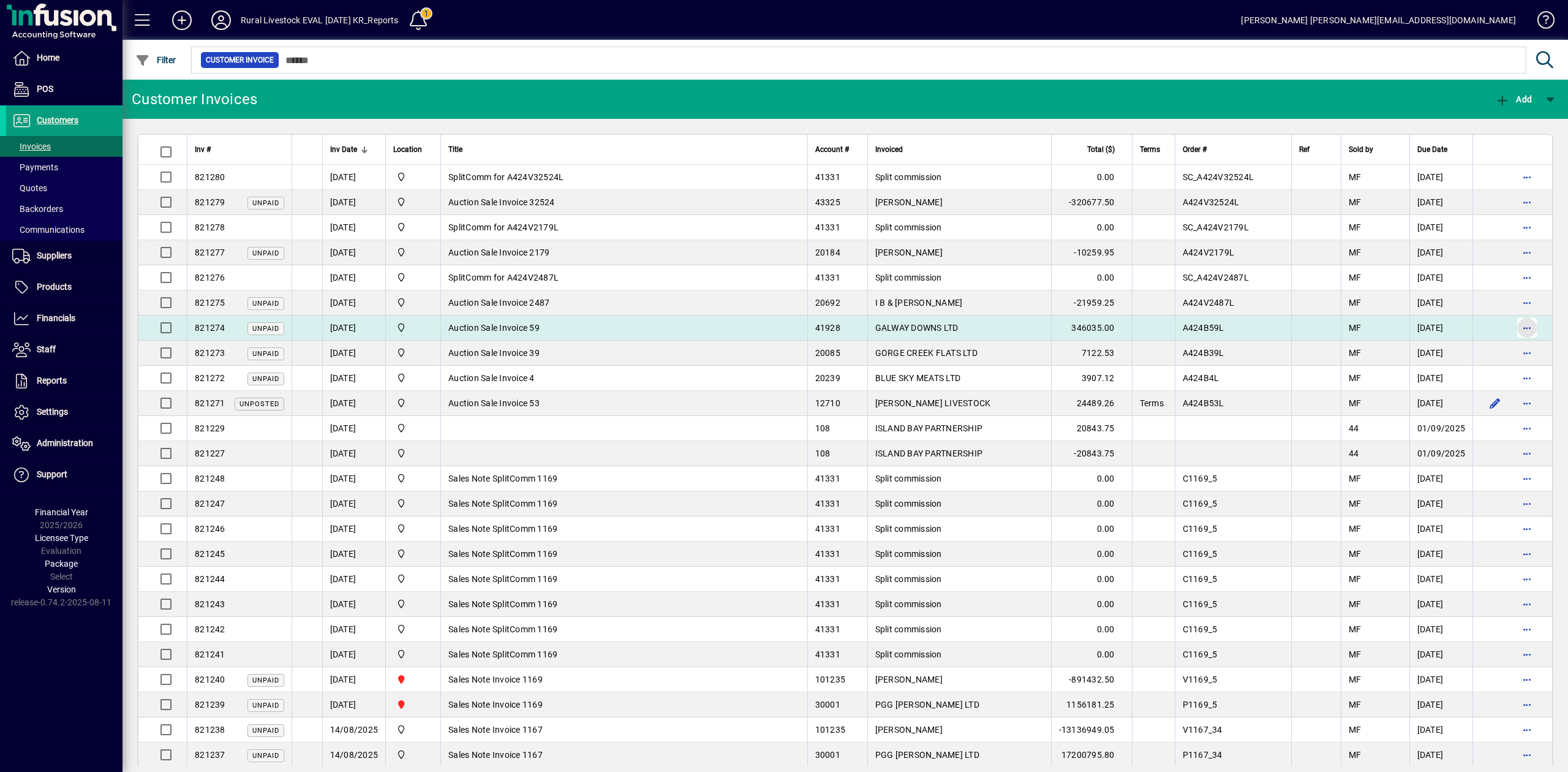
click at [1517, 326] on span "button" at bounding box center [1527, 327] width 29 height 29
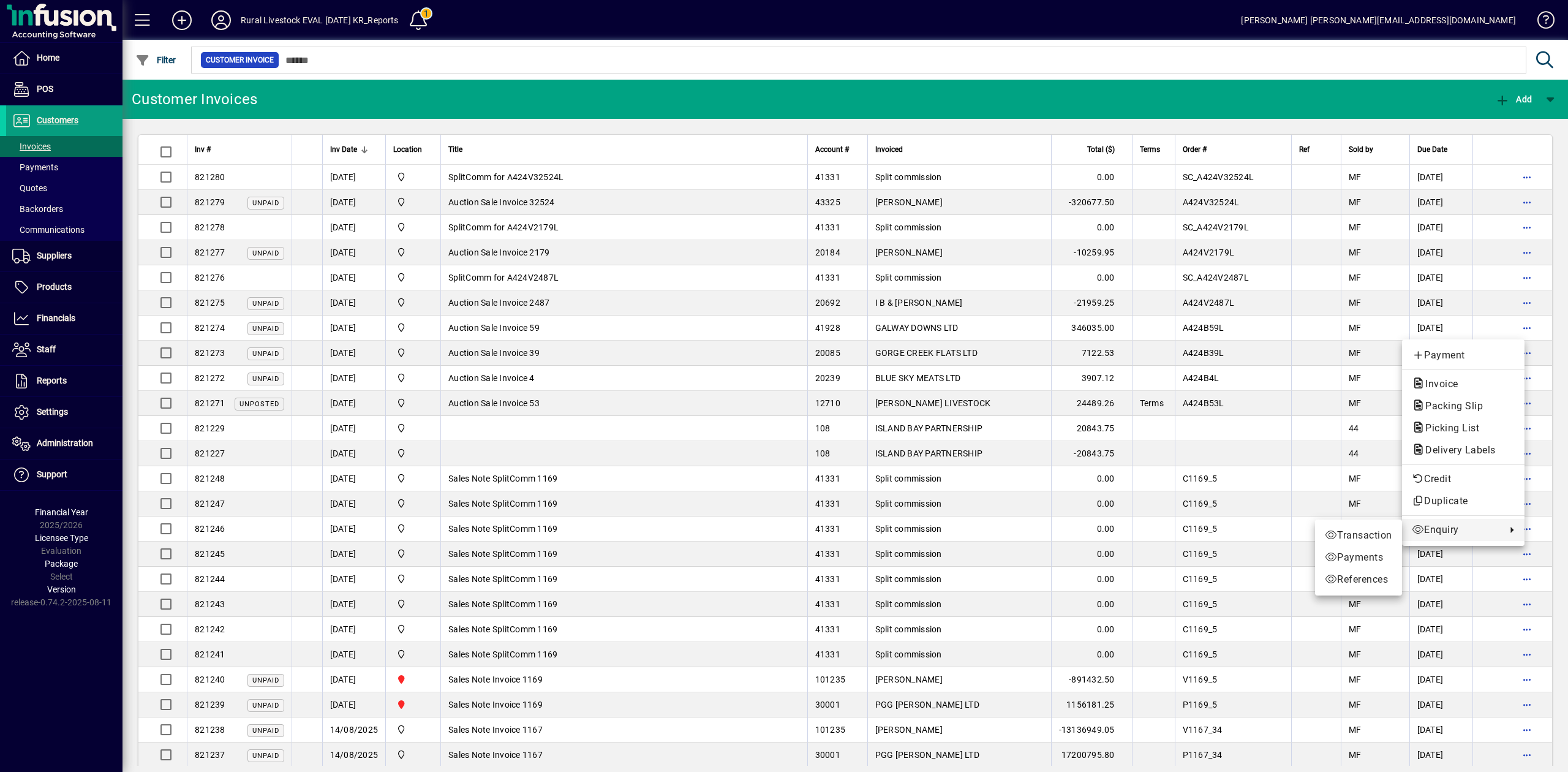
click at [1453, 528] on span "Enquiry" at bounding box center [1456, 530] width 88 height 15
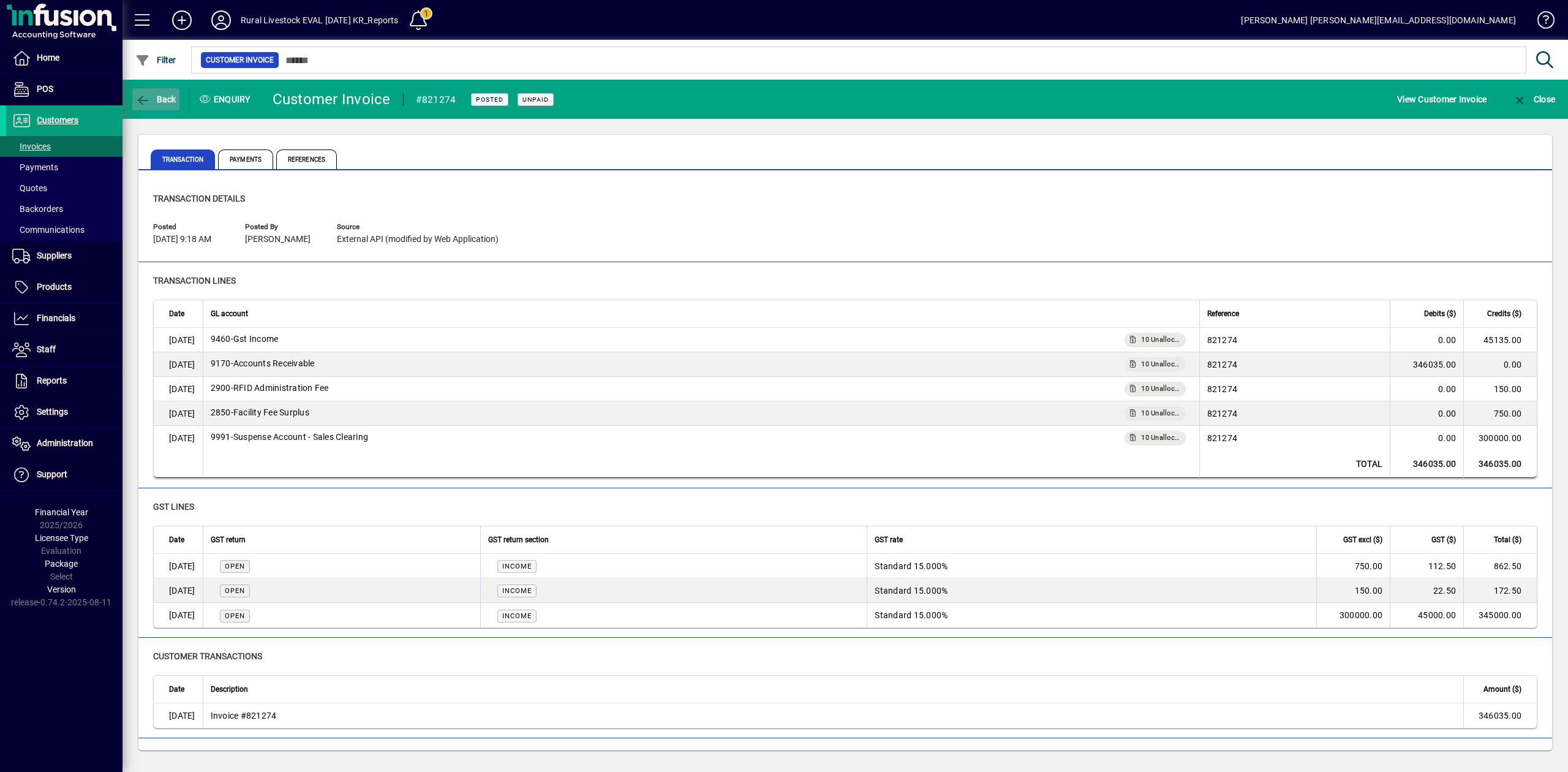
click at [161, 97] on span "Back" at bounding box center [156, 98] width 41 height 10
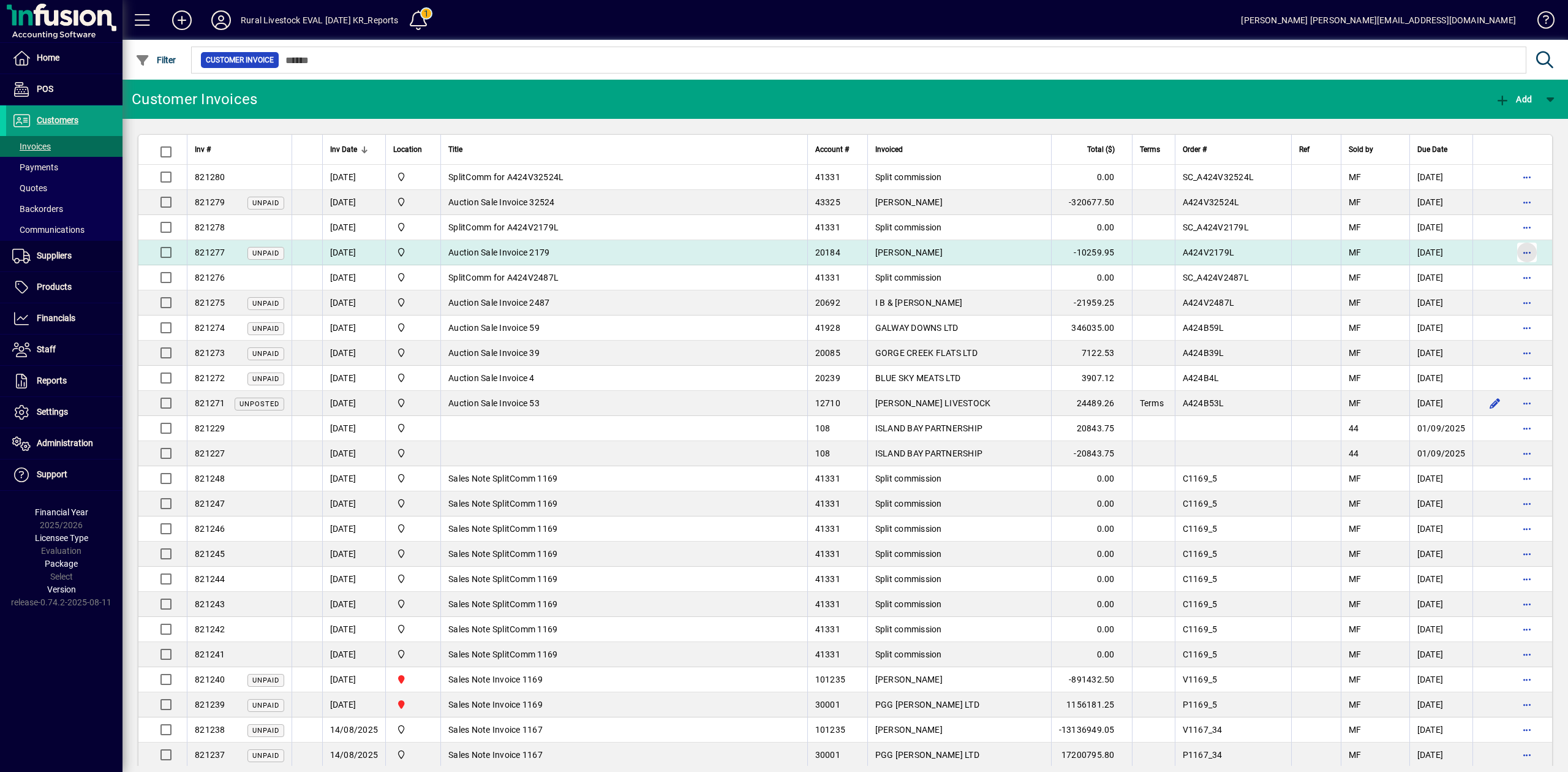
click at [1518, 250] on span "button" at bounding box center [1527, 251] width 29 height 29
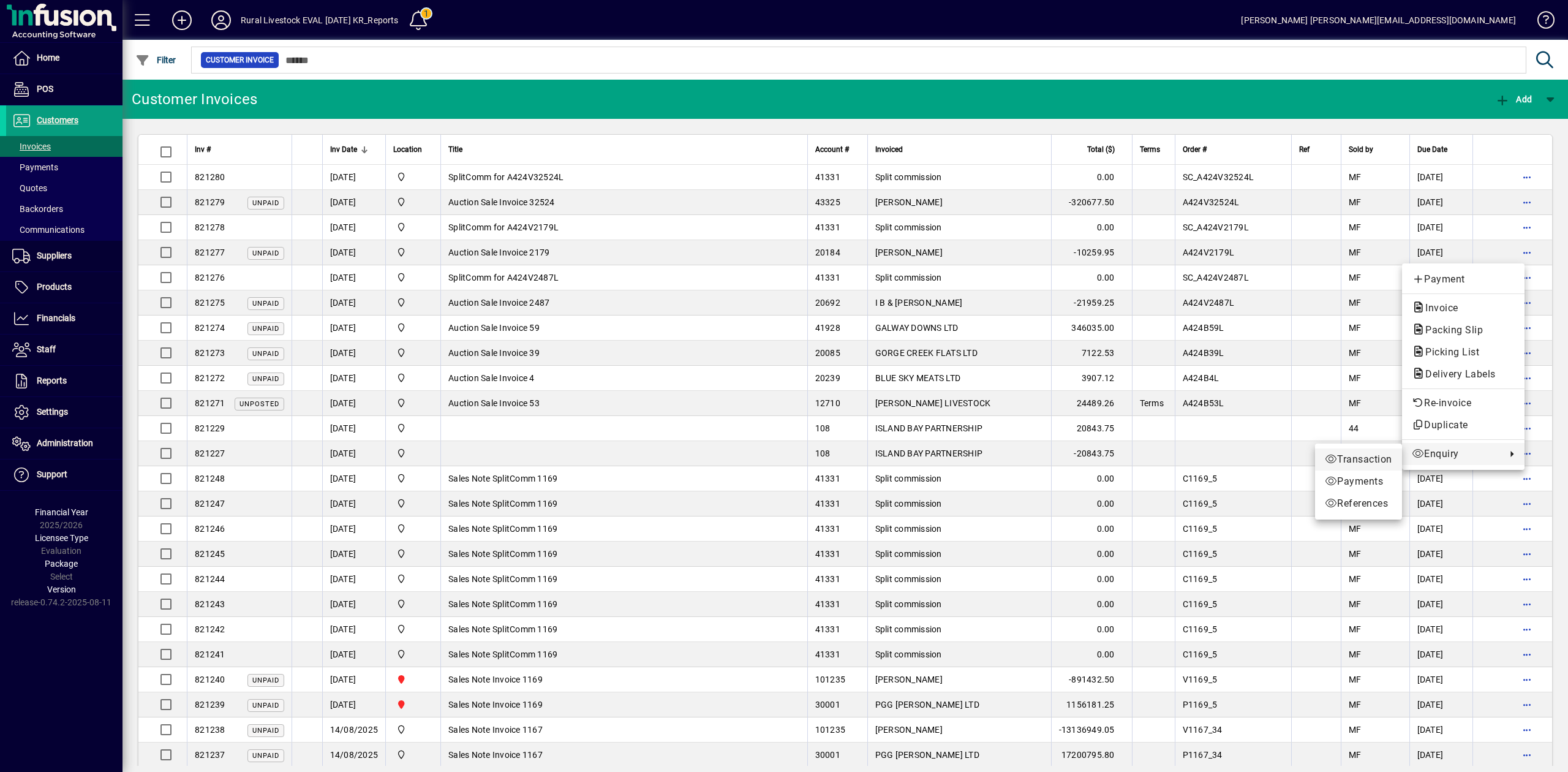
click at [1378, 462] on span "Transaction" at bounding box center [1359, 459] width 68 height 15
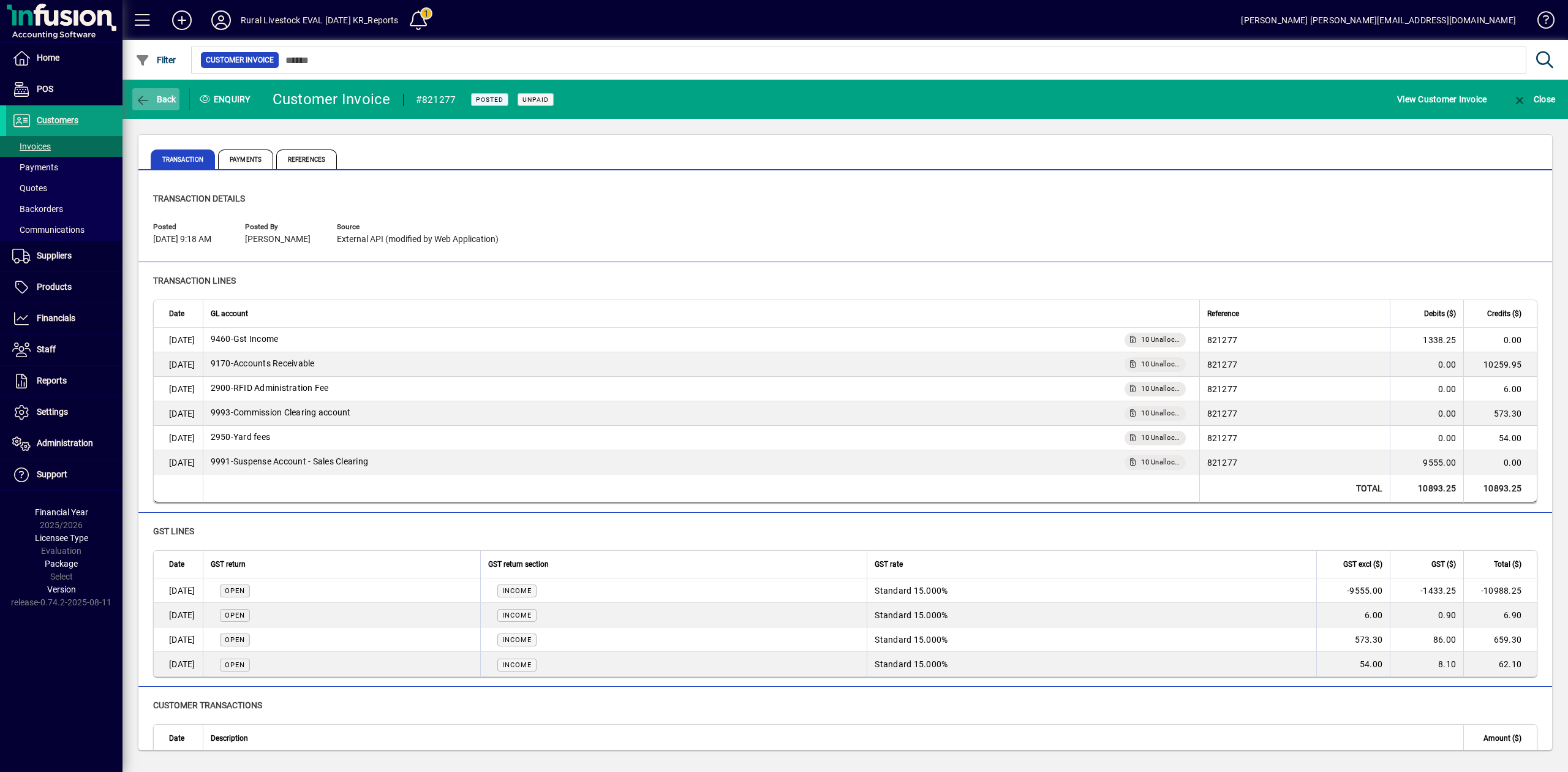
click at [152, 94] on span "Back" at bounding box center [156, 98] width 41 height 10
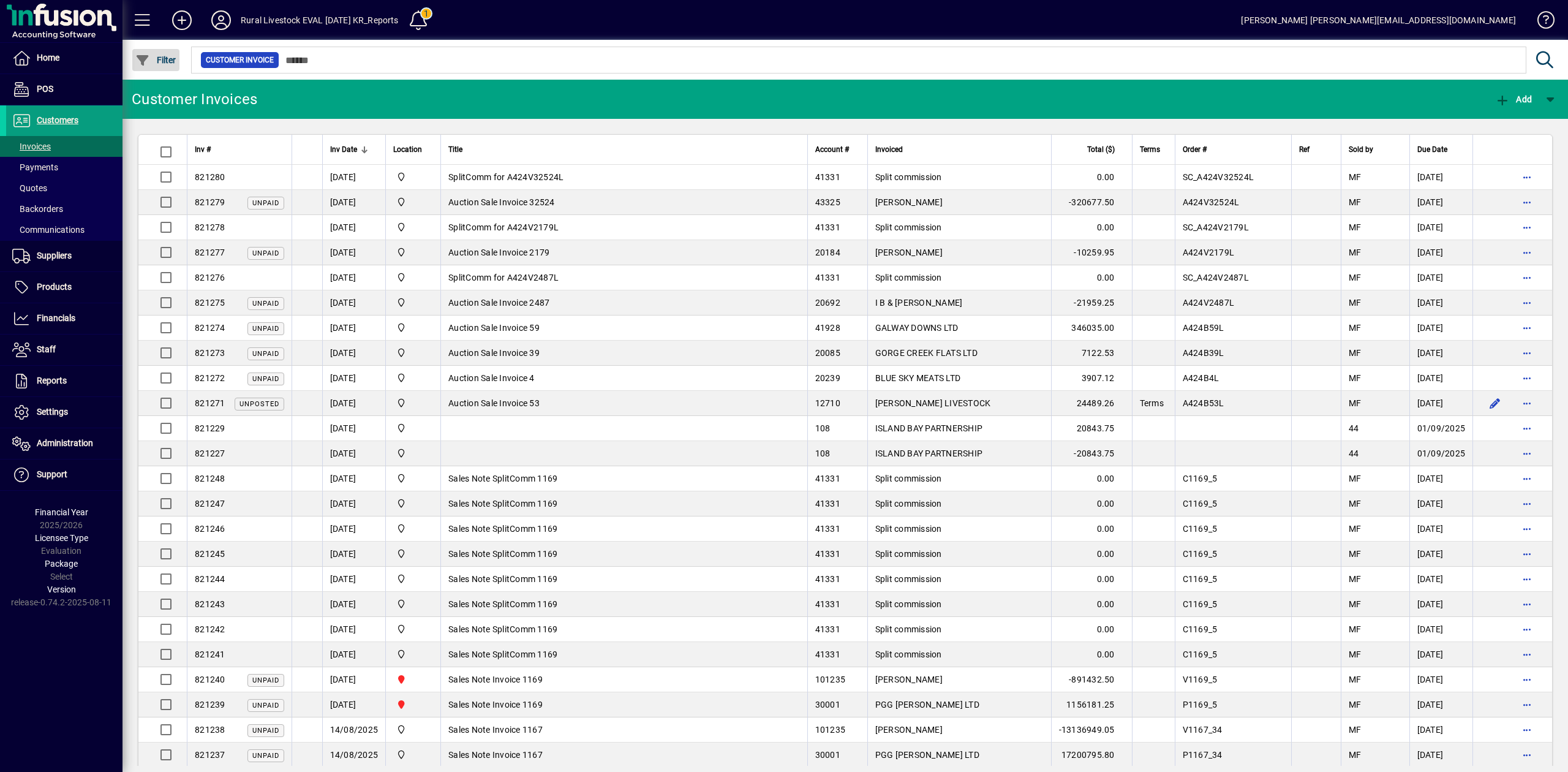
click at [162, 59] on span "Filter" at bounding box center [156, 60] width 41 height 10
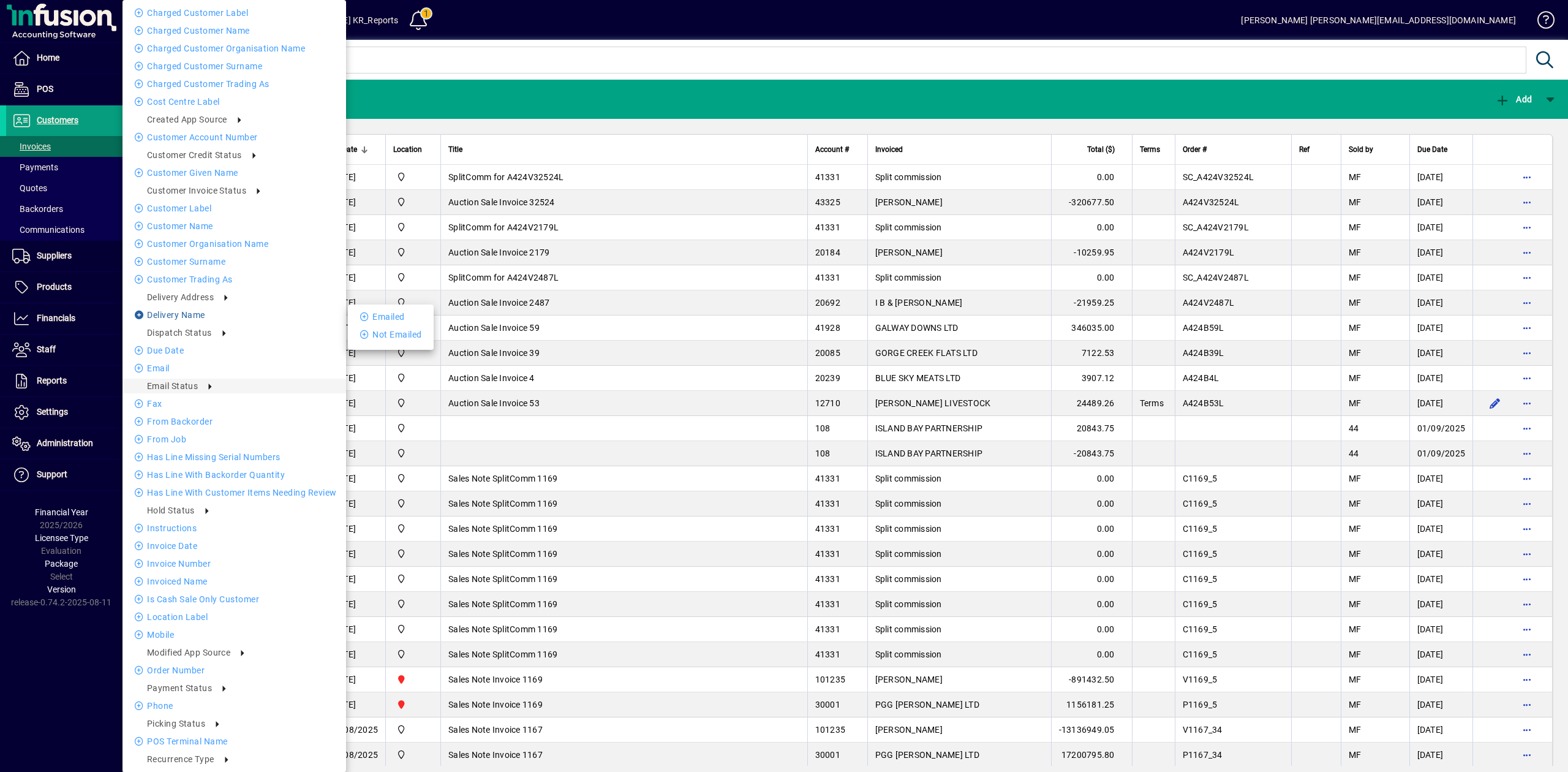
scroll to position [127, 0]
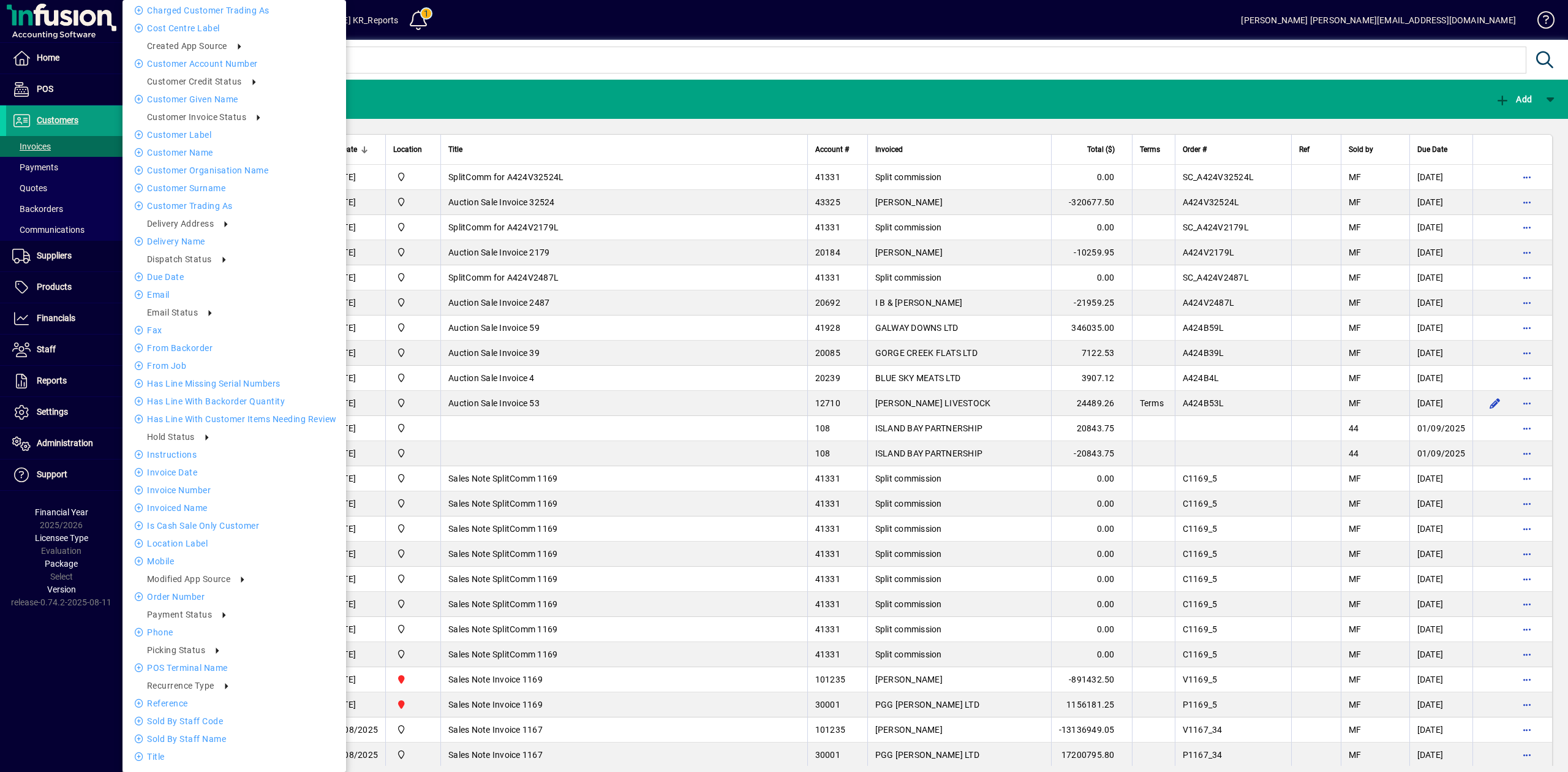
click at [47, 344] on div at bounding box center [784, 386] width 1568 height 772
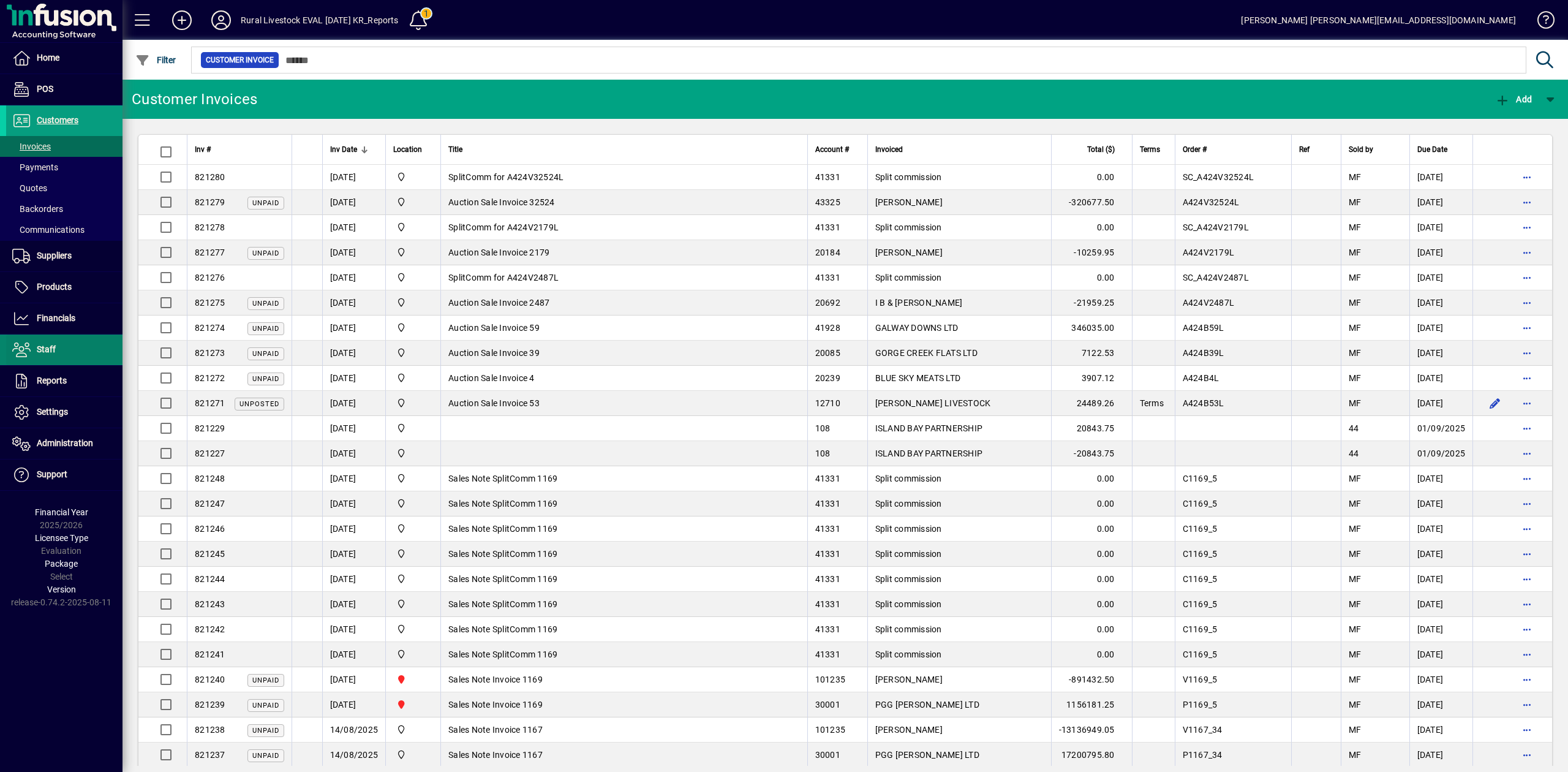
click at [46, 345] on span "Staff" at bounding box center [31, 350] width 49 height 15
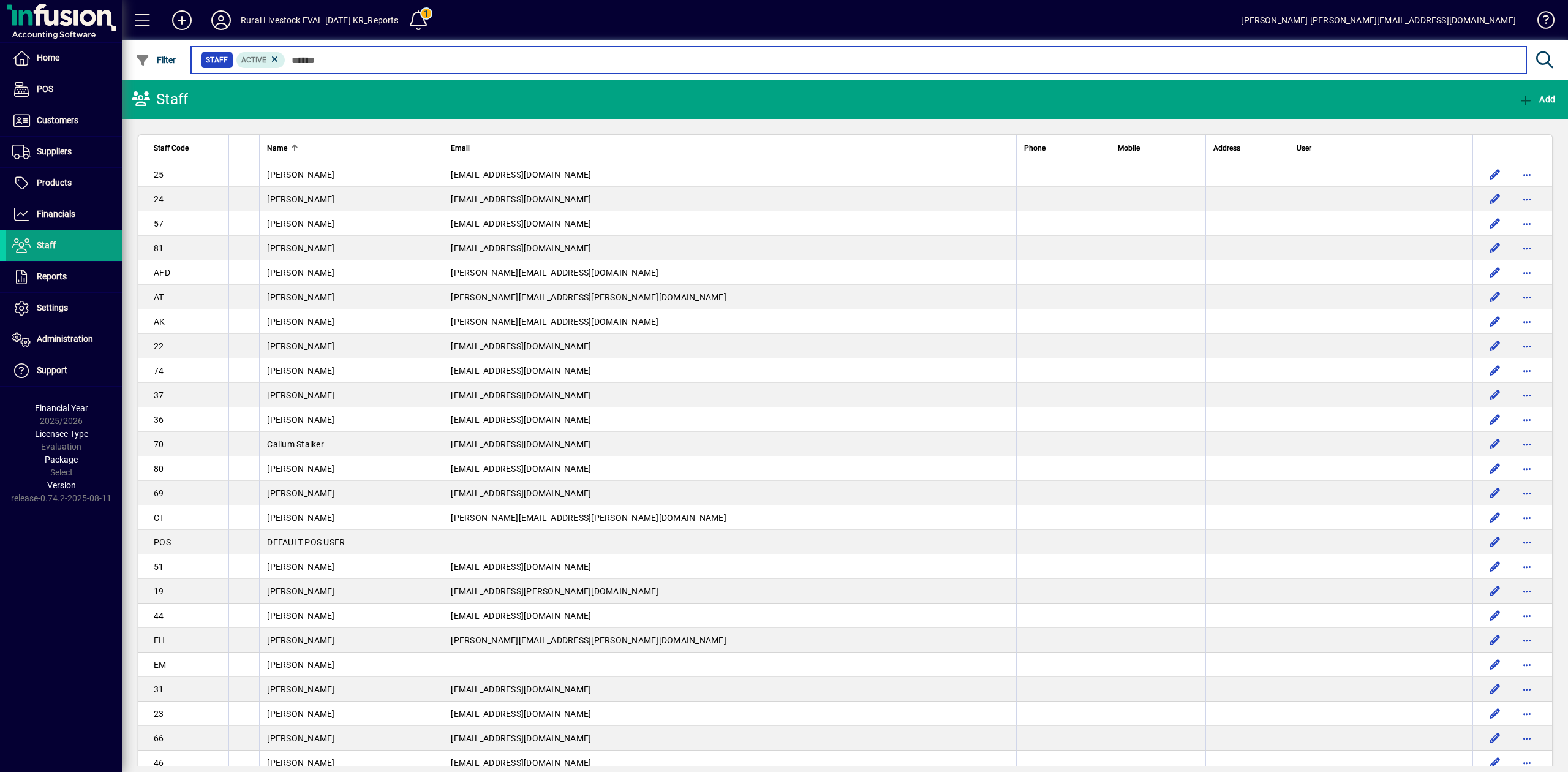
click at [408, 57] on input "text" at bounding box center [901, 61] width 1231 height 18
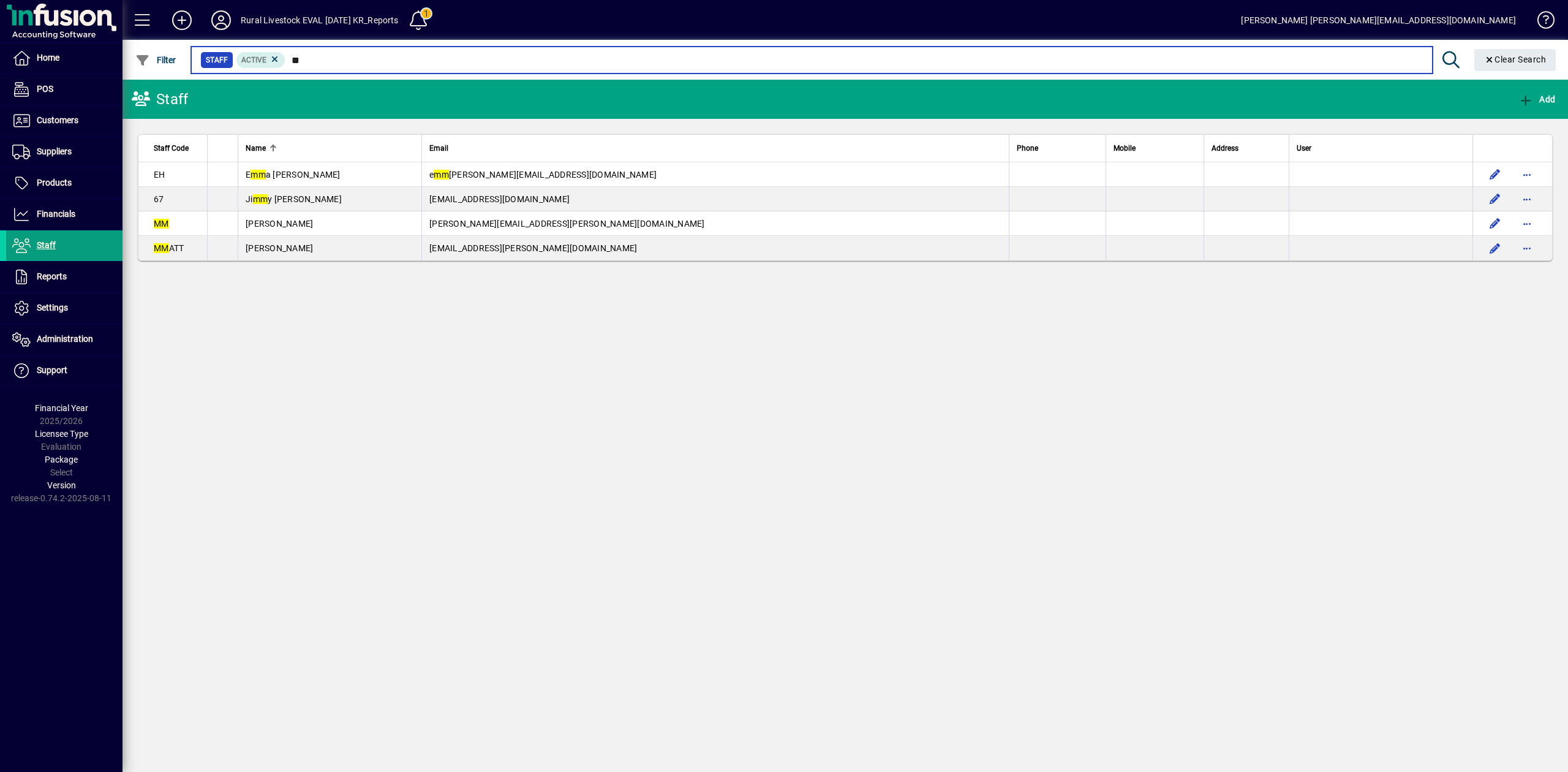
type input "*"
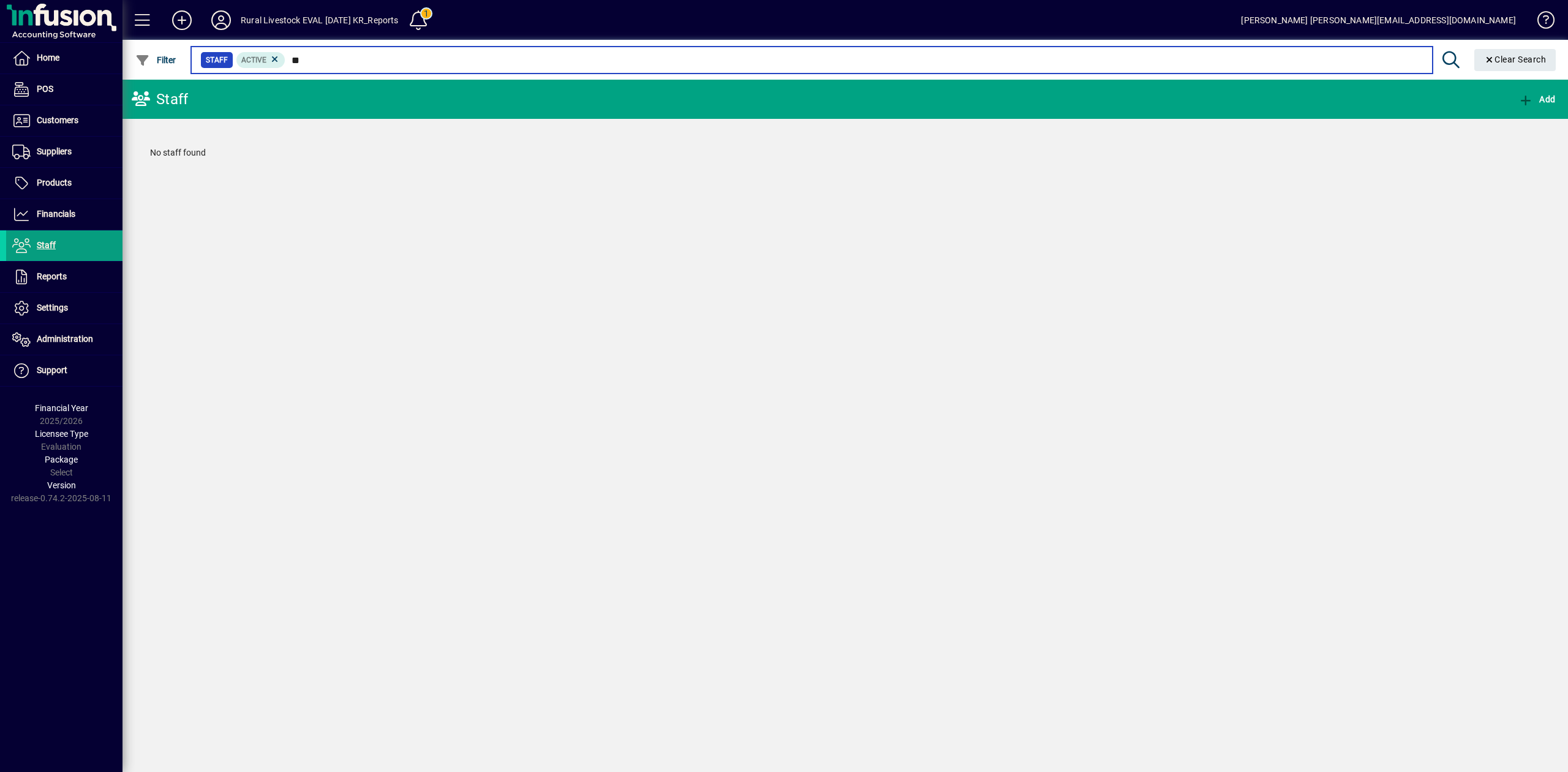
type input "*"
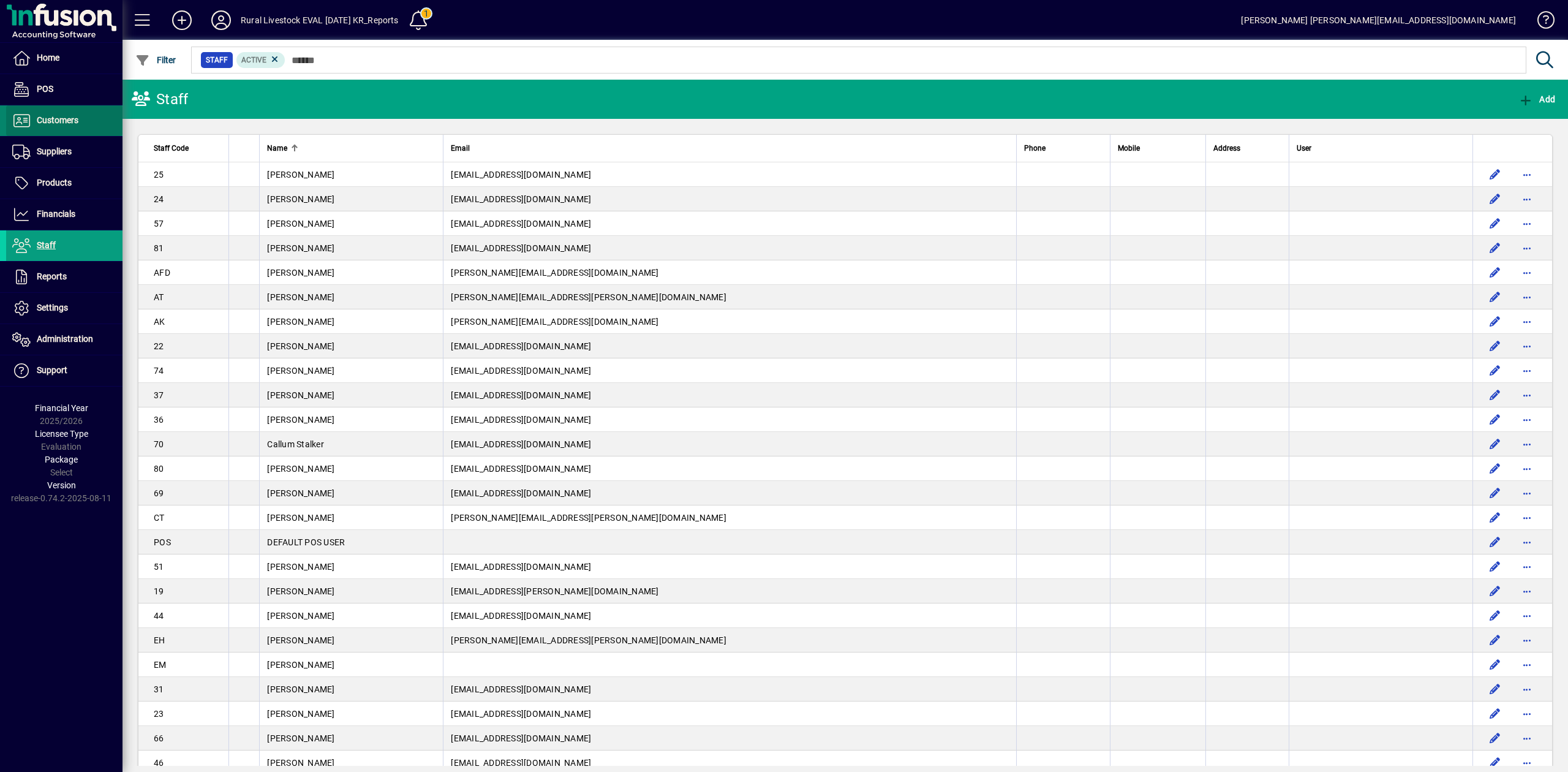
click at [74, 124] on span "Customers" at bounding box center [57, 120] width 41 height 10
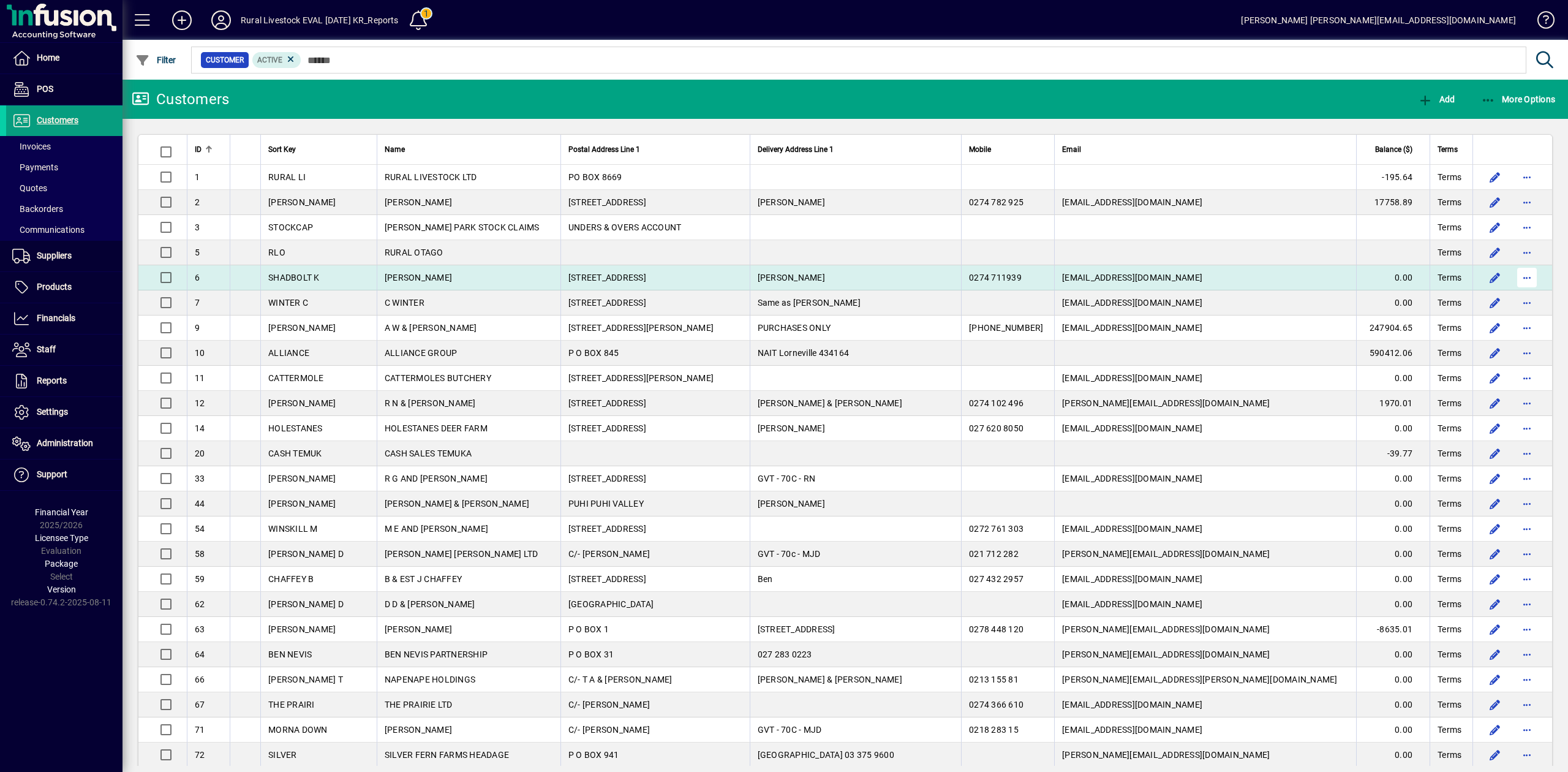
drag, startPoint x: 1530, startPoint y: 275, endPoint x: 1515, endPoint y: 275, distance: 15.0
click at [1529, 275] on td at bounding box center [1513, 278] width 80 height 25
click at [1515, 275] on span "button" at bounding box center [1527, 277] width 29 height 29
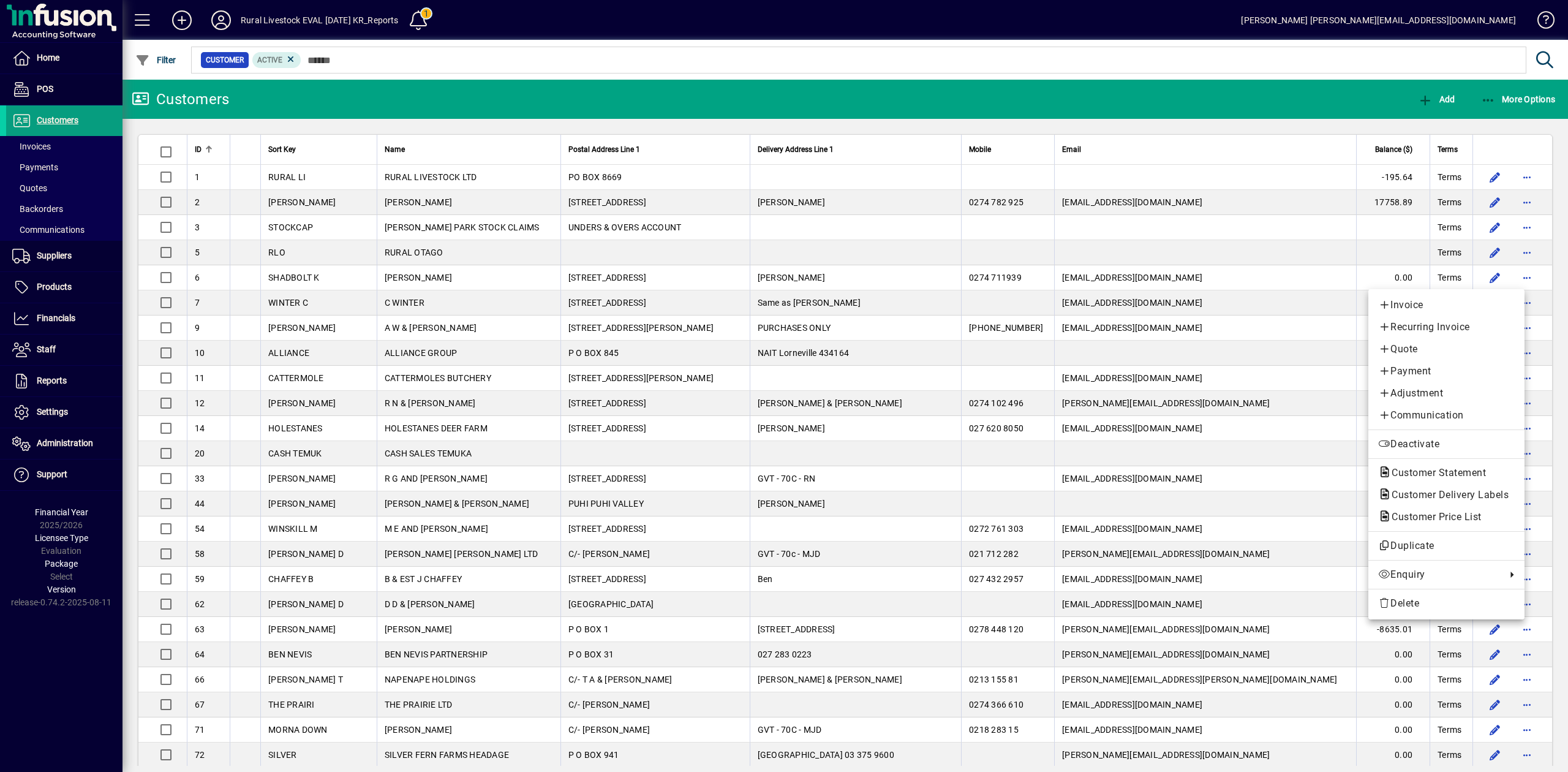
click at [33, 149] on div at bounding box center [784, 386] width 1568 height 772
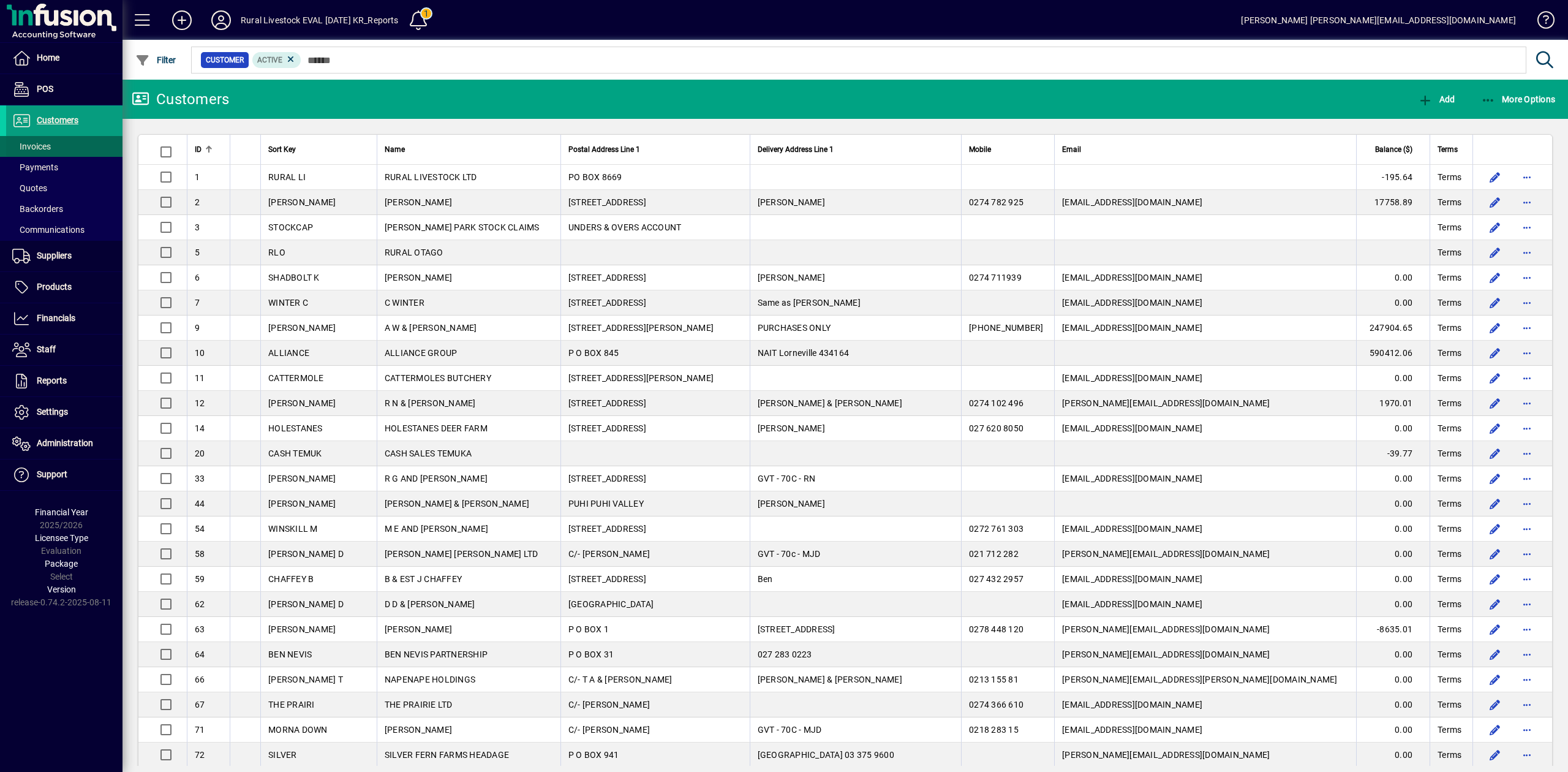
click at [33, 149] on span "Invoices" at bounding box center [32, 146] width 39 height 10
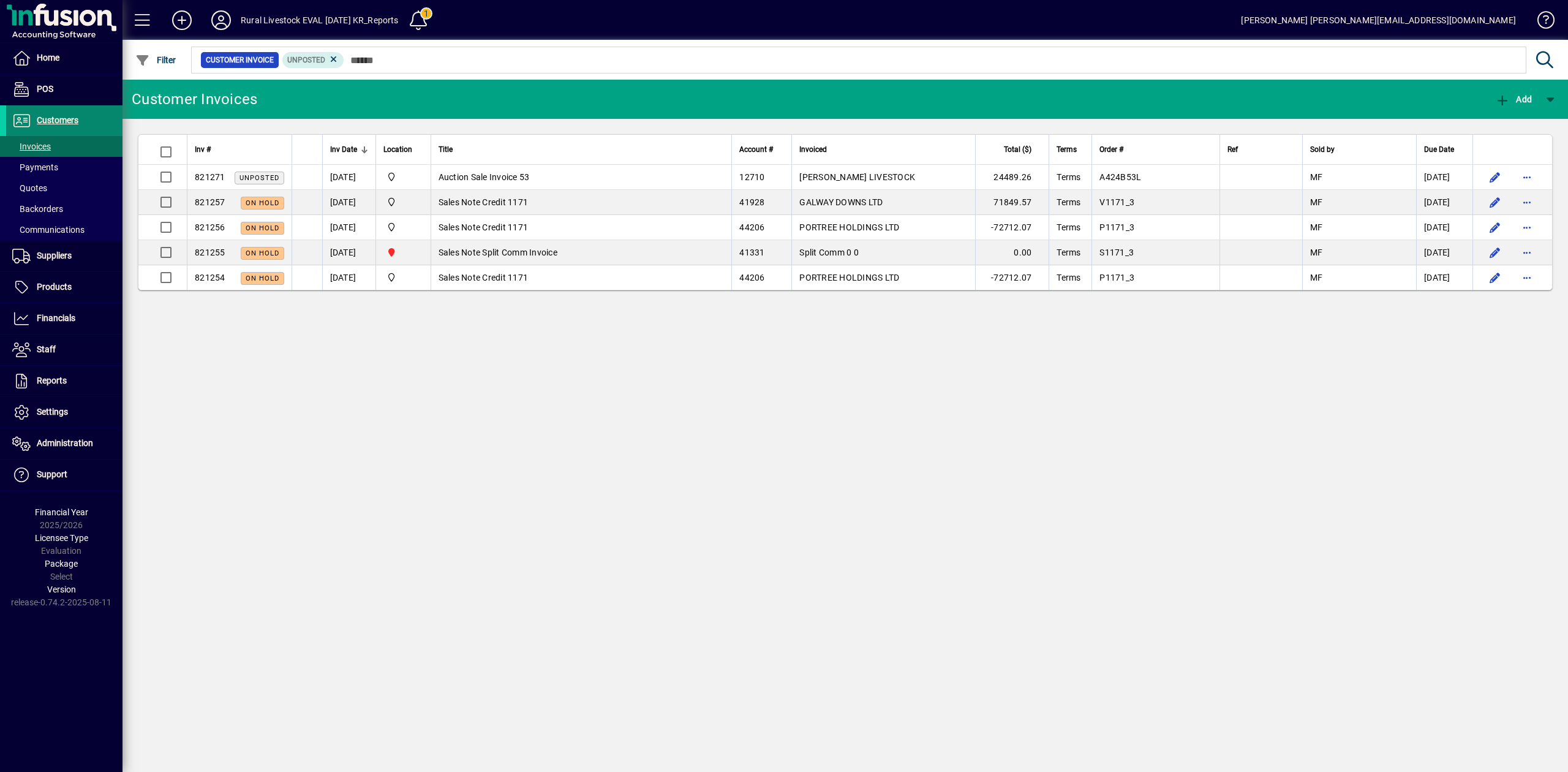
click at [62, 120] on span "Customers" at bounding box center [57, 120] width 41 height 10
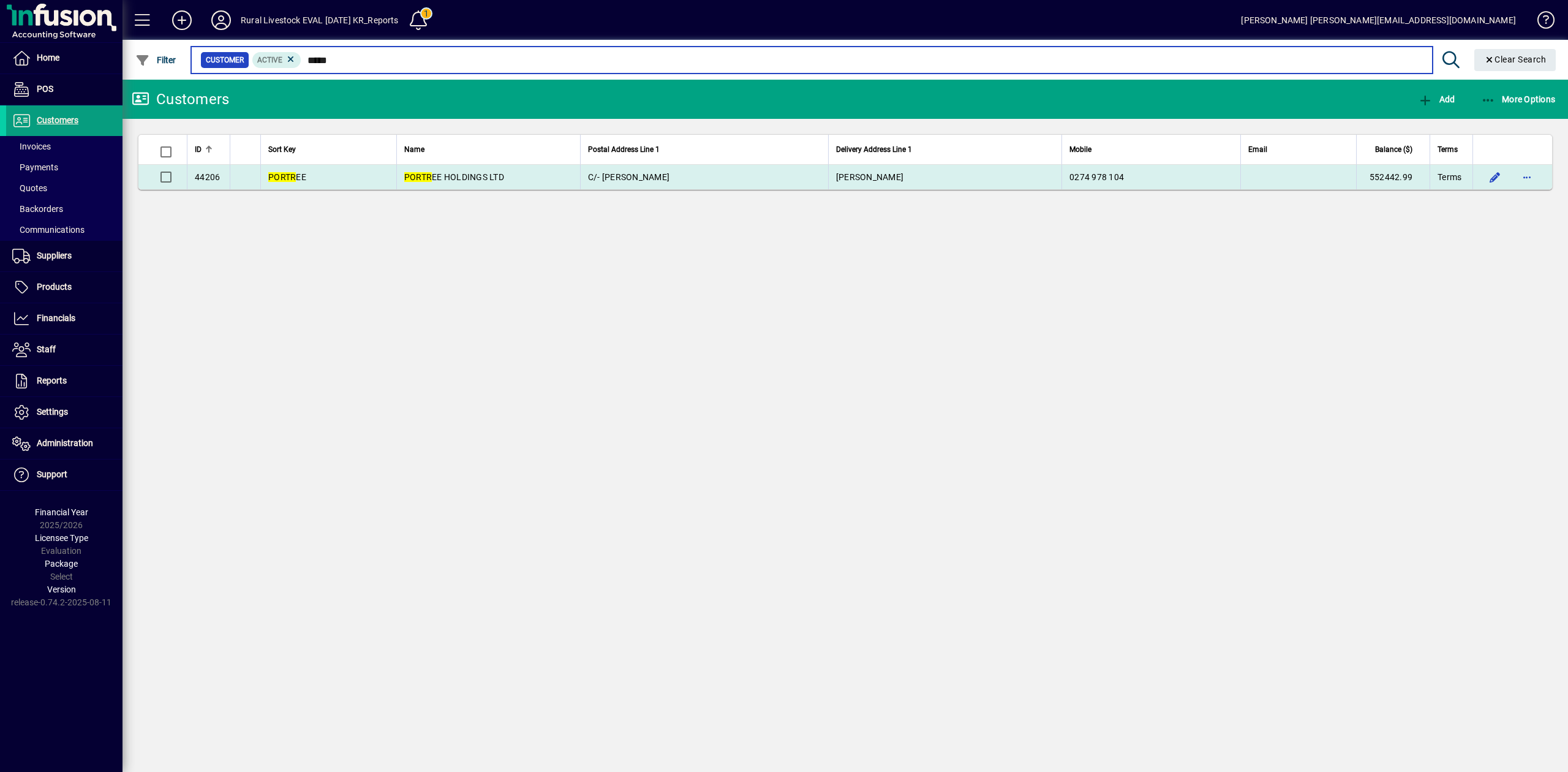
type input "*****"
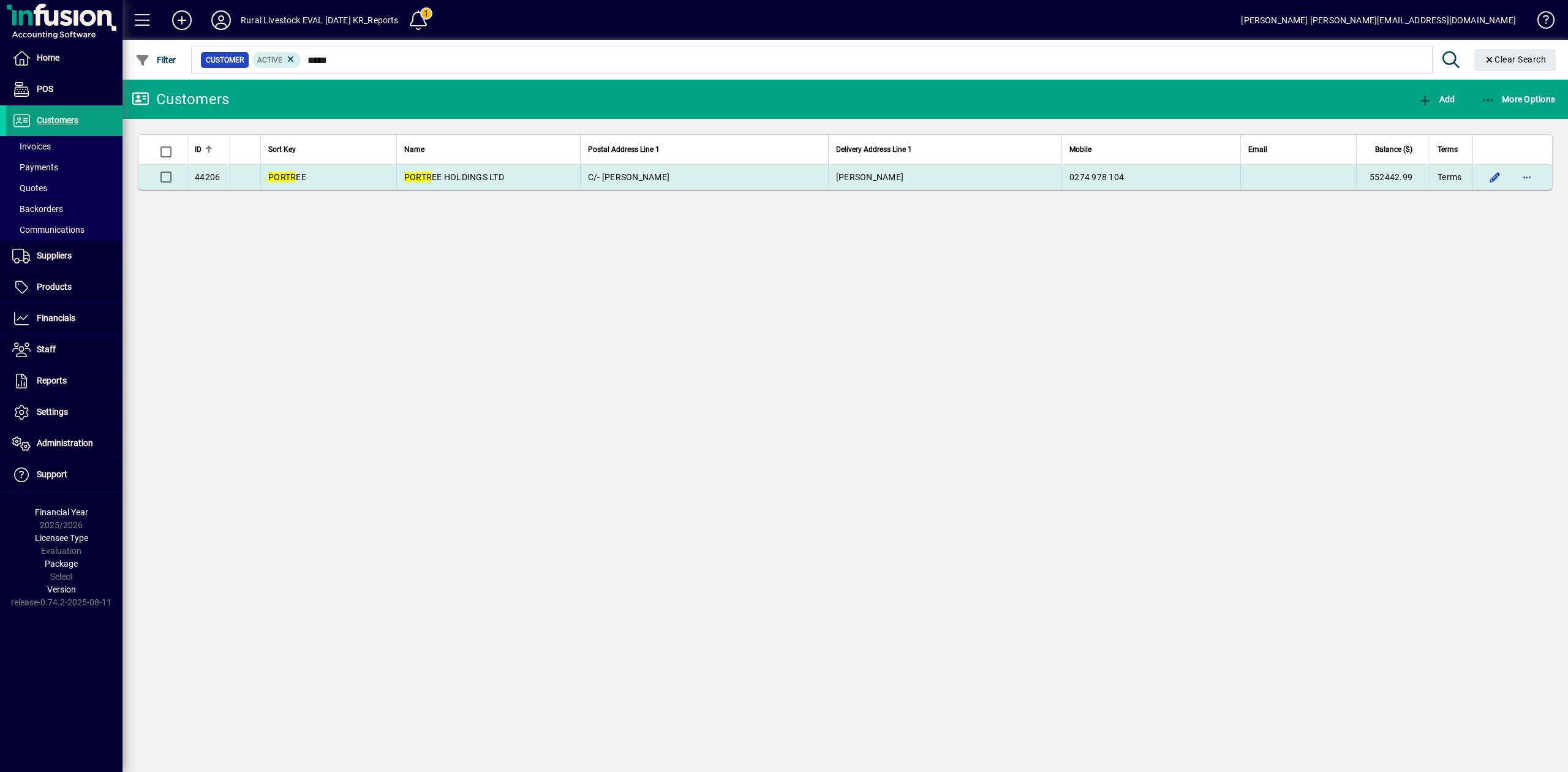
click at [619, 177] on span "C/- [PERSON_NAME]" at bounding box center [628, 177] width 82 height 10
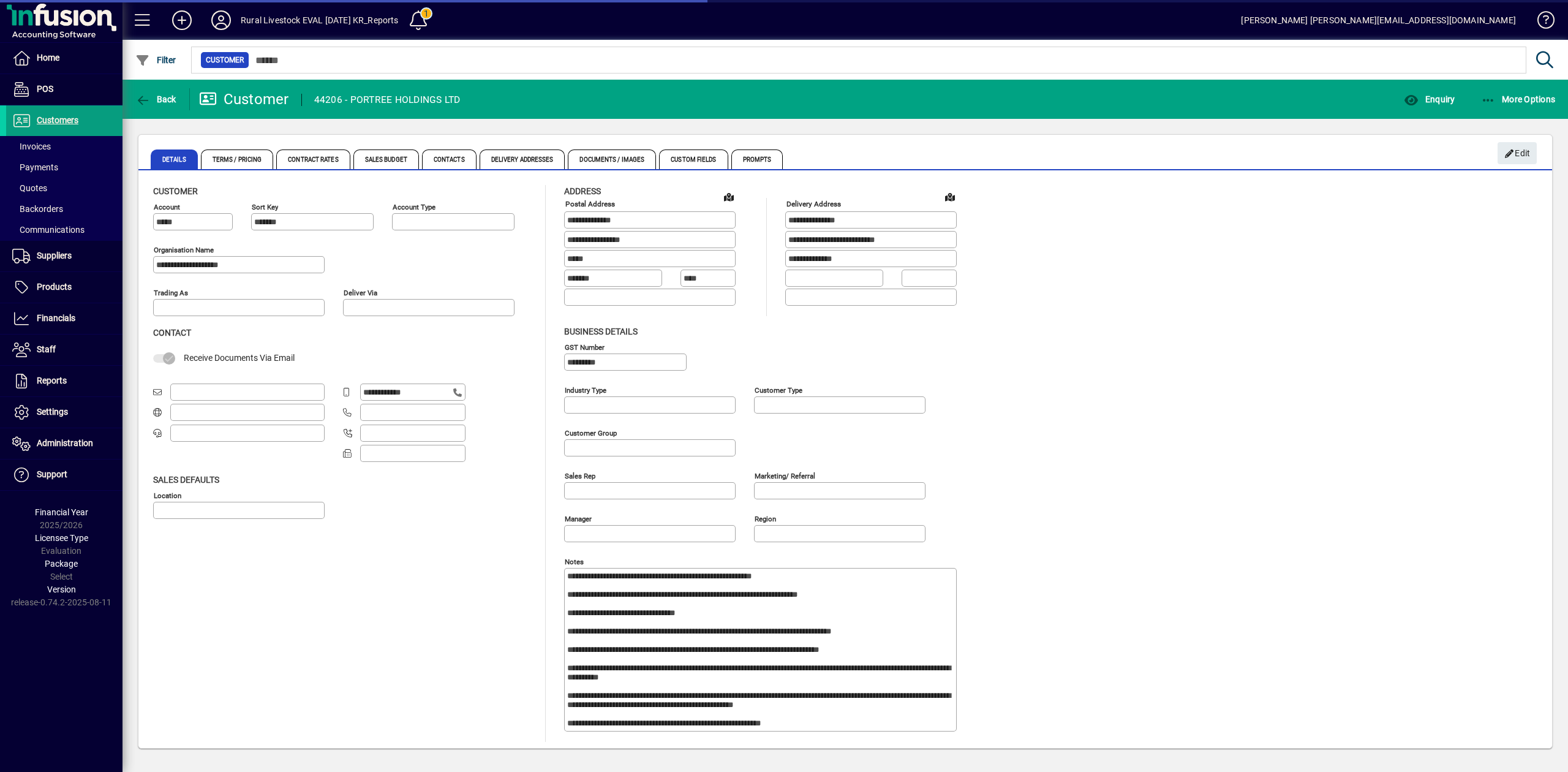
type input "**********"
type input "*******"
type input "**********"
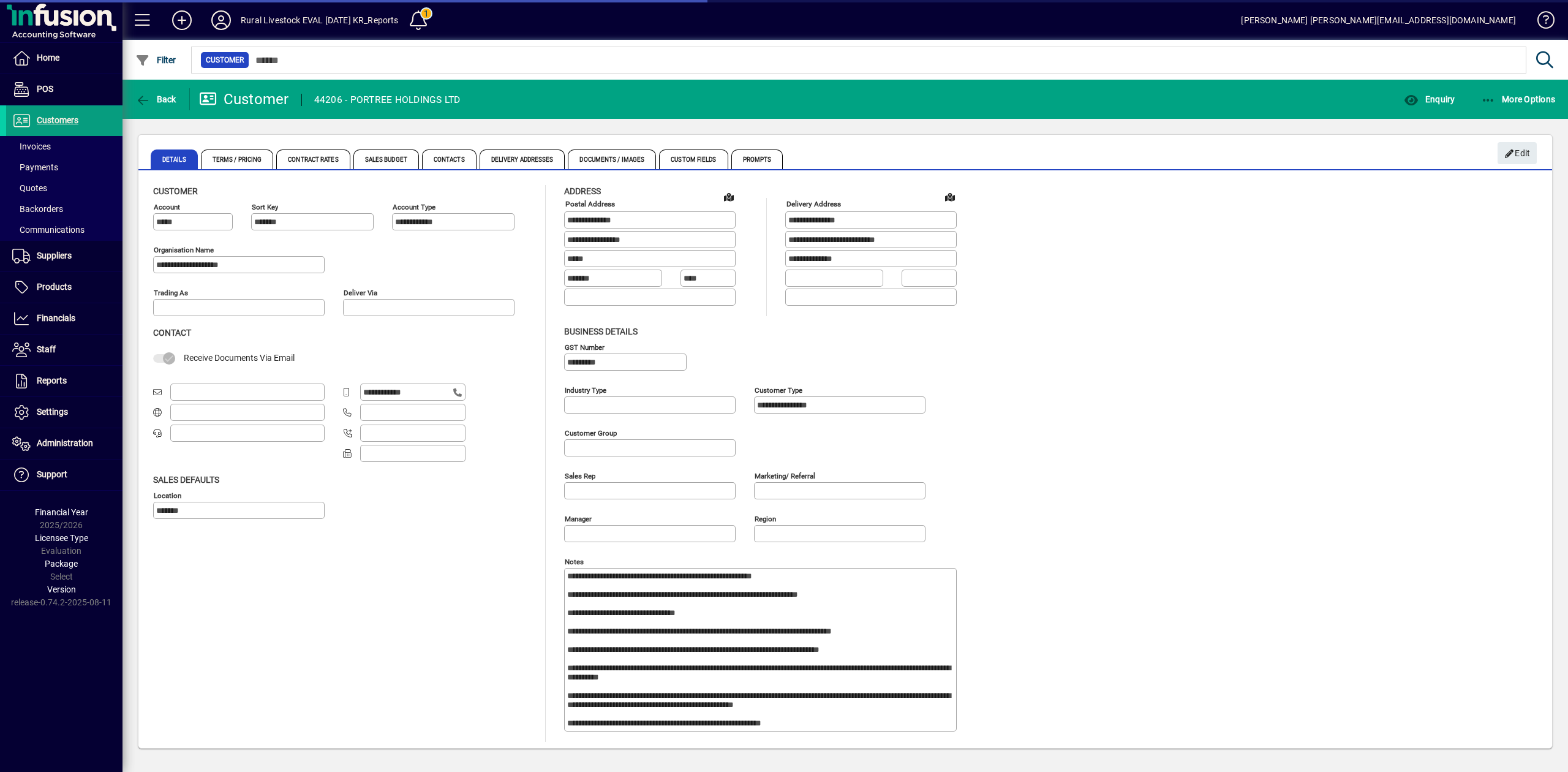
type input "**********"
click at [219, 18] on icon at bounding box center [221, 20] width 25 height 19
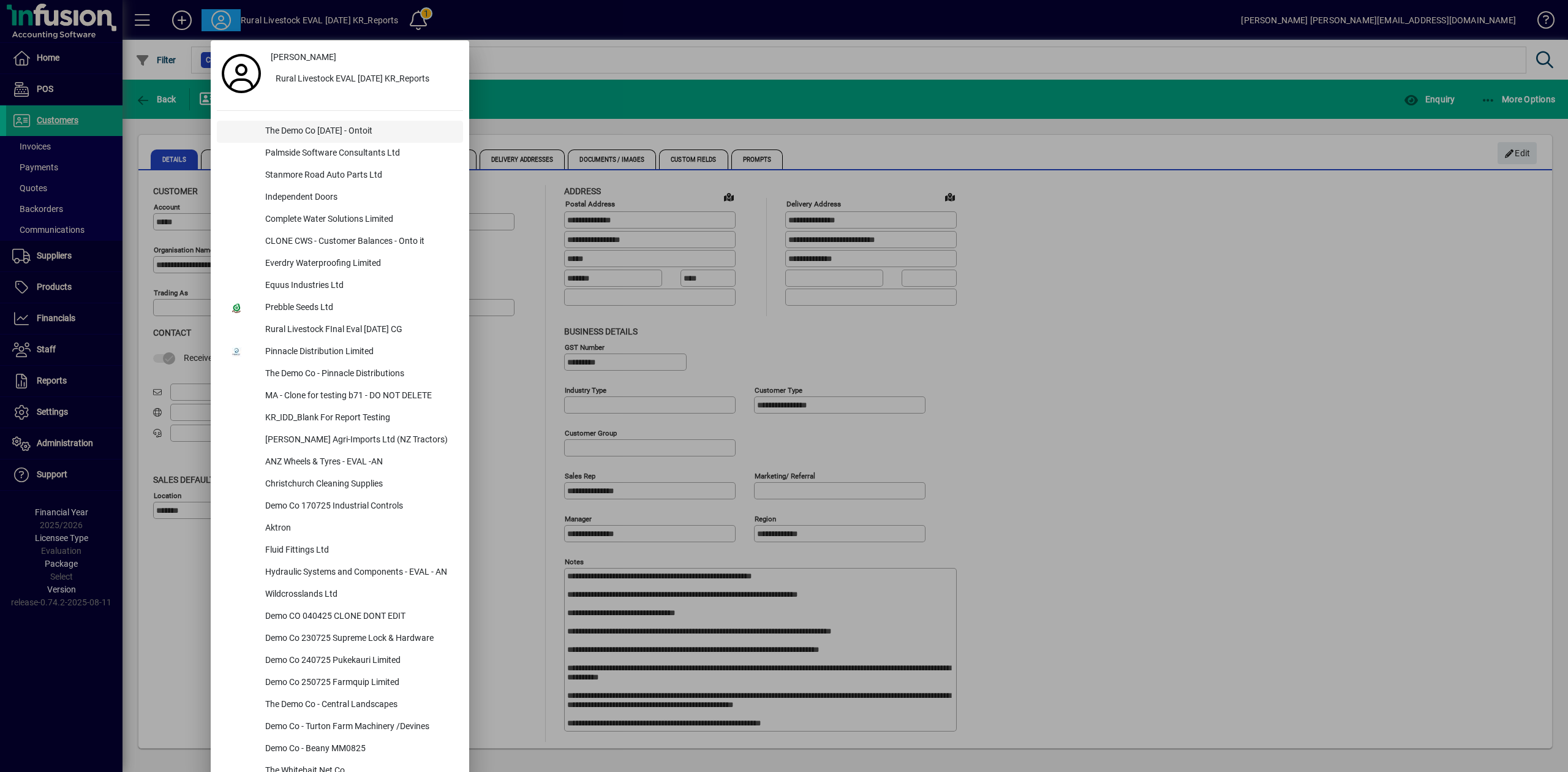
click at [286, 128] on div "The Demo Co [DATE] - Ontoit" at bounding box center [359, 131] width 207 height 22
